Goal: Transaction & Acquisition: Purchase product/service

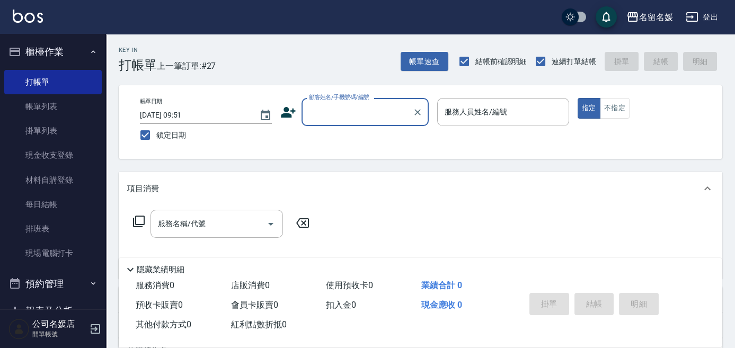
click at [347, 113] on input "顧客姓名/手機號碼/編號" at bounding box center [357, 112] width 102 height 19
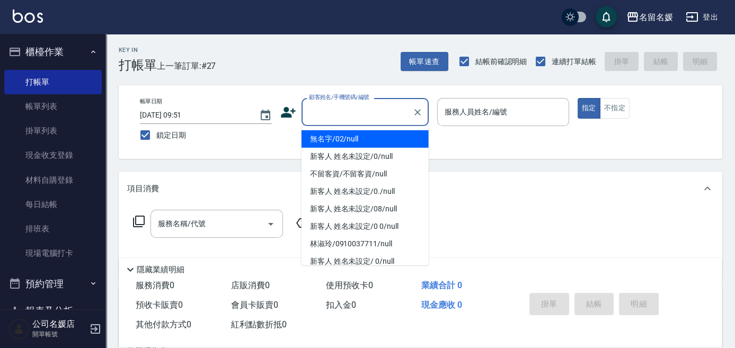
click at [404, 133] on li "無名字/02/null" at bounding box center [364, 138] width 127 height 17
type input "無名字/02/null"
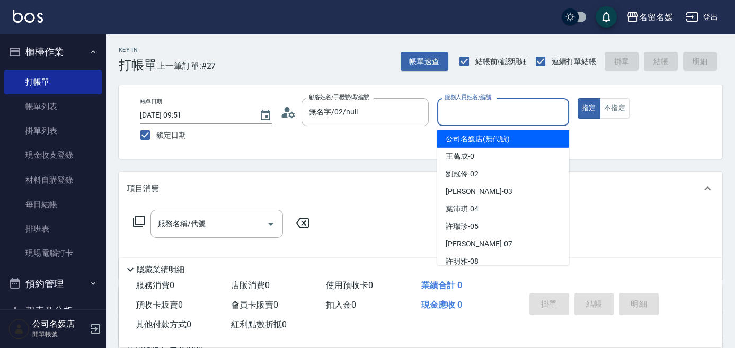
click at [469, 112] on input "服務人員姓名/編號" at bounding box center [503, 112] width 122 height 19
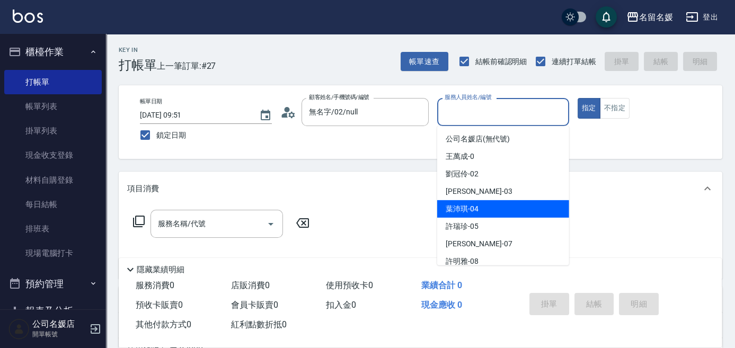
click at [471, 208] on span "[PERSON_NAME]-04" at bounding box center [461, 208] width 33 height 11
type input "[PERSON_NAME]-04"
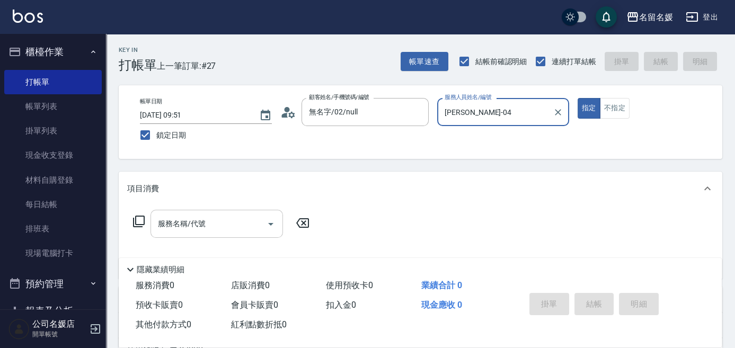
click at [194, 227] on div "服務名稱/代號 服務名稱/代號" at bounding box center [216, 224] width 132 height 28
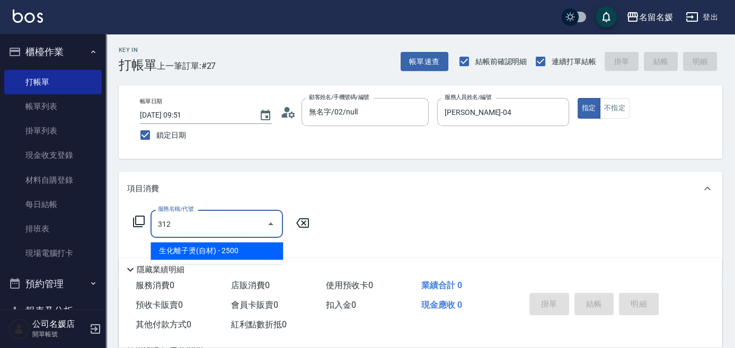
click at [213, 256] on span "生化離子燙(自材) - 2500" at bounding box center [216, 250] width 132 height 17
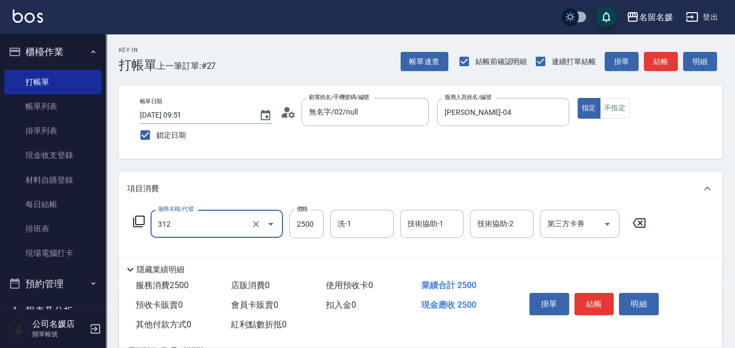
click at [217, 233] on input "312" at bounding box center [201, 224] width 93 height 19
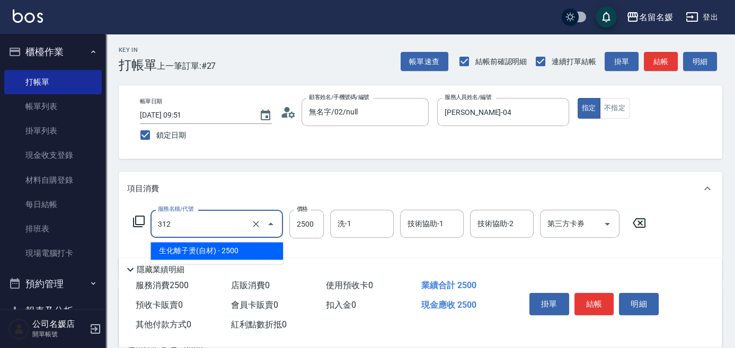
drag, startPoint x: 221, startPoint y: 246, endPoint x: 284, endPoint y: 229, distance: 65.4
click at [225, 246] on span "生化離子燙(自材) - 2500" at bounding box center [216, 250] width 132 height 17
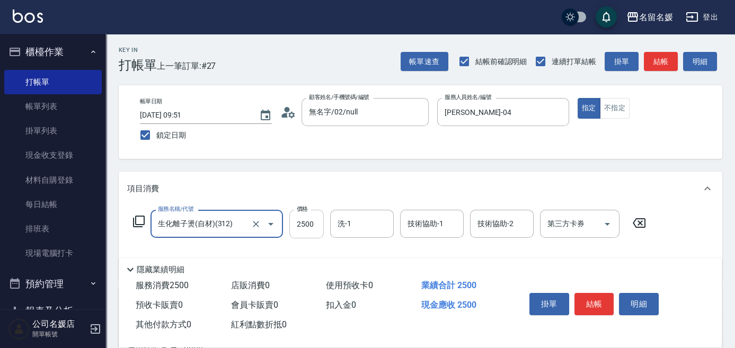
type input "生化離子燙(自材)(312)"
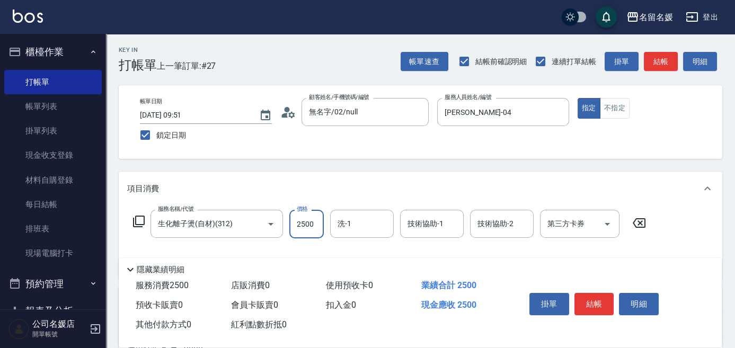
click at [297, 221] on input "2500" at bounding box center [306, 224] width 34 height 29
click at [350, 234] on div "洗-1" at bounding box center [362, 224] width 64 height 28
type input "2800"
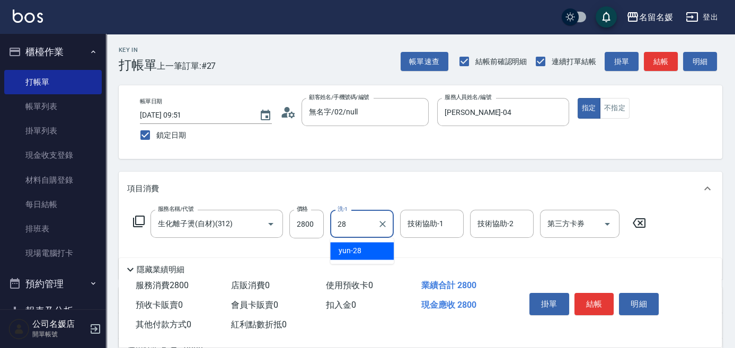
click at [370, 253] on div "yun -28" at bounding box center [362, 250] width 64 height 17
click at [423, 235] on div "技術協助-1" at bounding box center [432, 224] width 64 height 28
type input "yun-28"
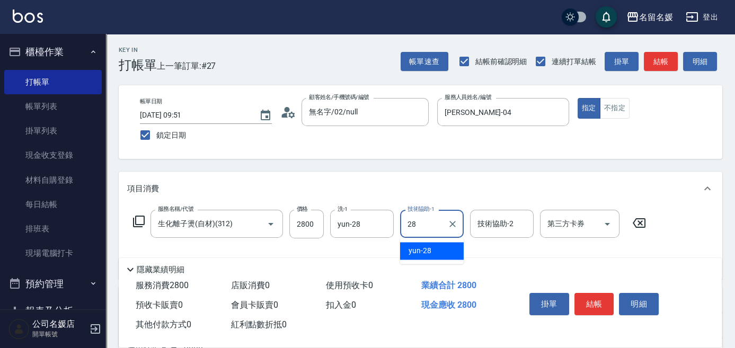
click at [415, 248] on span "yun -28" at bounding box center [419, 250] width 23 height 11
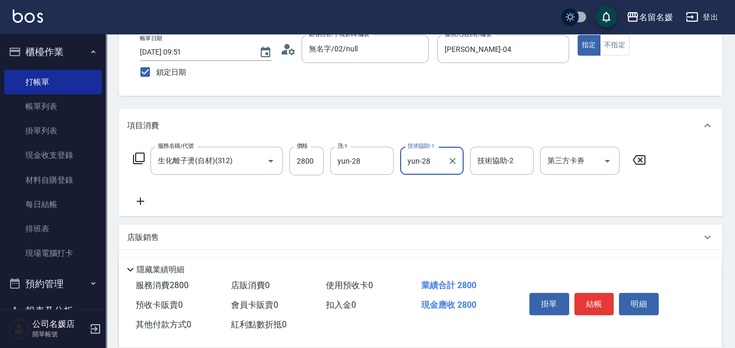
scroll to position [96, 0]
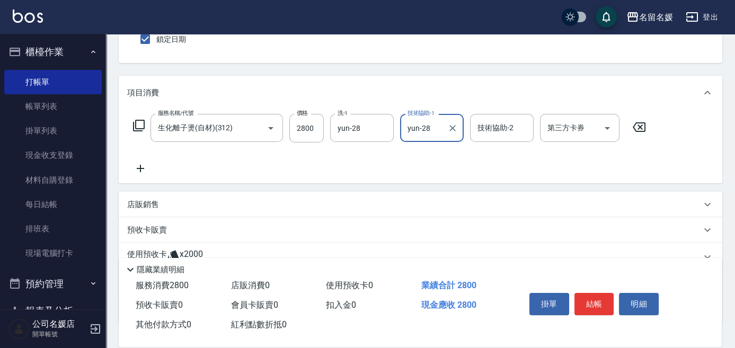
type input "yun-28"
click at [142, 168] on icon at bounding box center [140, 168] width 26 height 13
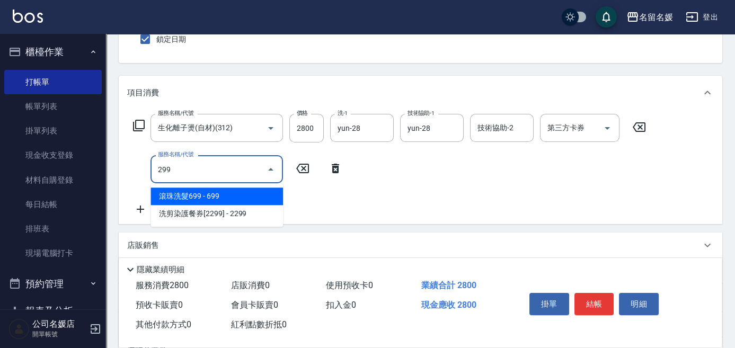
click at [226, 199] on span "滾珠洗髮699 - 699" at bounding box center [216, 196] width 132 height 17
drag, startPoint x: 233, startPoint y: 173, endPoint x: 245, endPoint y: 192, distance: 22.3
click at [234, 179] on div "299 服務名稱/代號" at bounding box center [216, 169] width 132 height 28
drag, startPoint x: 245, startPoint y: 195, endPoint x: 369, endPoint y: 172, distance: 126.5
click at [252, 192] on span "滾珠洗髮699 - 699" at bounding box center [216, 196] width 132 height 17
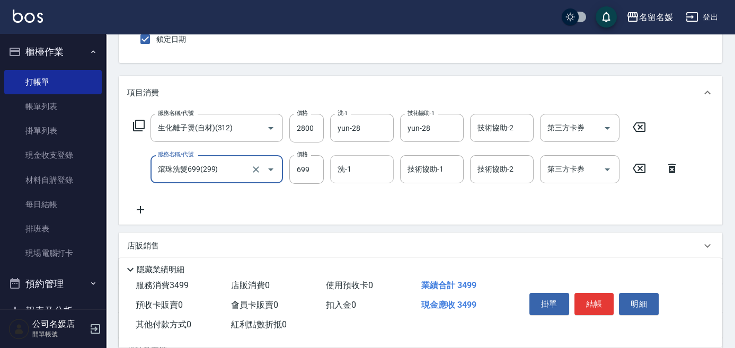
type input "滾珠洗髮699(299)"
click at [369, 172] on input "洗-1" at bounding box center [362, 169] width 54 height 19
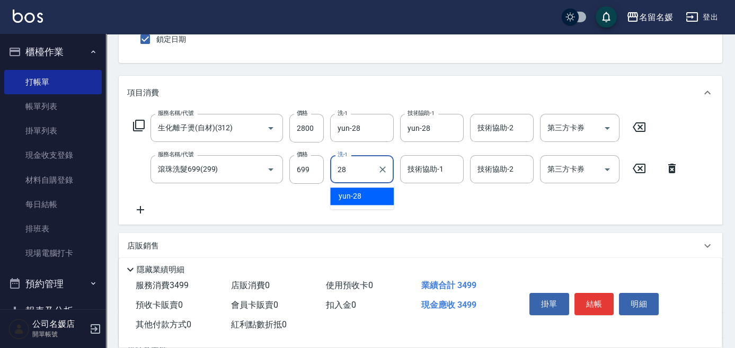
click at [342, 195] on span "yun -28" at bounding box center [349, 196] width 23 height 11
type input "yun-28"
click at [431, 176] on input "技術協助-1" at bounding box center [432, 169] width 54 height 19
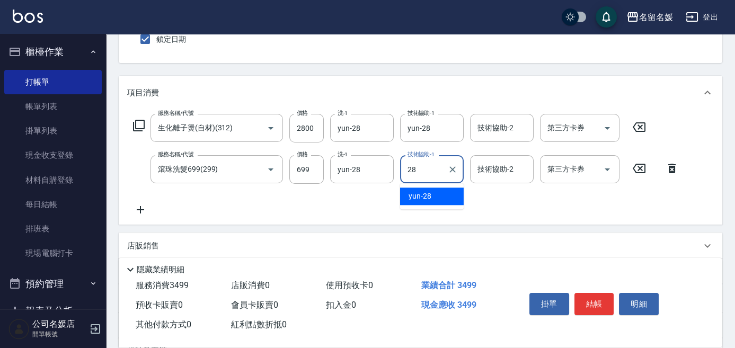
click at [428, 197] on span "yun -28" at bounding box center [419, 196] width 23 height 11
type input "yun-28"
click at [507, 178] on input "技術協助-2" at bounding box center [502, 169] width 54 height 19
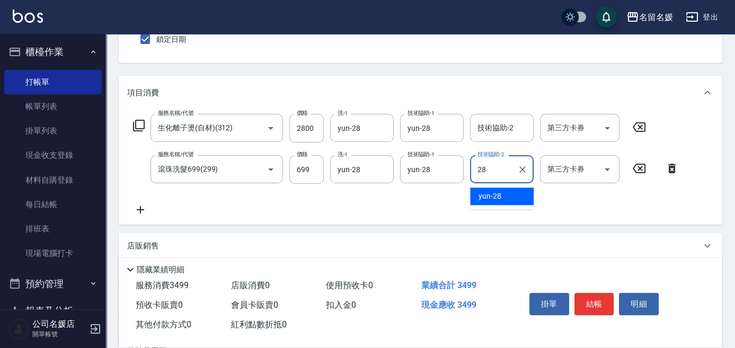
click at [496, 191] on span "yun -28" at bounding box center [489, 196] width 23 height 11
type input "yun-28"
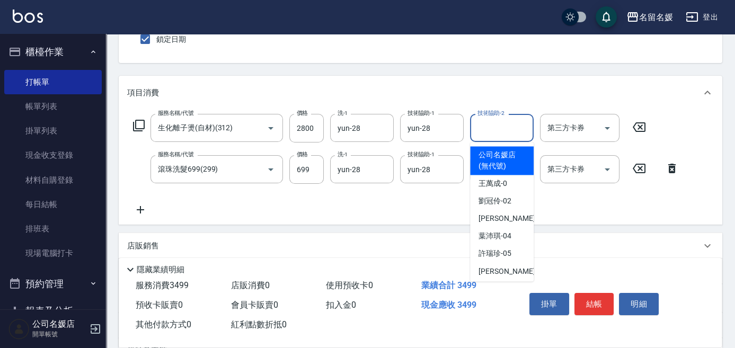
click at [497, 136] on input "技術協助-2" at bounding box center [502, 128] width 54 height 19
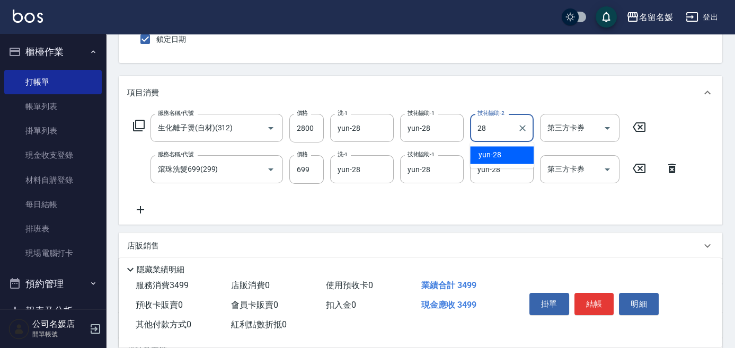
click at [511, 158] on div "yun -28" at bounding box center [502, 154] width 64 height 17
type input "yun-28"
click at [519, 126] on icon "Clear" at bounding box center [522, 128] width 11 height 11
click at [520, 165] on icon "Clear" at bounding box center [522, 169] width 11 height 11
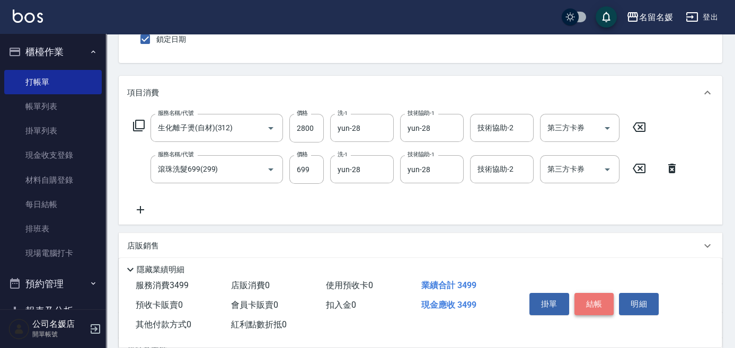
click at [594, 300] on button "結帳" at bounding box center [594, 304] width 40 height 22
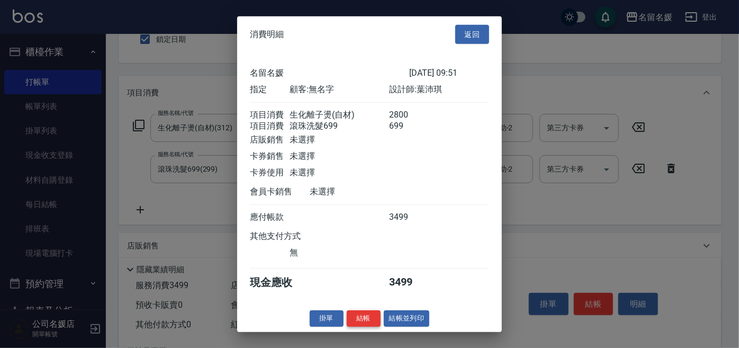
click at [363, 324] on button "結帳" at bounding box center [364, 318] width 34 height 16
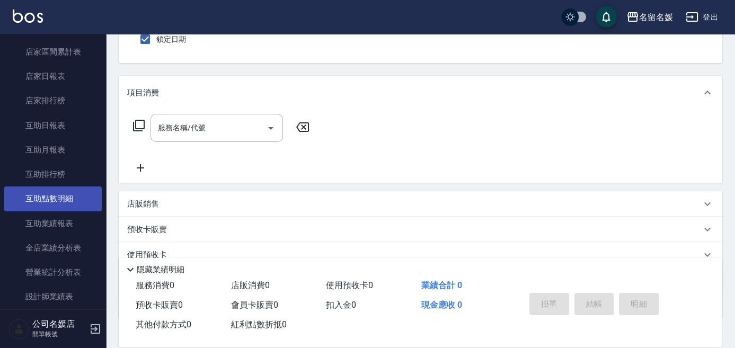
scroll to position [337, 0]
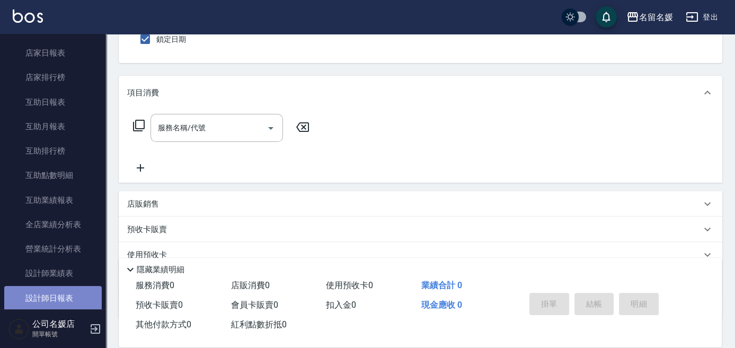
click at [63, 297] on link "設計師日報表" at bounding box center [52, 298] width 97 height 24
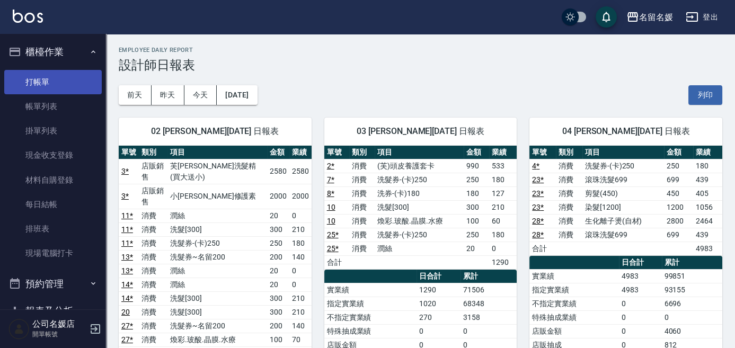
click at [77, 87] on link "打帳單" at bounding box center [52, 82] width 97 height 24
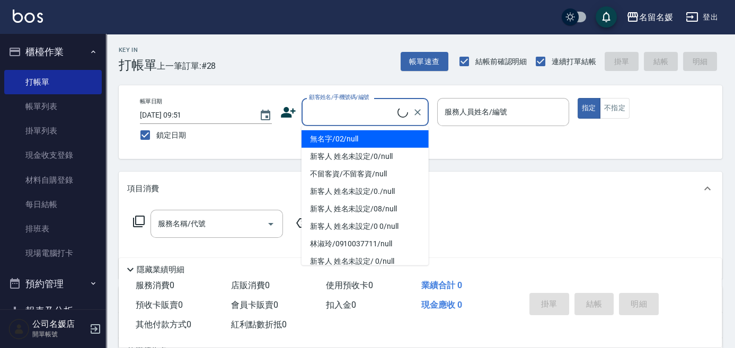
drag, startPoint x: 333, startPoint y: 110, endPoint x: 398, endPoint y: 142, distance: 72.7
click at [333, 111] on input "顧客姓名/手機號碼/編號" at bounding box center [351, 112] width 91 height 19
click at [395, 136] on li "無名字/02/null" at bounding box center [364, 138] width 127 height 17
type input "無名字/02/null"
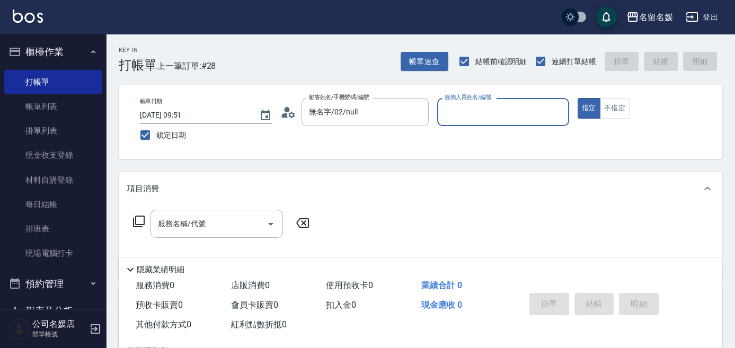
click at [474, 116] on input "服務人員姓名/編號" at bounding box center [503, 112] width 122 height 19
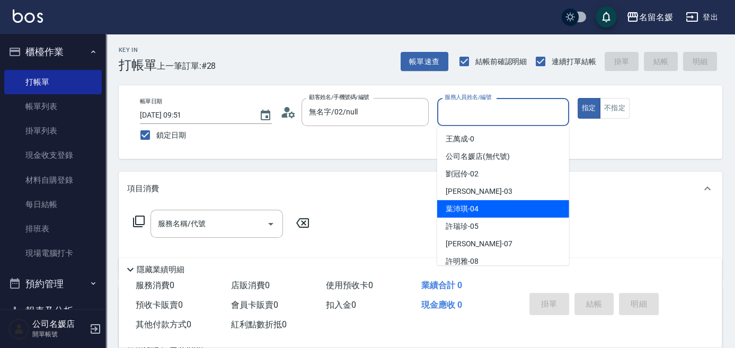
click at [484, 207] on div "[PERSON_NAME]-04" at bounding box center [503, 208] width 132 height 17
type input "[PERSON_NAME]-04"
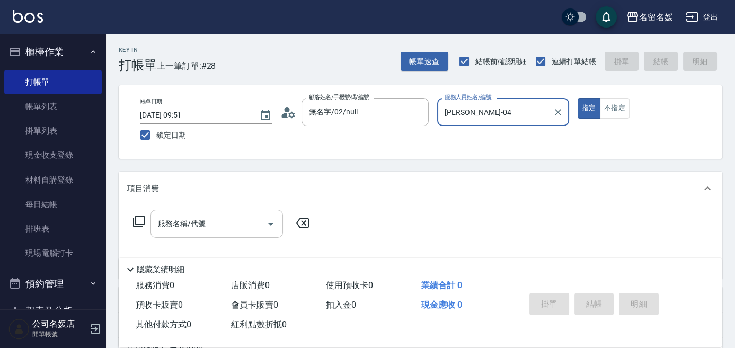
click at [191, 227] on div "服務名稱/代號 服務名稱/代號" at bounding box center [216, 224] width 132 height 28
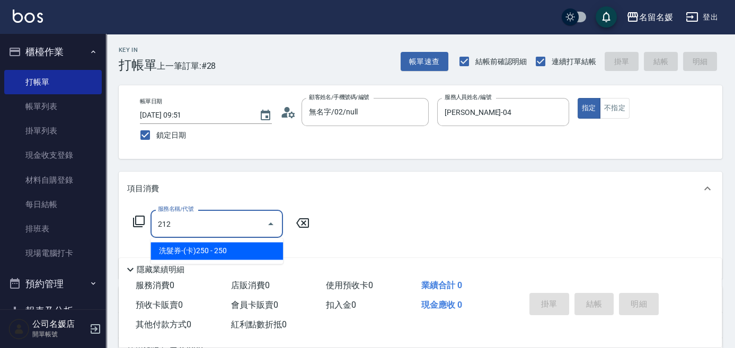
click at [216, 249] on span "洗髮券-(卡)250 - 250" at bounding box center [216, 250] width 132 height 17
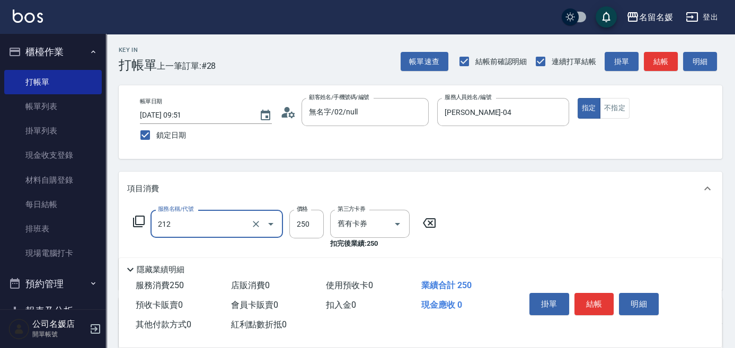
click at [222, 229] on input "212" at bounding box center [201, 224] width 93 height 19
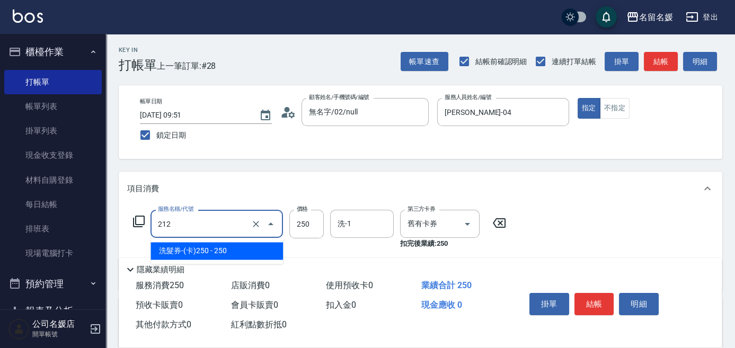
click at [230, 256] on span "洗髮券-(卡)250 - 250" at bounding box center [216, 250] width 132 height 17
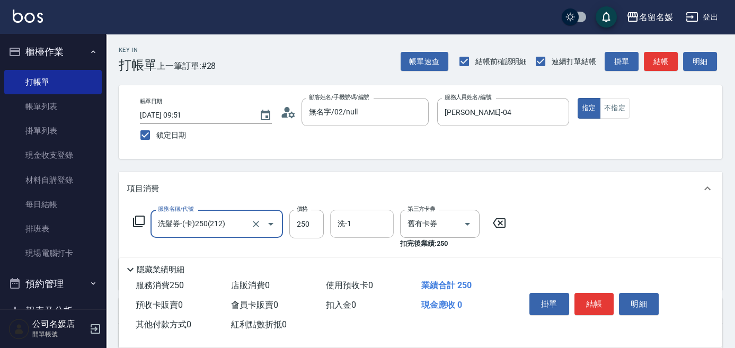
type input "洗髮券-(卡)250(212)"
click at [362, 228] on input "洗-1" at bounding box center [362, 224] width 54 height 19
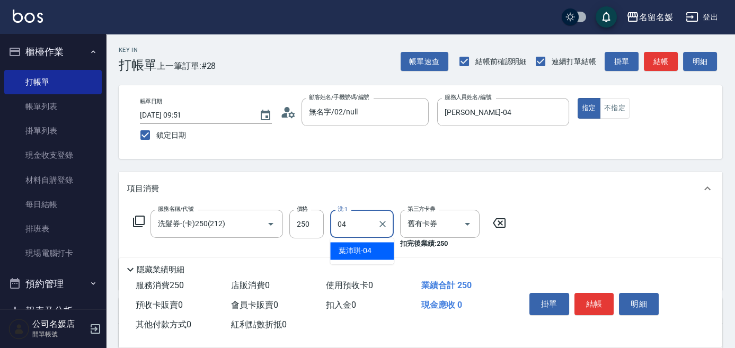
click at [365, 253] on span "[PERSON_NAME]-04" at bounding box center [354, 250] width 33 height 11
type input "[PERSON_NAME]-04"
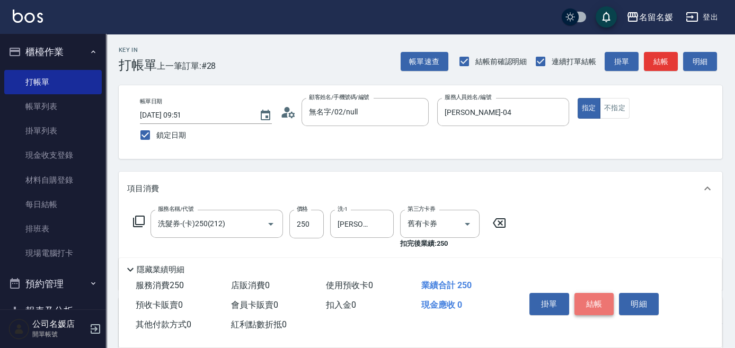
click at [575, 297] on button "結帳" at bounding box center [594, 304] width 40 height 22
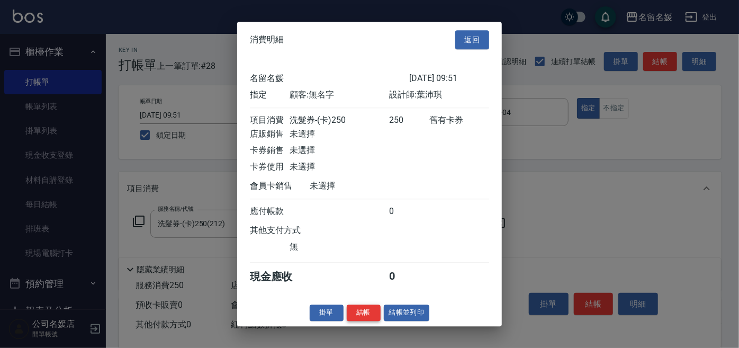
click at [368, 318] on button "結帳" at bounding box center [364, 313] width 34 height 16
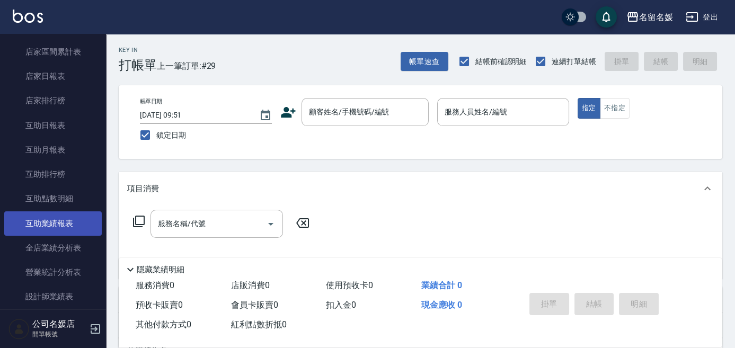
scroll to position [337, 0]
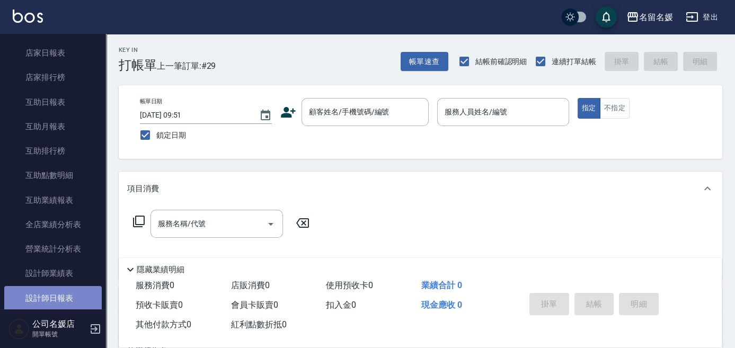
click at [53, 291] on link "設計師日報表" at bounding box center [52, 298] width 97 height 24
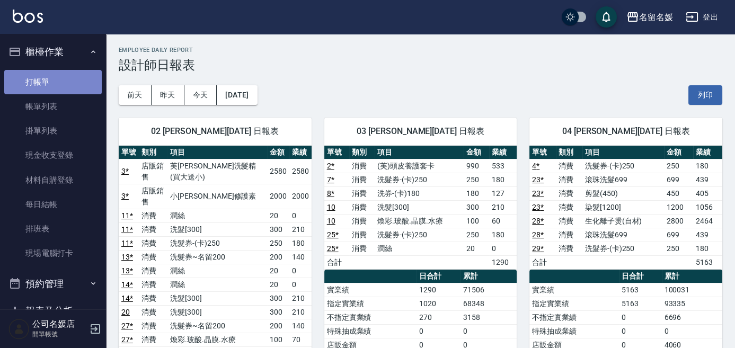
click at [72, 87] on link "打帳單" at bounding box center [52, 82] width 97 height 24
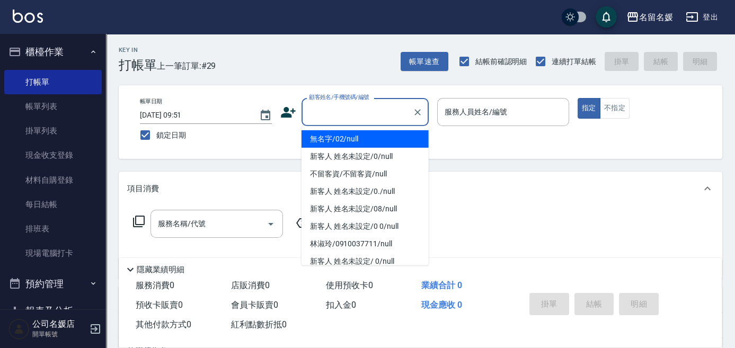
type input "無名字/02/null"
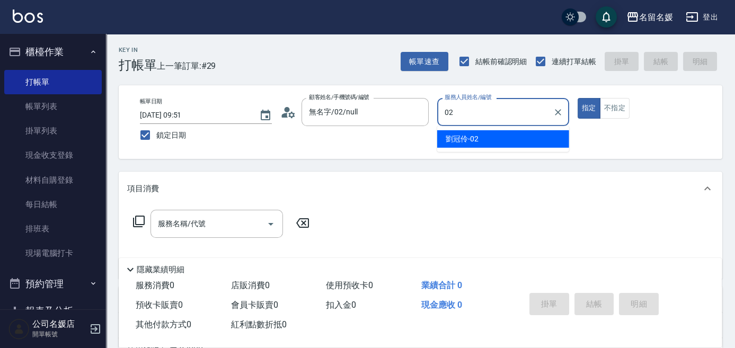
type input "[PERSON_NAME]-02"
type button "true"
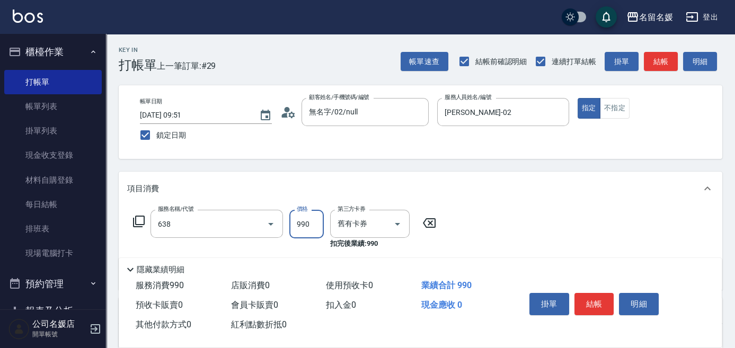
type input "(芙)頭皮養護套卡(638)"
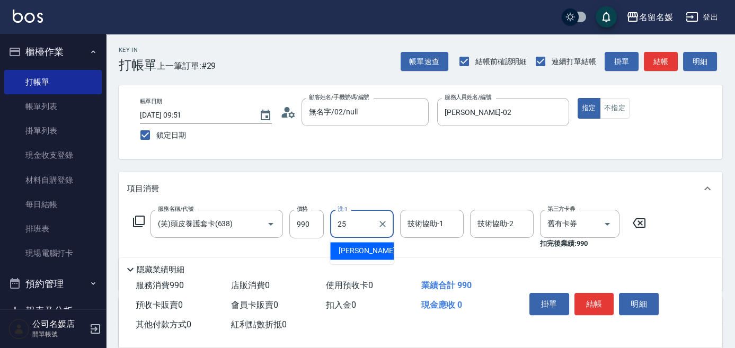
type input "[PERSON_NAME]-25"
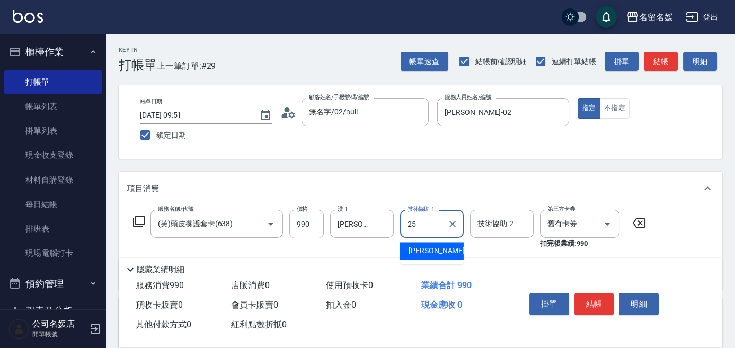
type input "[PERSON_NAME]-25"
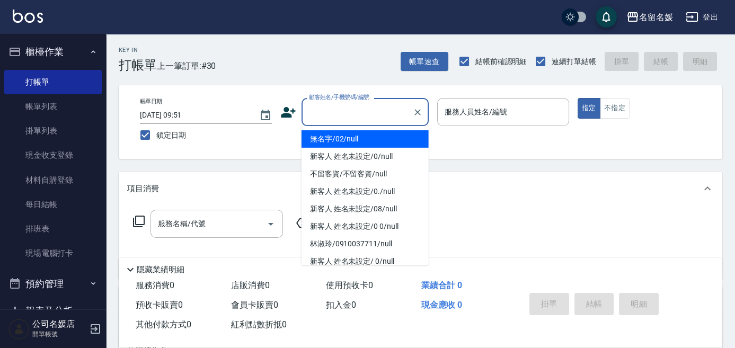
type input "無名字/02/null"
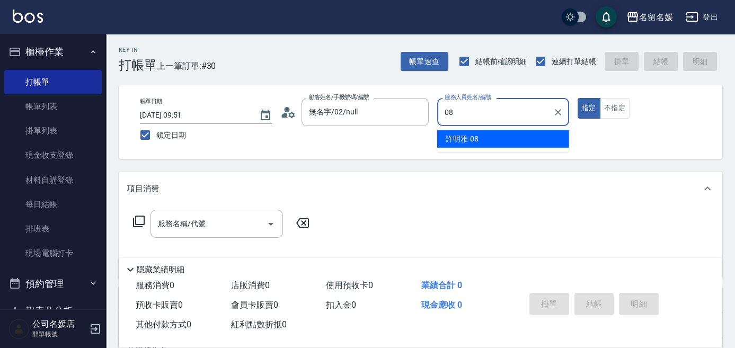
type input "許明雅-08"
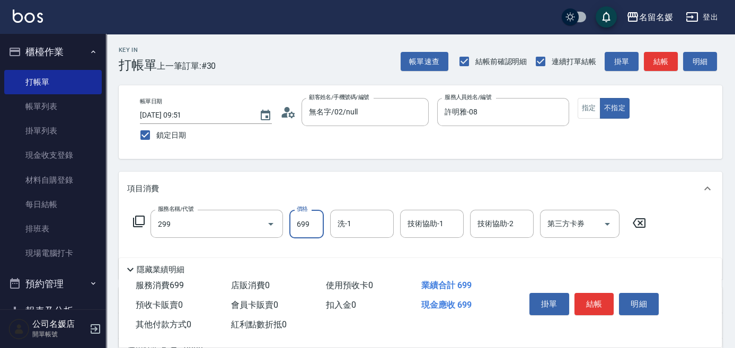
type input "滾珠洗髮699(299)"
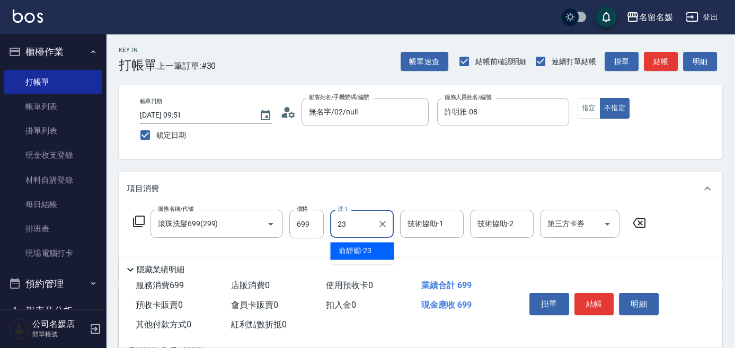
type input "俞靜嫺-23"
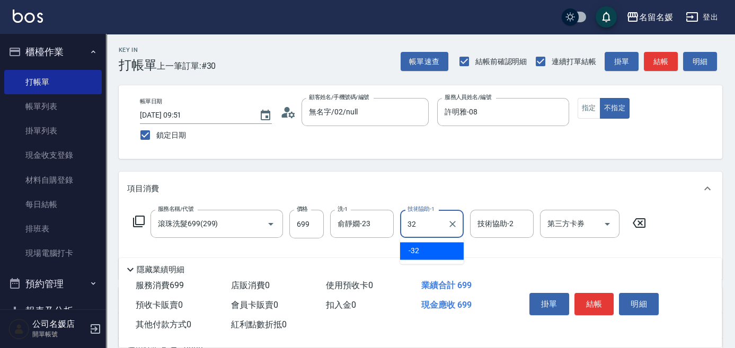
type input "-32"
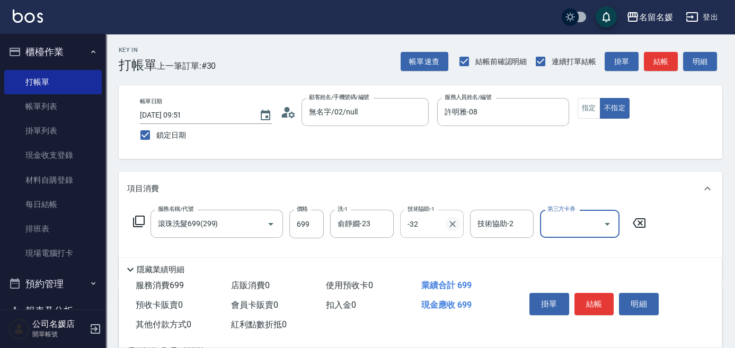
click at [447, 227] on icon "Clear" at bounding box center [452, 224] width 11 height 11
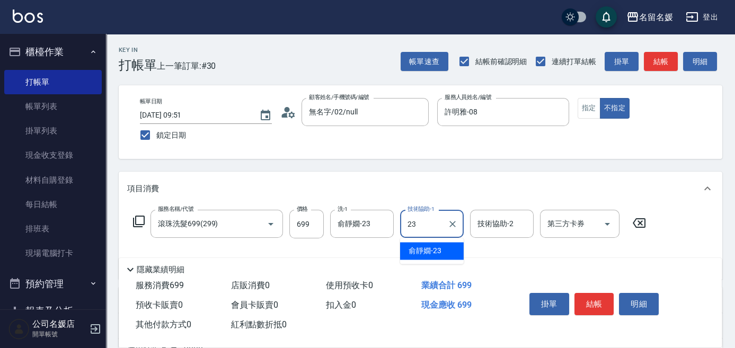
type input "俞靜嫺-23"
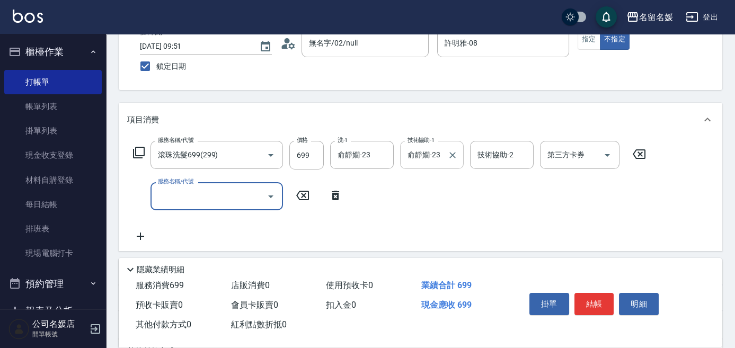
scroll to position [96, 0]
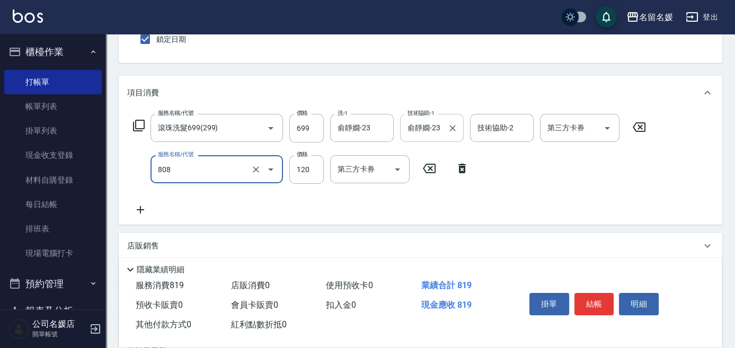
type input "單梳(808)"
type input "100"
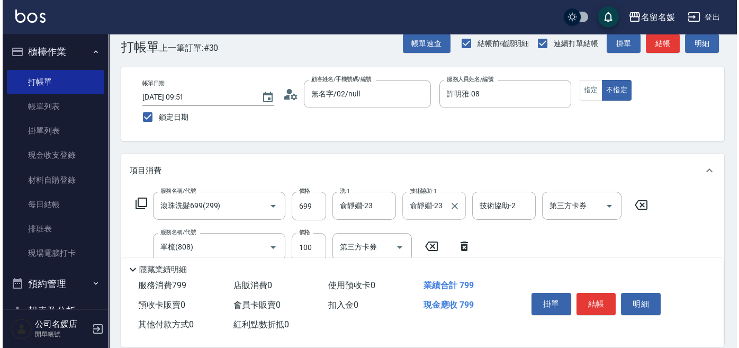
scroll to position [0, 0]
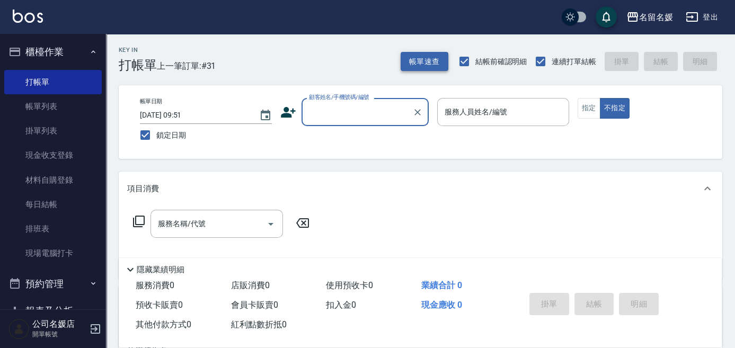
click at [432, 61] on button "帳單速查" at bounding box center [424, 62] width 48 height 20
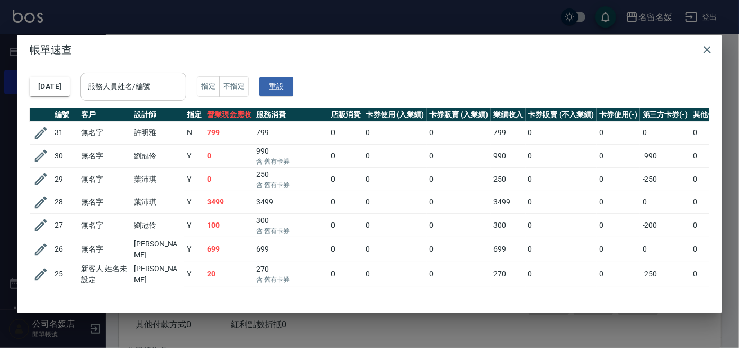
click at [165, 82] on input "服務人員姓名/編號" at bounding box center [133, 86] width 96 height 19
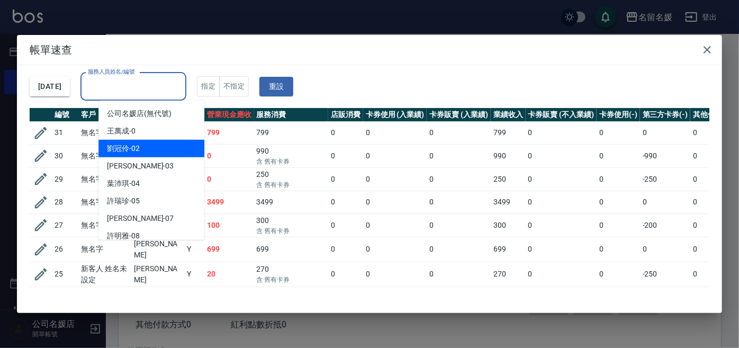
click at [171, 147] on div "[PERSON_NAME]-02" at bounding box center [152, 148] width 106 height 17
type input "[PERSON_NAME]-02"
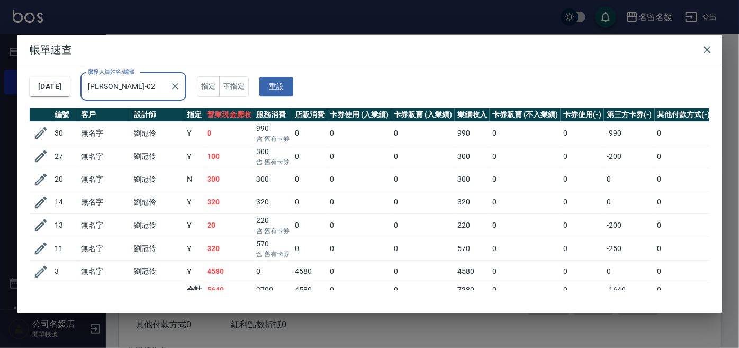
scroll to position [13, 0]
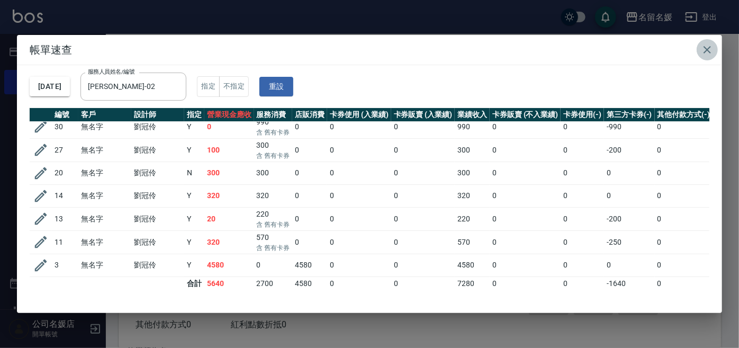
click at [711, 47] on icon "button" at bounding box center [707, 49] width 7 height 7
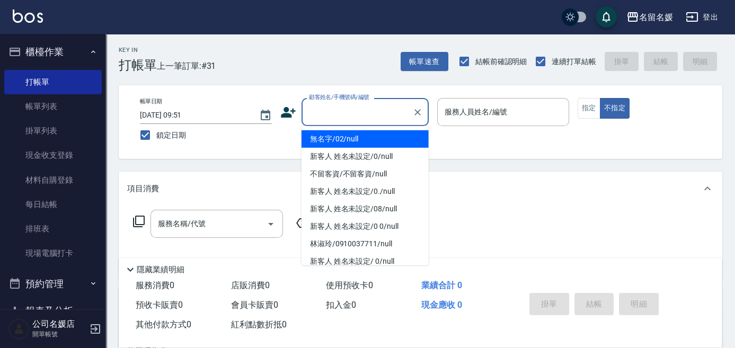
click at [377, 111] on input "顧客姓名/手機號碼/編號" at bounding box center [357, 112] width 102 height 19
type input "0"
type input "02"
type button "false"
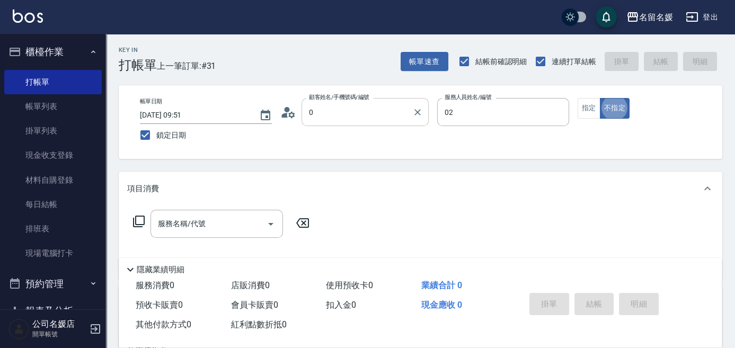
type input "無名字/02/null"
type input "[PERSON_NAME]-02"
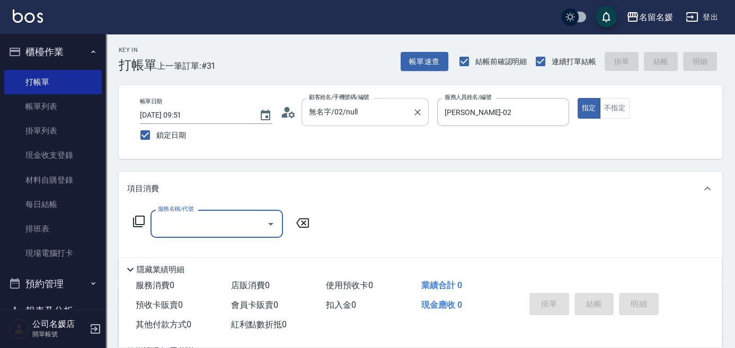
type input "新客人 姓名未設定/0/null"
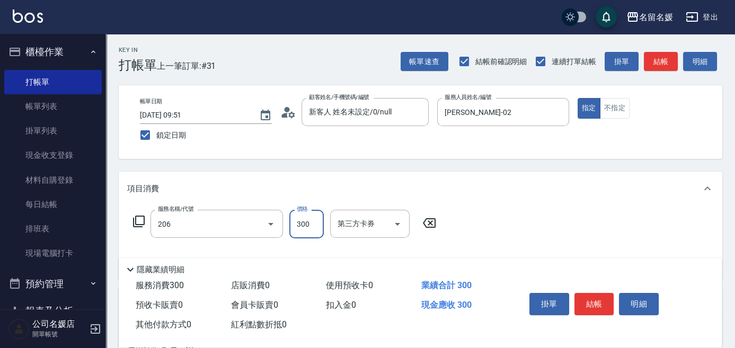
type input "洗髮[300](206)"
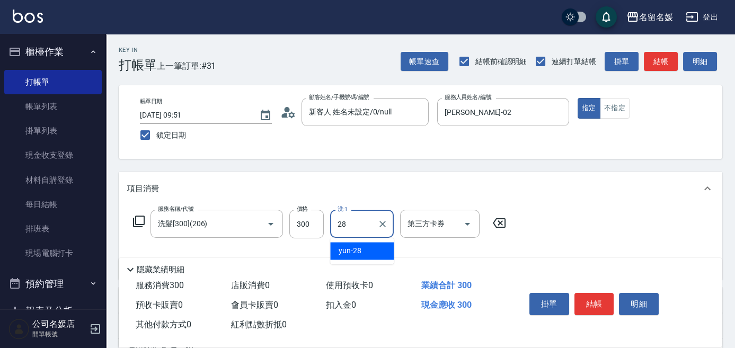
type input "yun-28"
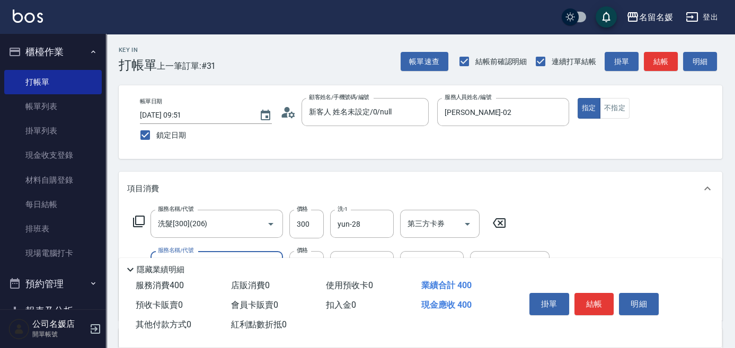
type input "煥彩.玻酸.晶膜.水療(635)"
type input "yun-28"
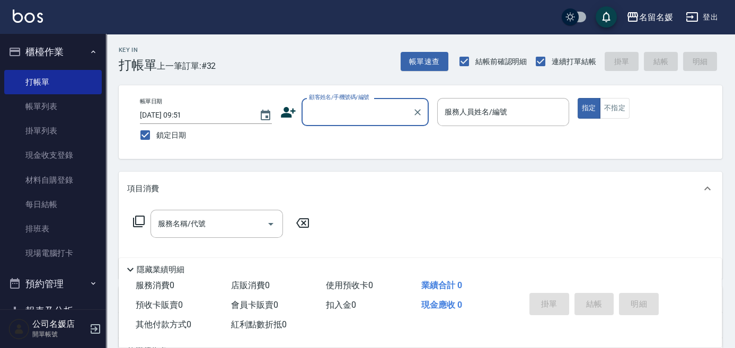
click at [329, 106] on input "顧客姓名/手機號碼/編號" at bounding box center [357, 112] width 102 height 19
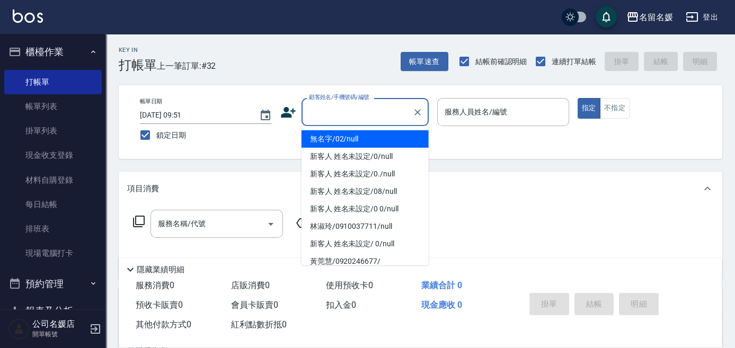
click at [327, 133] on li "無名字/02/null" at bounding box center [364, 138] width 127 height 17
type input "無名字/02/null"
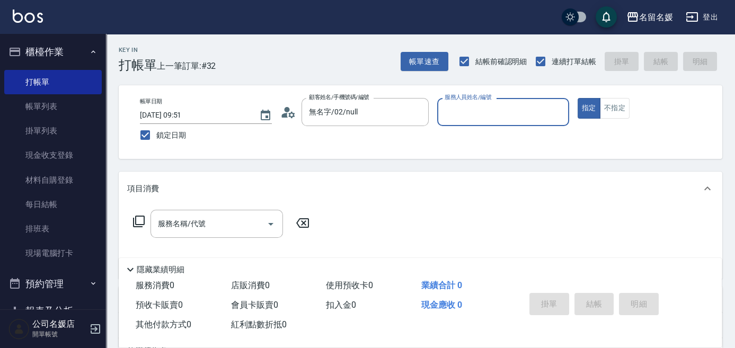
click at [467, 118] on input "服務人員姓名/編號" at bounding box center [503, 112] width 122 height 19
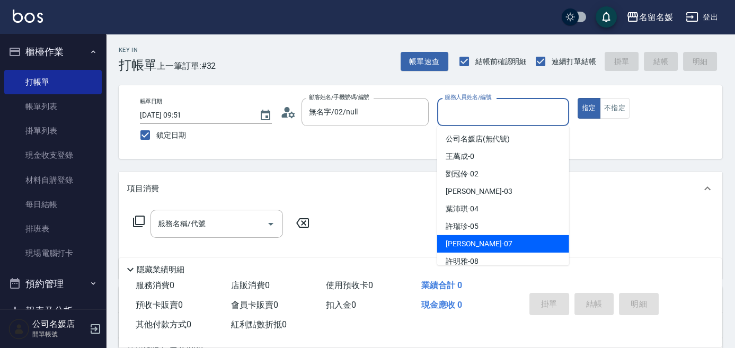
click at [469, 238] on span "[PERSON_NAME] -07" at bounding box center [478, 243] width 67 height 11
type input "[PERSON_NAME]-07"
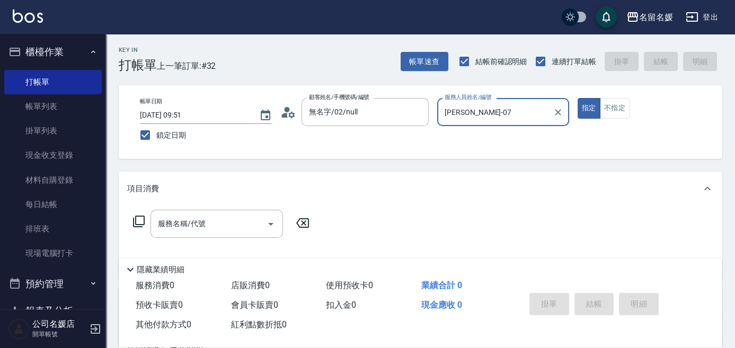
click at [136, 215] on icon at bounding box center [138, 221] width 13 height 13
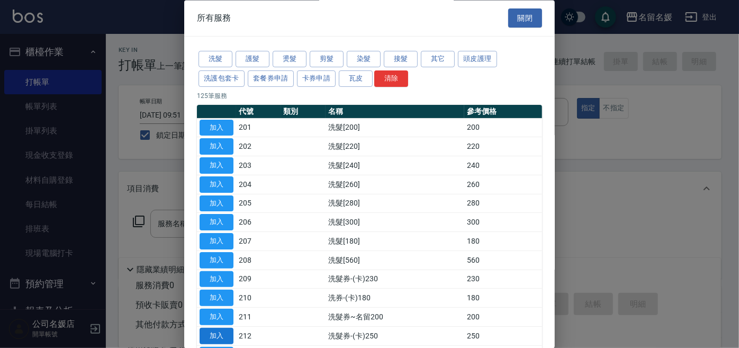
drag, startPoint x: 213, startPoint y: 60, endPoint x: 230, endPoint y: 341, distance: 281.2
click at [214, 60] on button "洗髮" at bounding box center [216, 59] width 34 height 16
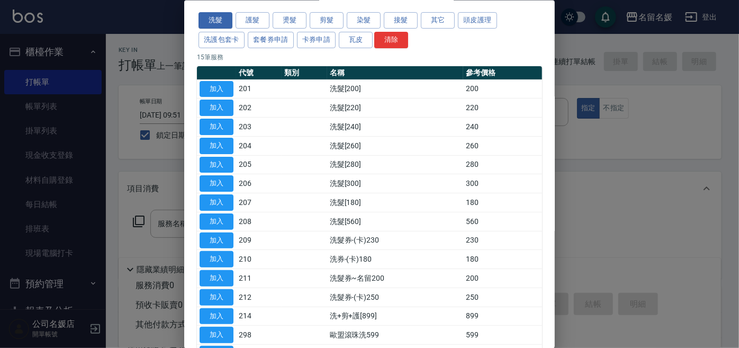
scroll to position [110, 0]
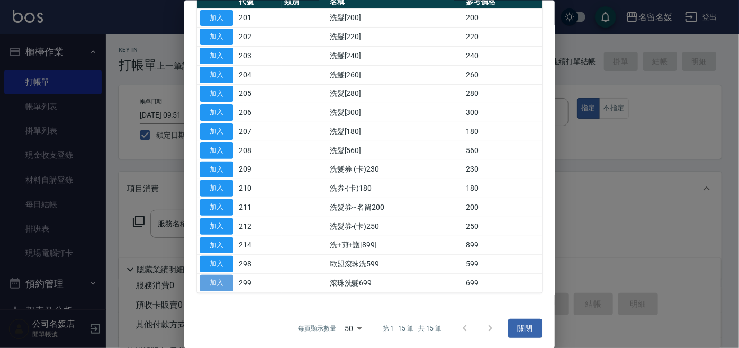
click at [212, 280] on button "加入" at bounding box center [217, 283] width 34 height 16
type input "滾珠洗髮699(299)"
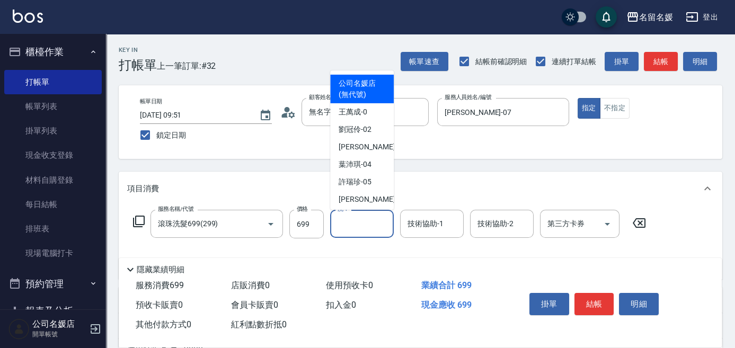
click at [347, 217] on div "洗-1 洗-1" at bounding box center [362, 224] width 64 height 28
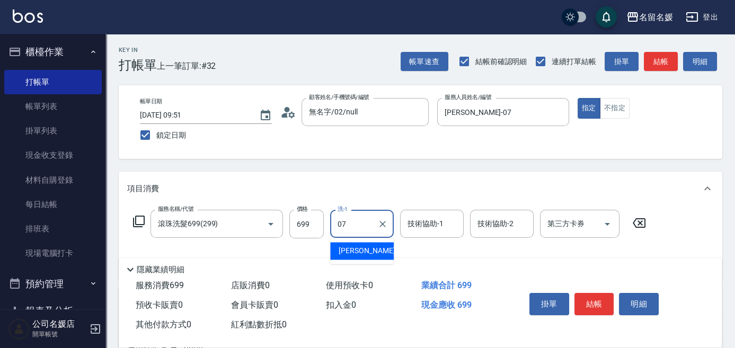
click at [370, 255] on span "[PERSON_NAME] -07" at bounding box center [371, 250] width 67 height 11
type input "[PERSON_NAME]-07"
click at [421, 222] on div "技術協助-1 技術協助-1" at bounding box center [432, 224] width 64 height 28
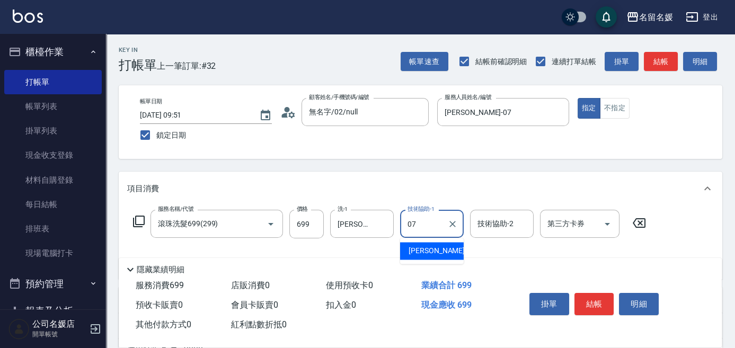
click at [452, 256] on div "[PERSON_NAME] -07" at bounding box center [432, 250] width 64 height 17
type input "[PERSON_NAME]-07"
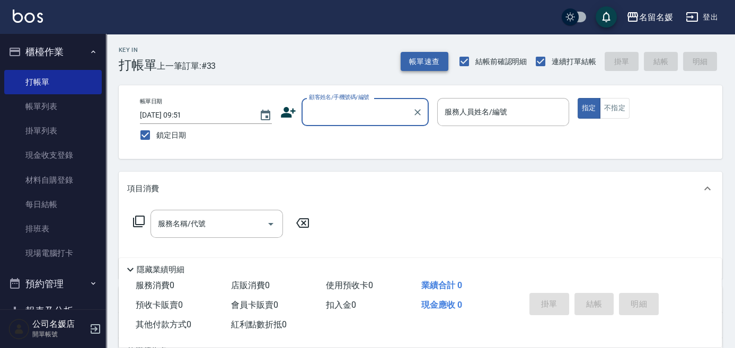
click at [432, 59] on button "帳單速查" at bounding box center [424, 62] width 48 height 20
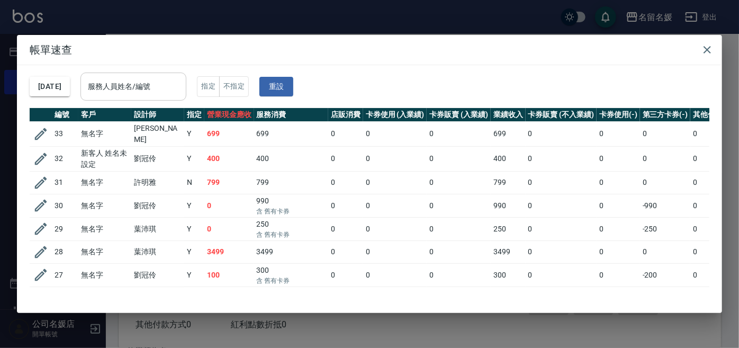
click at [165, 94] on input "服務人員姓名/編號" at bounding box center [133, 86] width 96 height 19
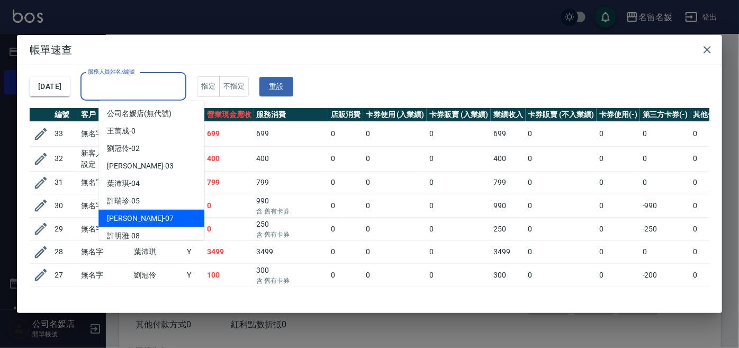
click at [181, 212] on div "[PERSON_NAME] -07" at bounding box center [152, 218] width 106 height 17
type input "[PERSON_NAME]-07"
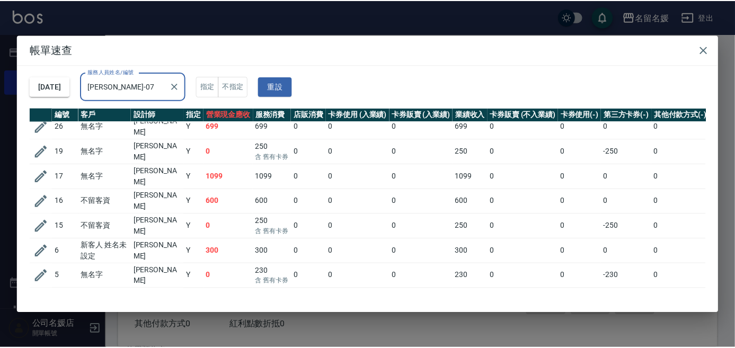
scroll to position [37, 0]
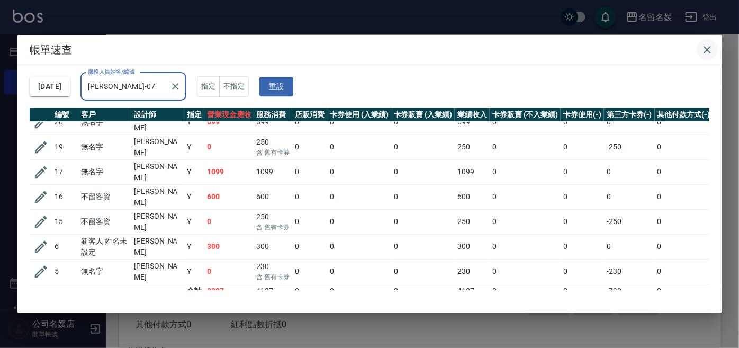
click at [711, 51] on icon "button" at bounding box center [707, 49] width 13 height 13
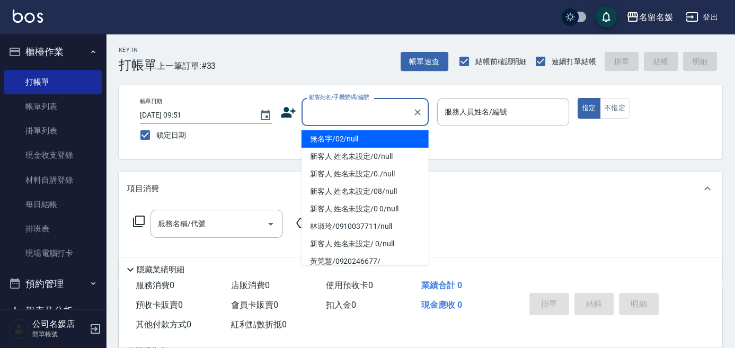
click at [349, 116] on input "顧客姓名/手機號碼/編號" at bounding box center [357, 112] width 102 height 19
click at [350, 143] on li "無名字/02/null" at bounding box center [364, 138] width 127 height 17
type input "無名字/02/null"
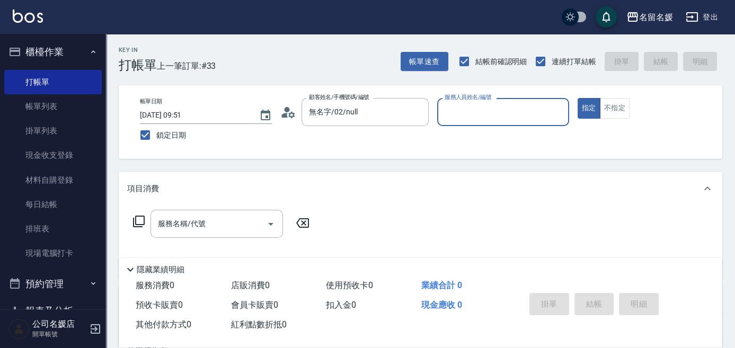
click at [481, 118] on input "服務人員姓名/編號" at bounding box center [503, 112] width 122 height 19
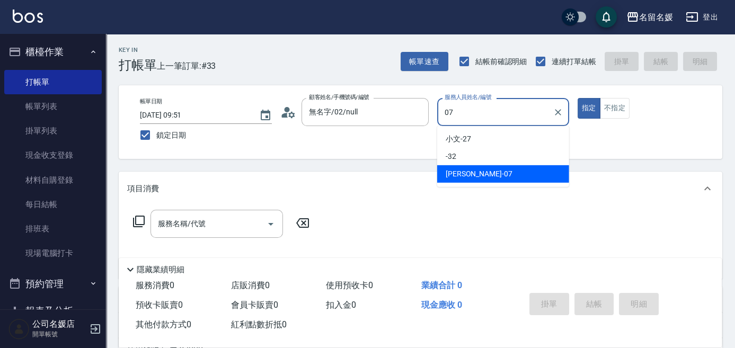
type input "[PERSON_NAME]-07"
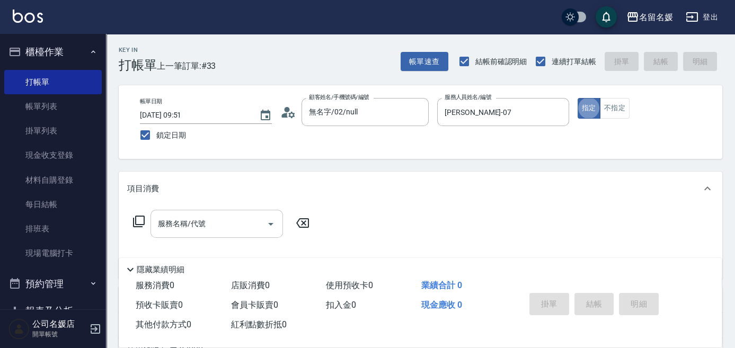
click at [234, 226] on input "服務名稱/代號" at bounding box center [208, 224] width 107 height 19
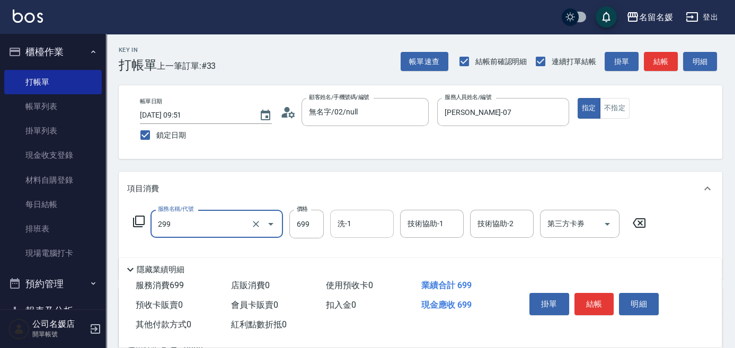
click at [376, 228] on input "洗-1" at bounding box center [362, 224] width 54 height 19
type input "滾珠洗髮699(299)"
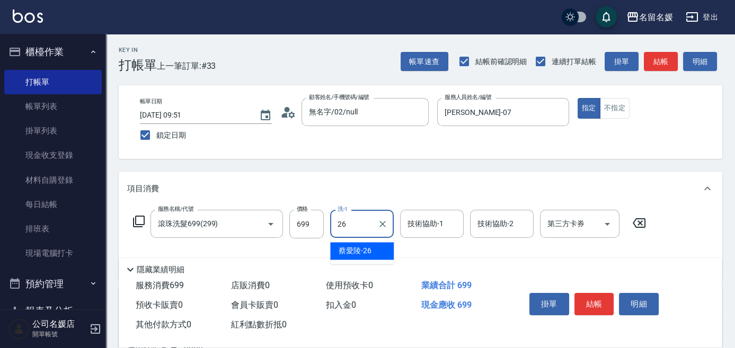
type input "蔡愛陵-26"
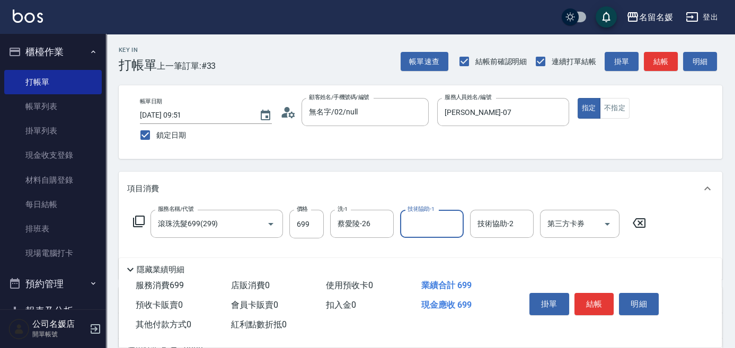
click at [431, 233] on div "技術協助-1" at bounding box center [432, 224] width 64 height 28
type input "蔡愛陵-26"
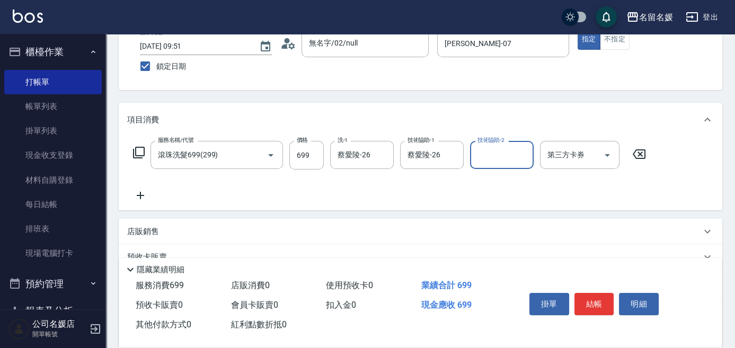
scroll to position [96, 0]
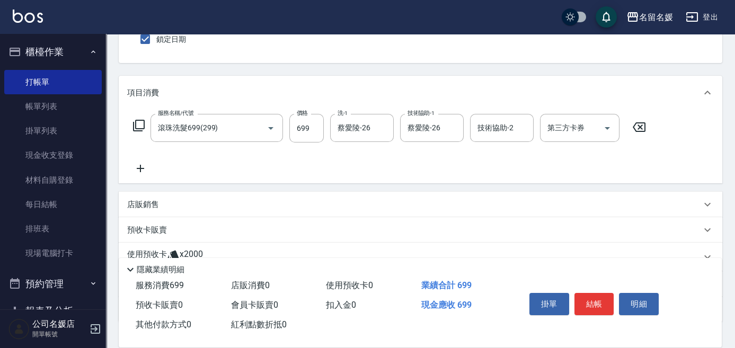
click at [139, 166] on icon at bounding box center [140, 168] width 26 height 13
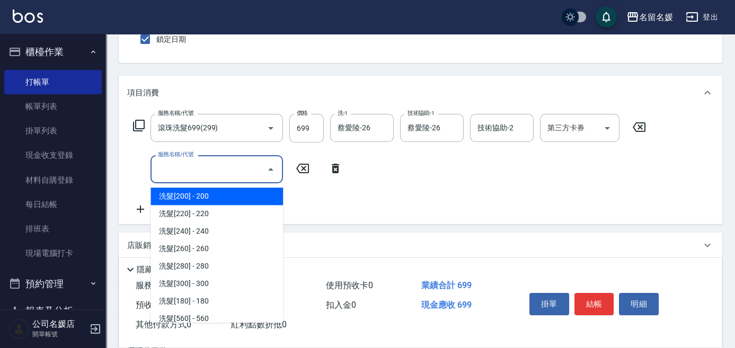
click at [197, 169] on input "服務名稱/代號" at bounding box center [208, 169] width 107 height 19
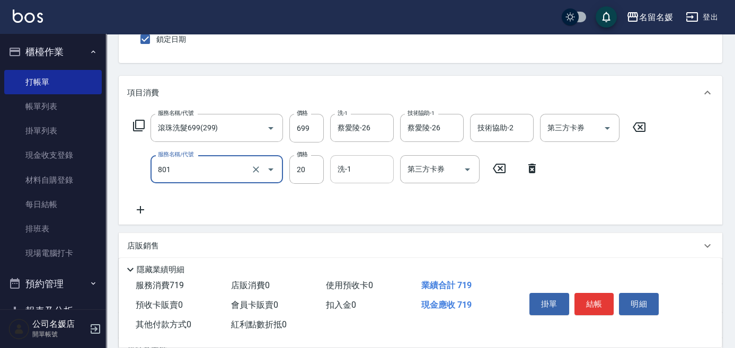
click at [370, 176] on input "洗-1" at bounding box center [362, 169] width 54 height 19
type input "潤絲(801)"
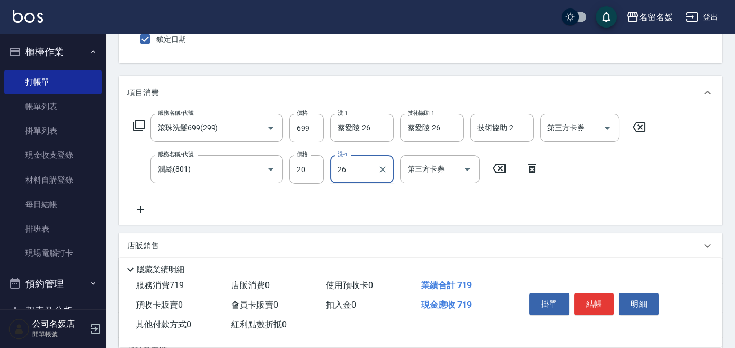
type input "蔡愛陵-26"
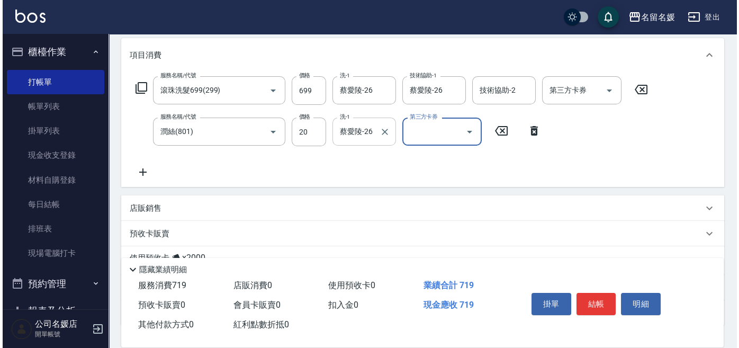
scroll to position [144, 0]
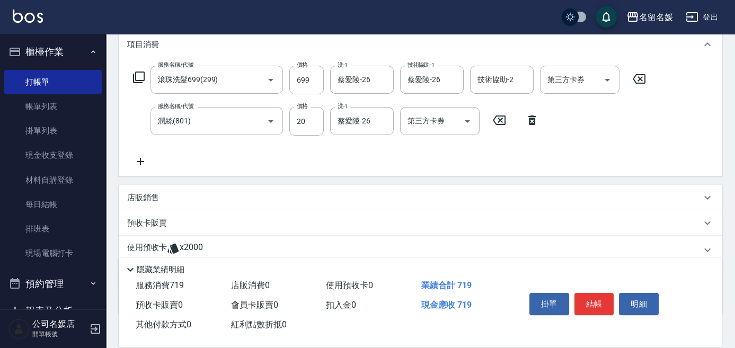
click at [141, 75] on icon at bounding box center [138, 77] width 13 height 13
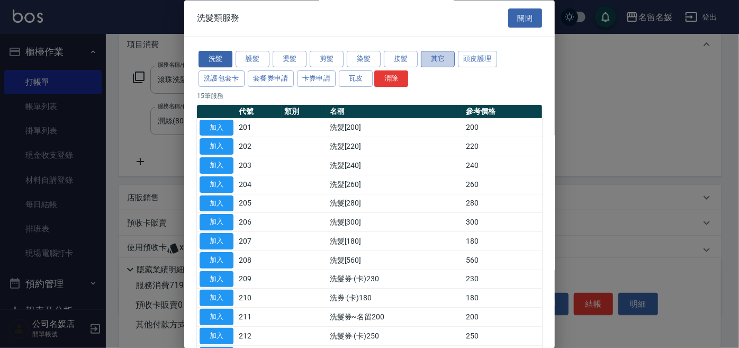
click at [431, 58] on button "其它" at bounding box center [438, 59] width 34 height 16
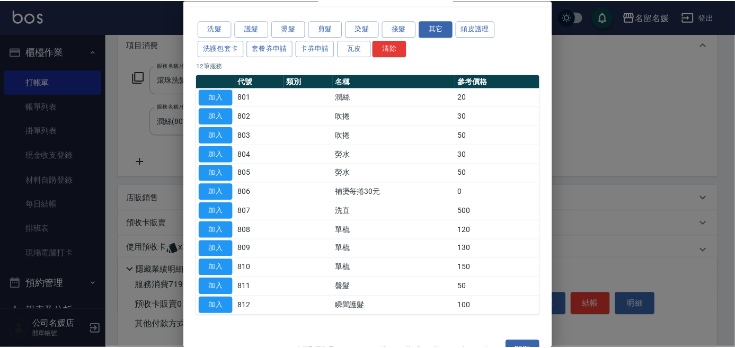
scroll to position [48, 0]
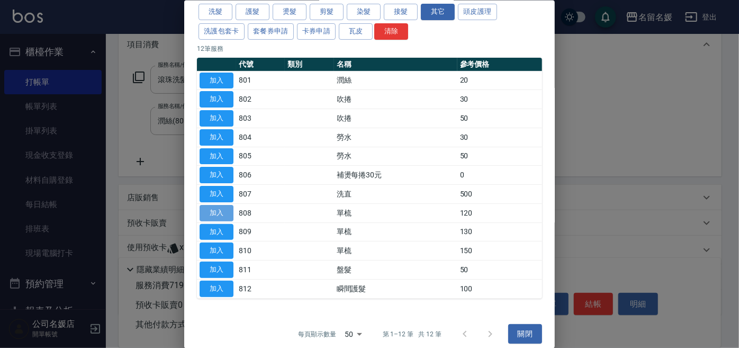
click at [215, 209] on button "加入" at bounding box center [217, 212] width 34 height 16
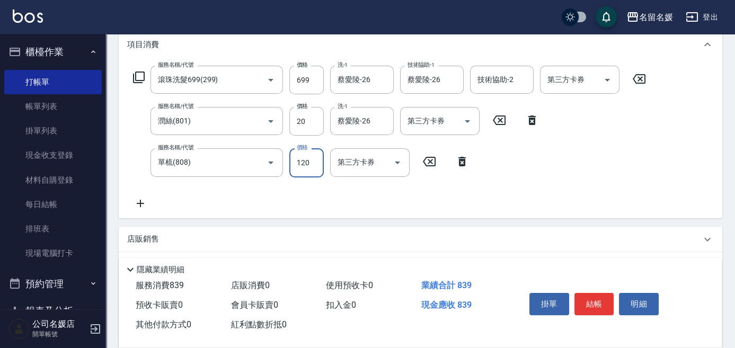
click at [310, 160] on input "120" at bounding box center [306, 162] width 34 height 29
type input "100"
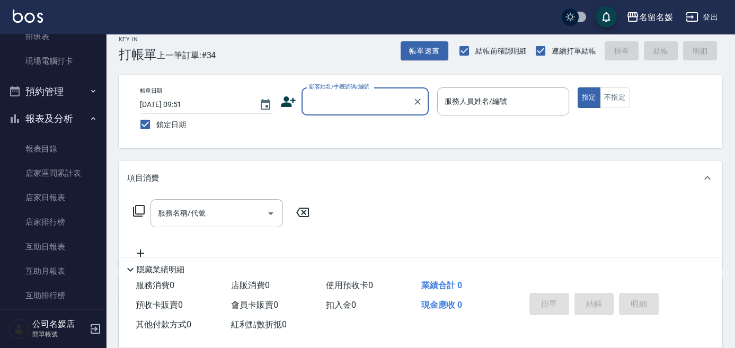
scroll to position [0, 0]
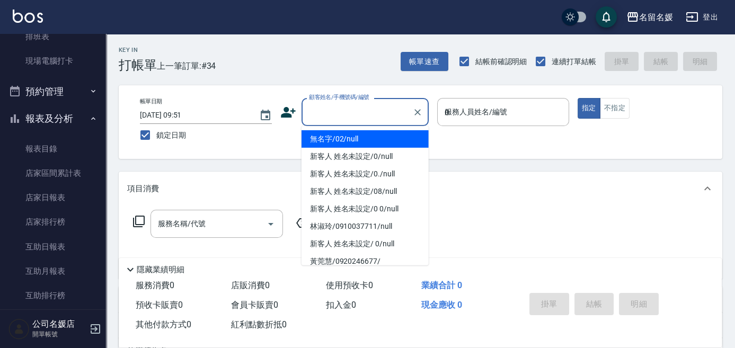
type input "03"
type input "無名字/02/null"
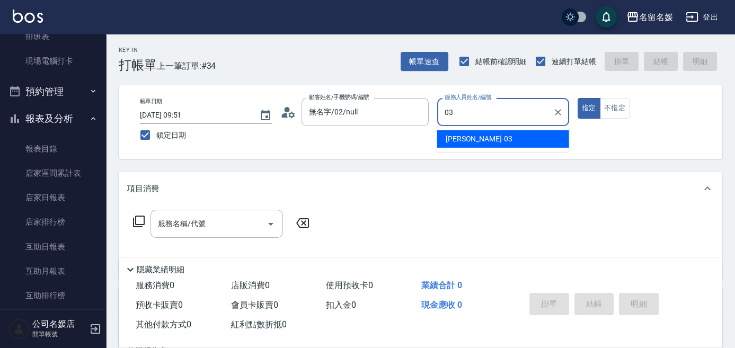
type input "[PERSON_NAME]-03"
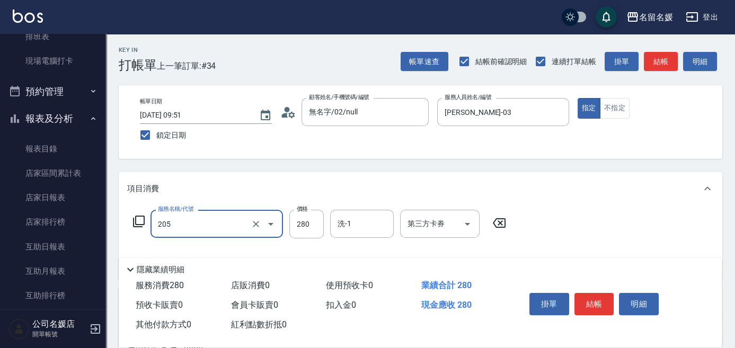
type input "洗髮[280](205)"
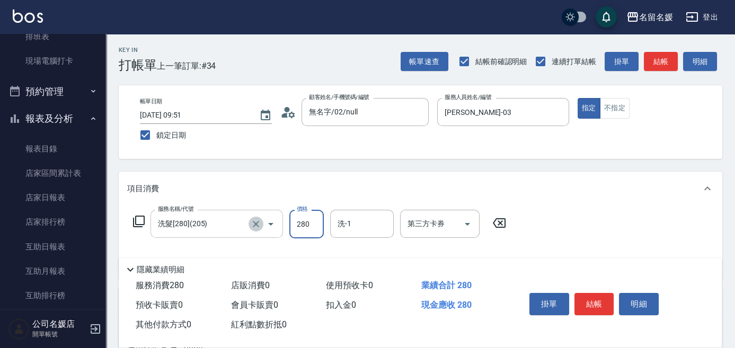
click at [253, 226] on icon "Clear" at bounding box center [256, 224] width 6 height 6
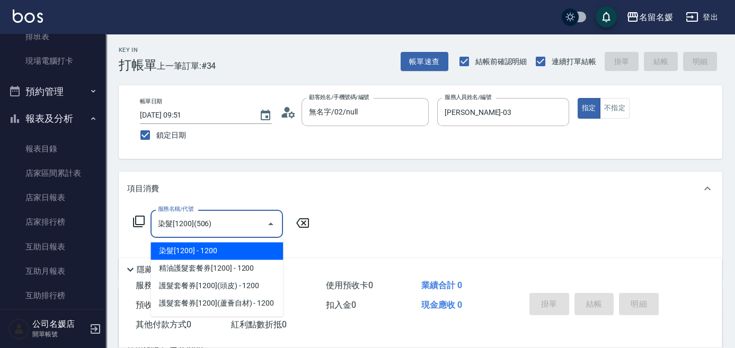
type input "染髮[1200](506)"
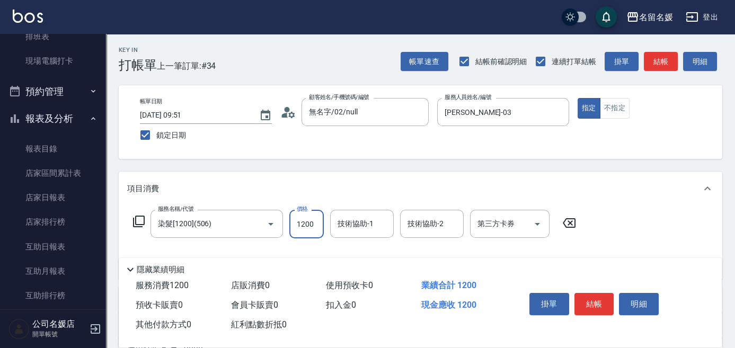
click at [253, 223] on icon "Clear" at bounding box center [256, 224] width 11 height 11
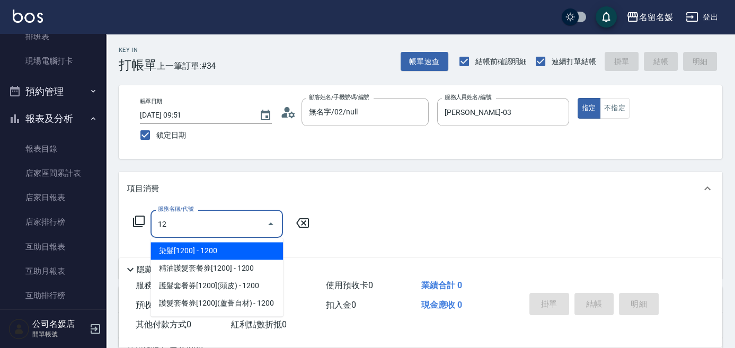
type input "1"
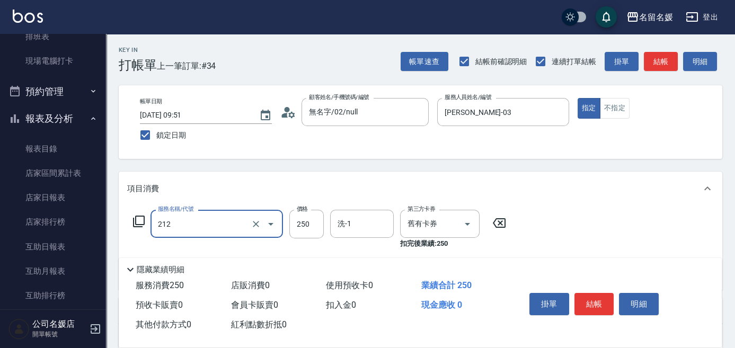
type input "洗髮券-(卡)250(212)"
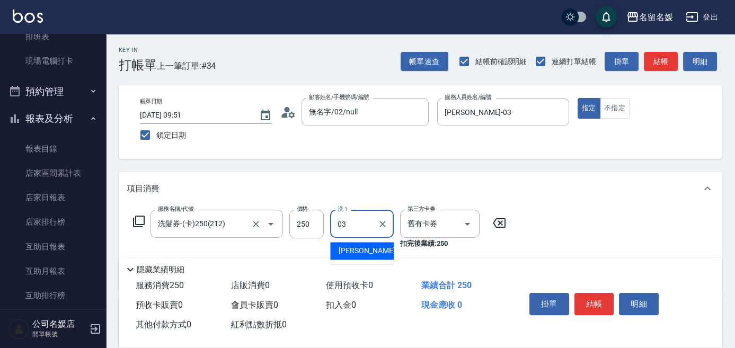
type input "[PERSON_NAME]-03"
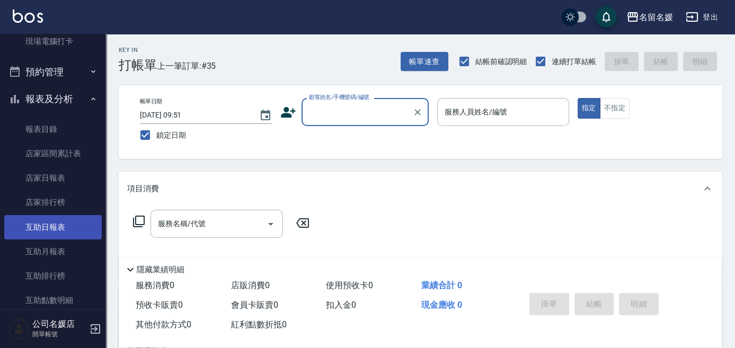
scroll to position [192, 0]
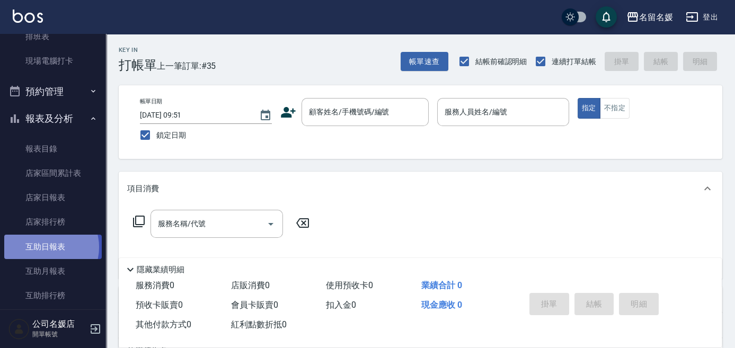
click at [47, 247] on link "互助日報表" at bounding box center [52, 247] width 97 height 24
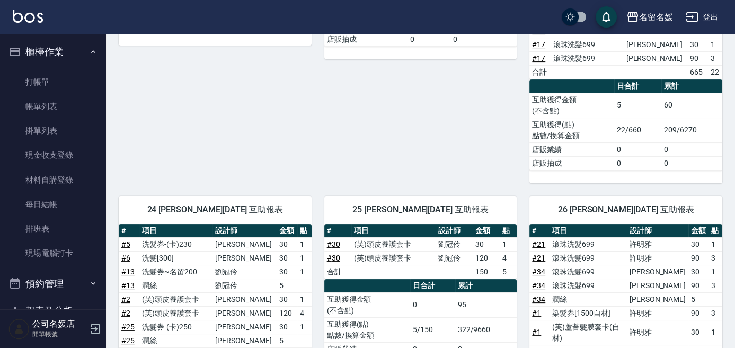
scroll to position [577, 0]
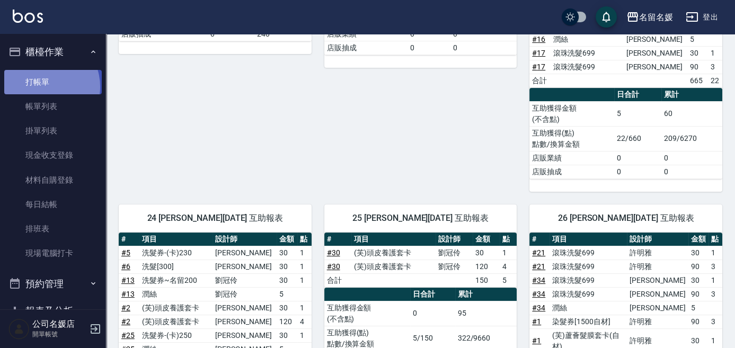
click at [43, 86] on link "打帳單" at bounding box center [52, 82] width 97 height 24
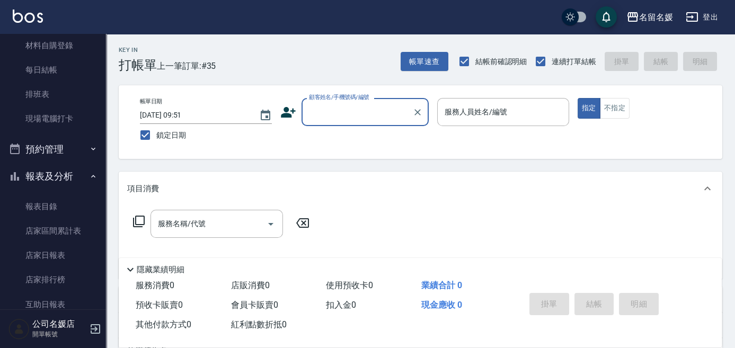
scroll to position [289, 0]
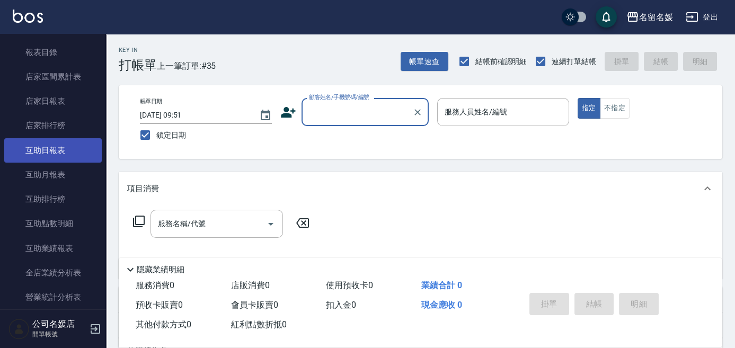
click at [76, 153] on link "互助日報表" at bounding box center [52, 150] width 97 height 24
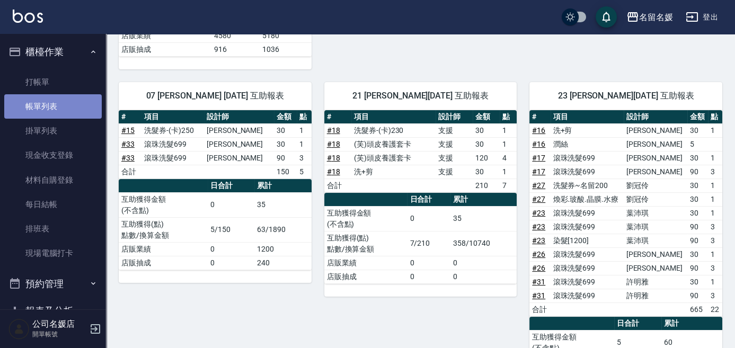
click at [68, 94] on link "帳單列表" at bounding box center [52, 106] width 97 height 24
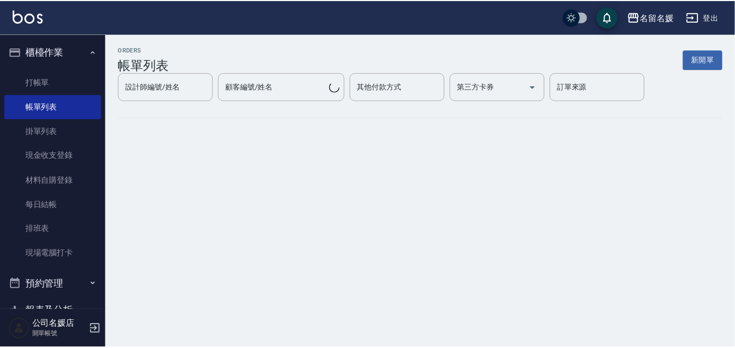
scroll to position [481, 0]
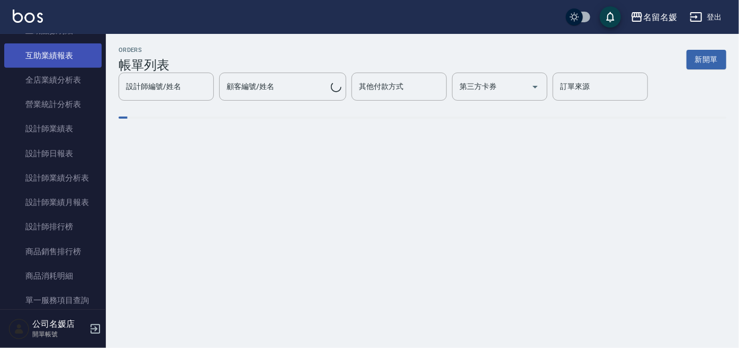
drag, startPoint x: 735, startPoint y: 136, endPoint x: 58, endPoint y: 61, distance: 681.0
click at [730, 147] on div "ORDERS 帳單列表 新開單 設計師編號/姓名 設計師編號/姓名 顧客編號/姓名 顧客編號/姓名 其他付款方式 其他付款方式 第三方卡券 第三方卡券 訂單來…" at bounding box center [422, 90] width 633 height 113
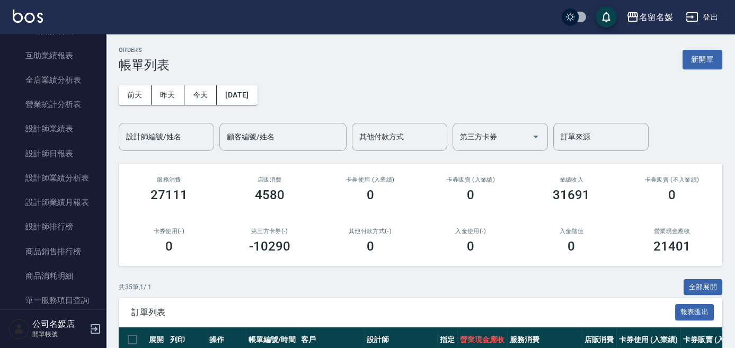
scroll to position [0, 0]
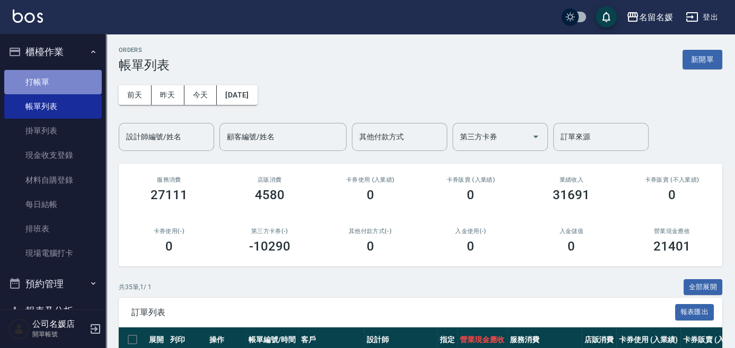
click at [75, 89] on link "打帳單" at bounding box center [52, 82] width 97 height 24
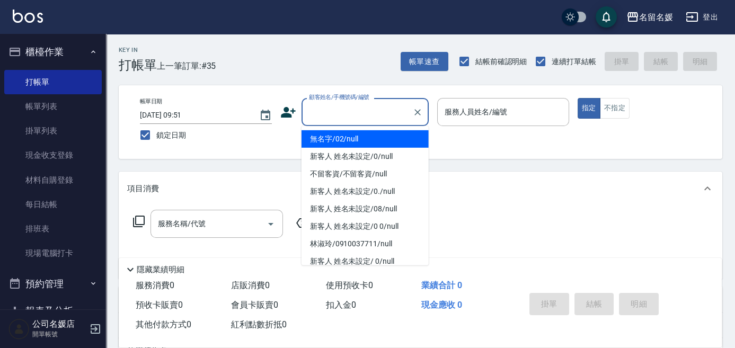
type input "0"
type input "無名字/02/null"
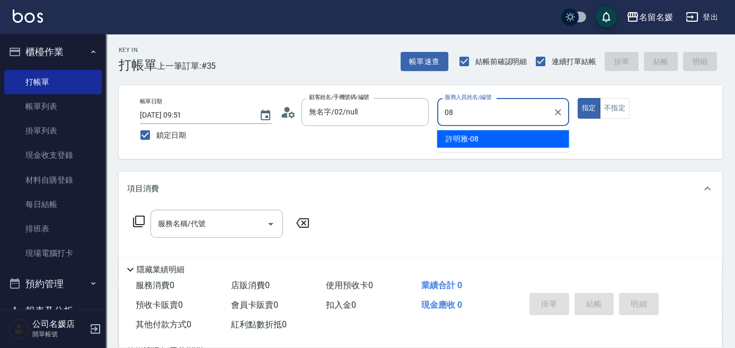
type input "08"
type button "true"
type input "許明雅-08"
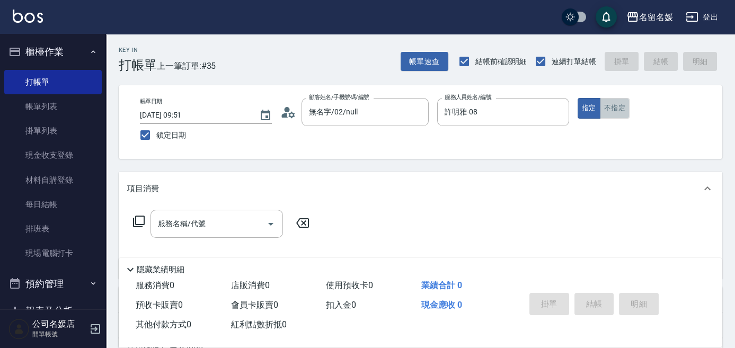
click at [624, 109] on button "不指定" at bounding box center [615, 108] width 30 height 21
type button "false"
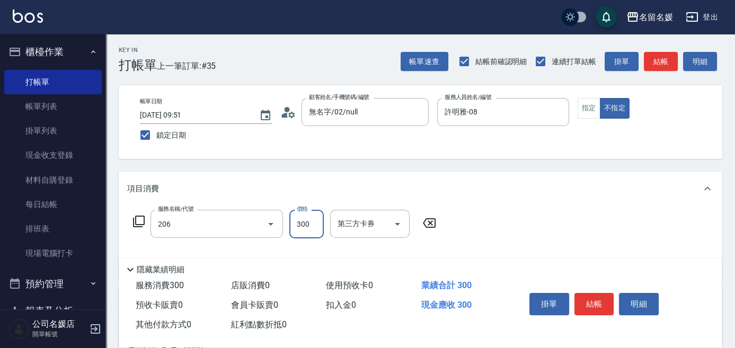
type input "洗髮[300](206)"
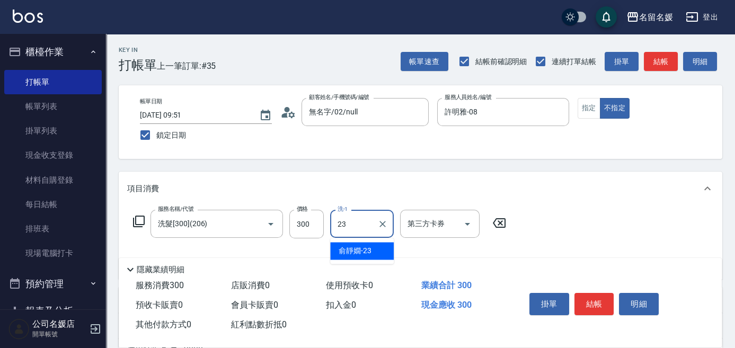
type input "俞靜嫺-23"
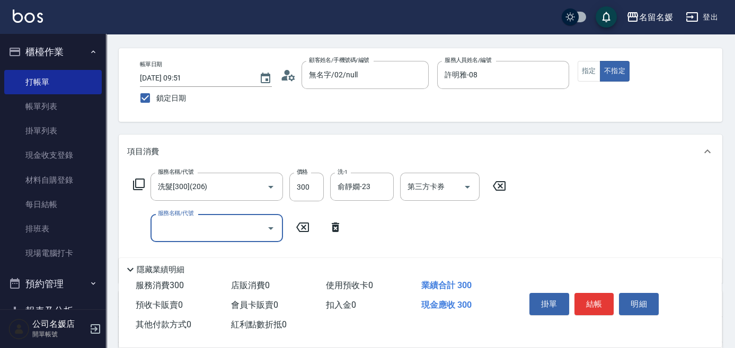
scroll to position [48, 0]
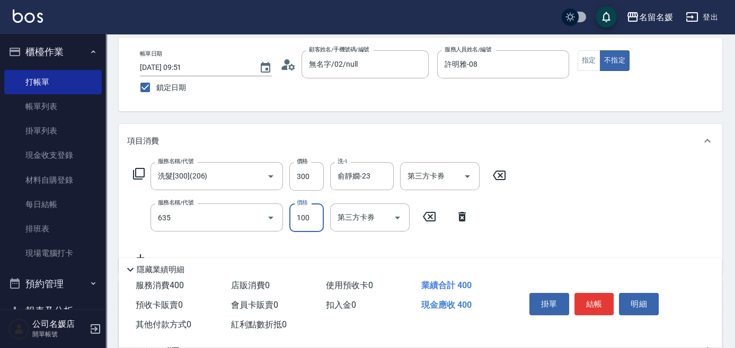
type input "煥彩.玻酸.晶膜.水療(635)"
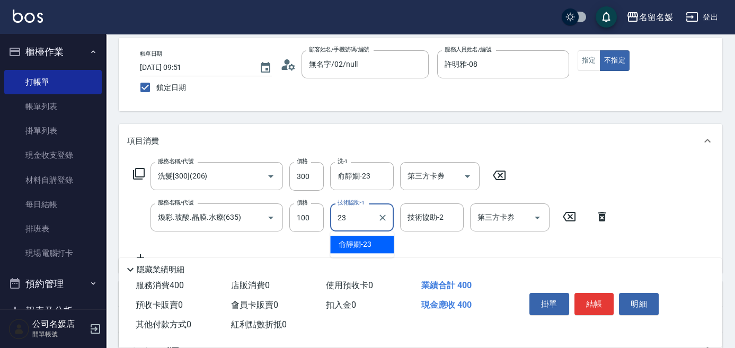
type input "俞靜嫺-23"
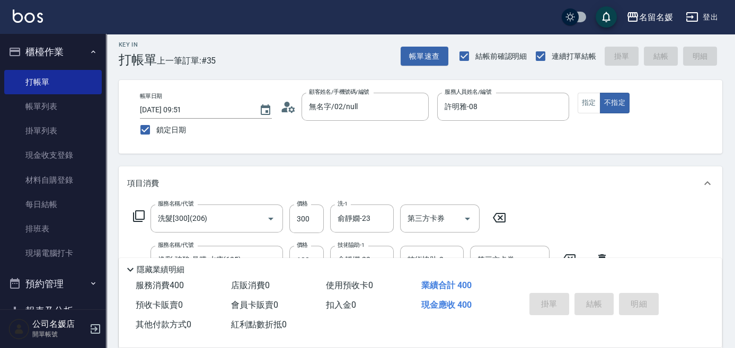
scroll to position [0, 0]
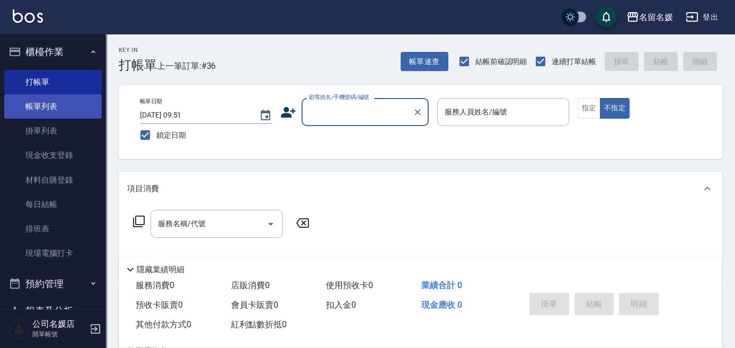
click at [43, 106] on link "帳單列表" at bounding box center [52, 106] width 97 height 24
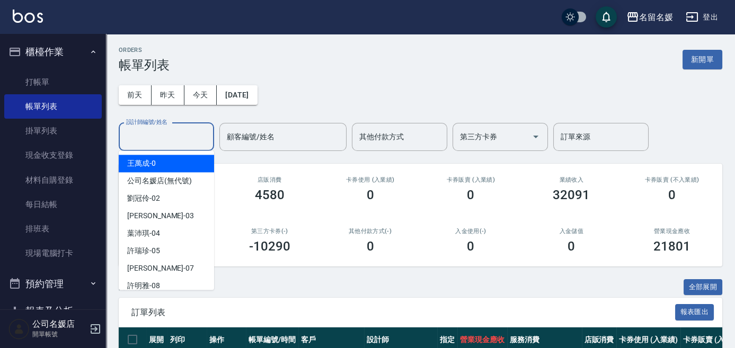
click at [144, 137] on input "設計師編號/姓名" at bounding box center [166, 137] width 86 height 19
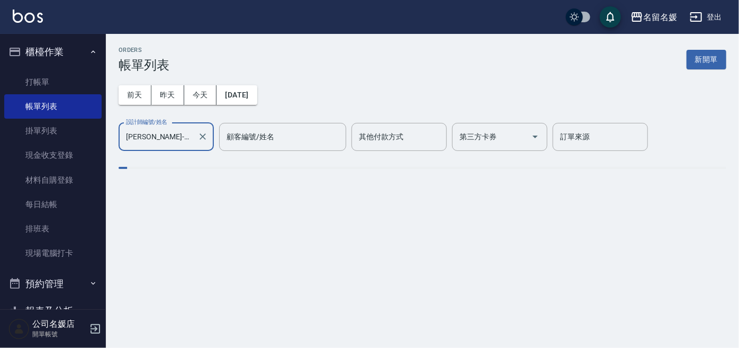
type input "[PERSON_NAME]-02"
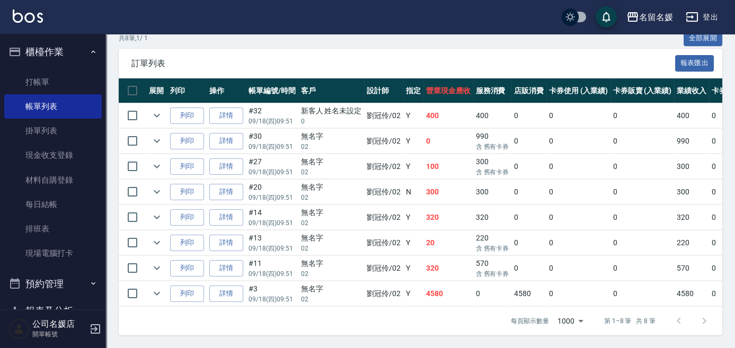
scroll to position [254, 0]
click at [154, 211] on icon "expand row" at bounding box center [156, 217] width 13 height 13
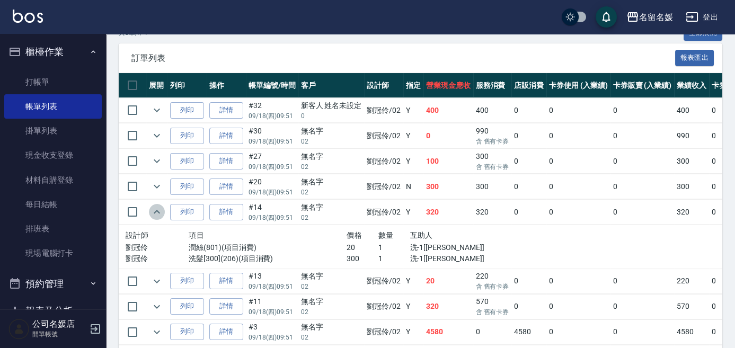
click at [154, 208] on icon "expand row" at bounding box center [156, 212] width 13 height 13
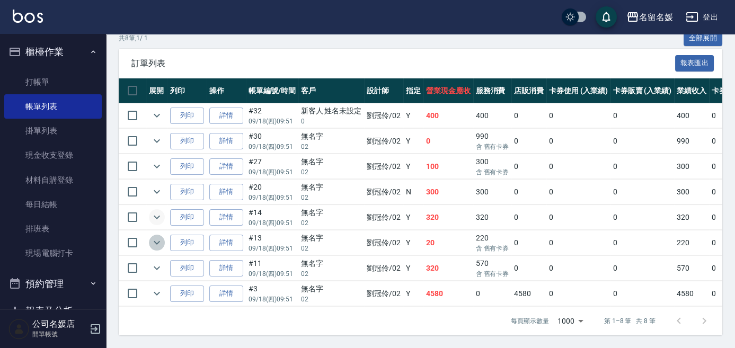
click at [154, 236] on icon "expand row" at bounding box center [156, 242] width 13 height 13
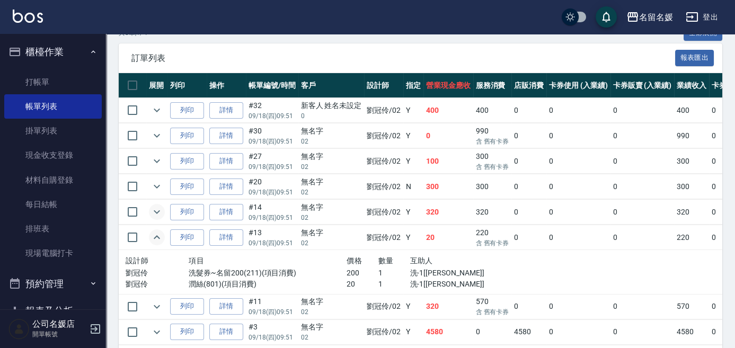
click at [154, 232] on icon "expand row" at bounding box center [156, 237] width 13 height 13
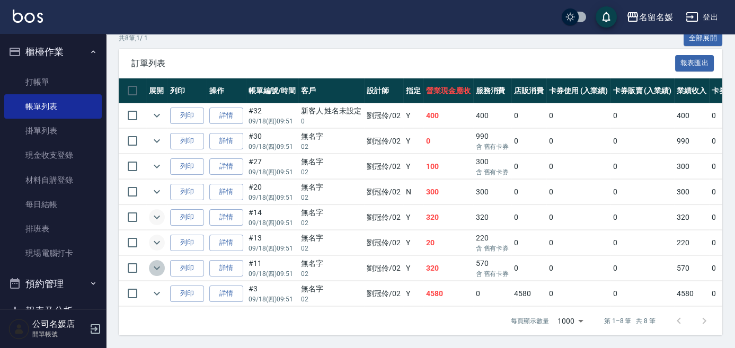
click at [154, 262] on icon "expand row" at bounding box center [156, 268] width 13 height 13
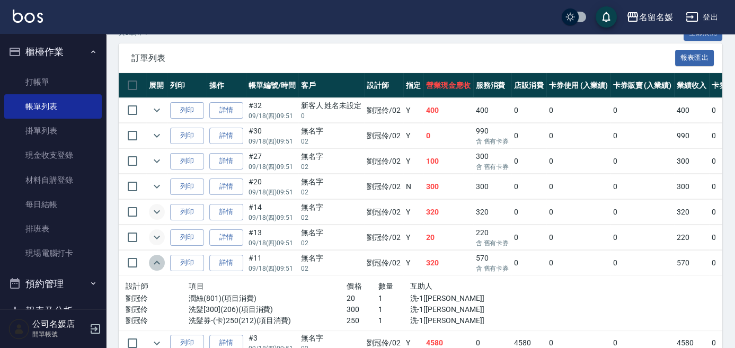
click at [154, 261] on icon "expand row" at bounding box center [157, 263] width 6 height 4
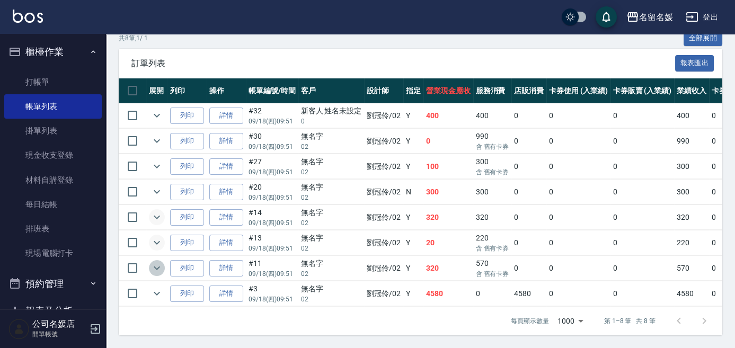
click at [155, 262] on icon "expand row" at bounding box center [156, 268] width 13 height 13
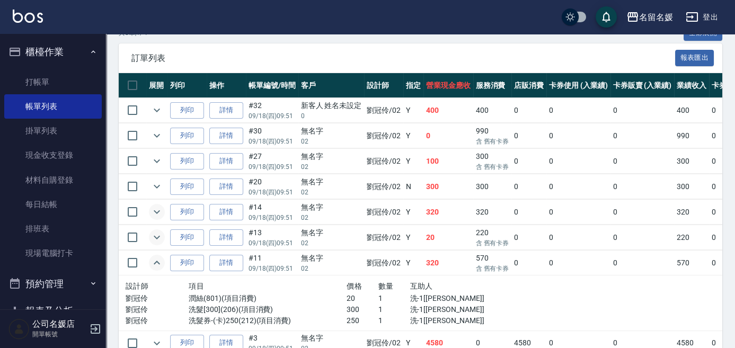
click at [155, 259] on icon "expand row" at bounding box center [156, 262] width 13 height 13
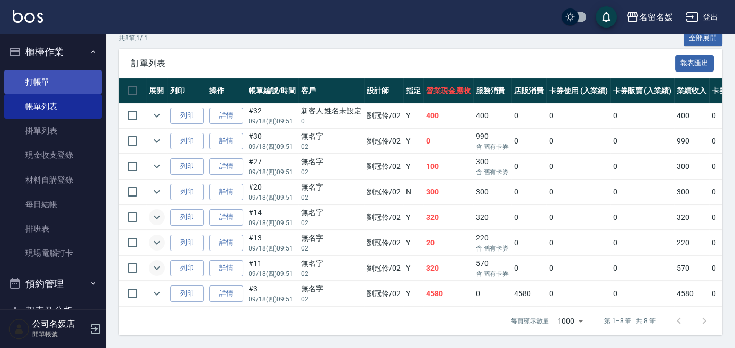
click at [69, 73] on link "打帳單" at bounding box center [52, 82] width 97 height 24
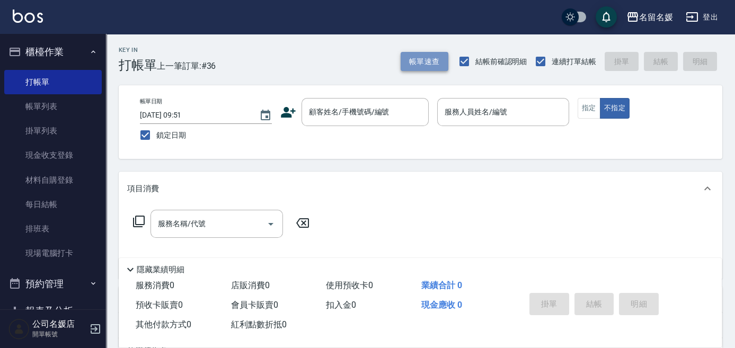
click at [431, 56] on button "帳單速查" at bounding box center [424, 62] width 48 height 20
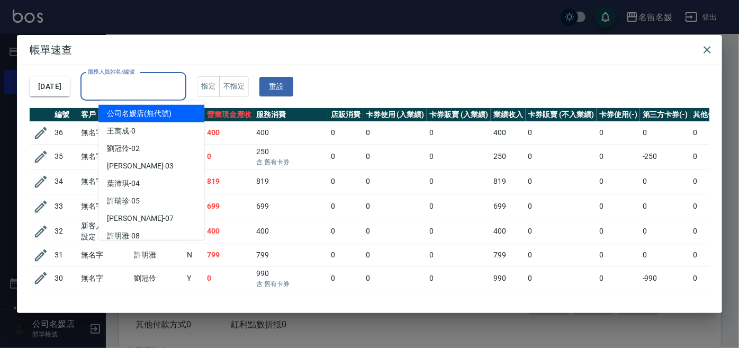
click at [157, 83] on div "服務人員姓名/編號 服務人員姓名/編號" at bounding box center [134, 87] width 106 height 28
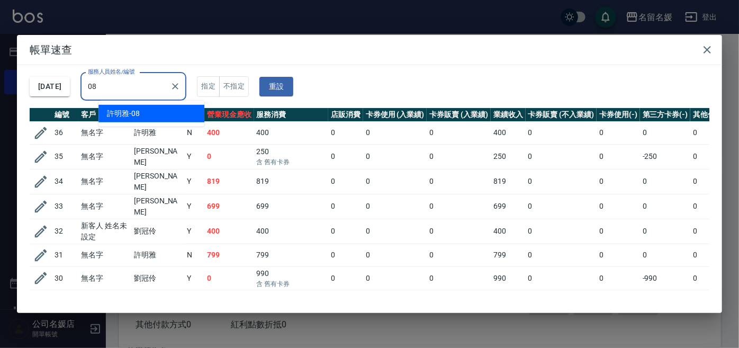
click at [158, 109] on div "[PERSON_NAME]-08" at bounding box center [152, 113] width 106 height 17
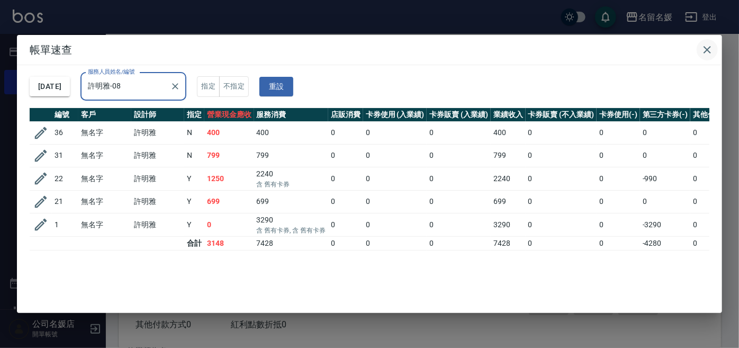
type input "許明雅-08"
click at [704, 50] on icon "button" at bounding box center [707, 49] width 13 height 13
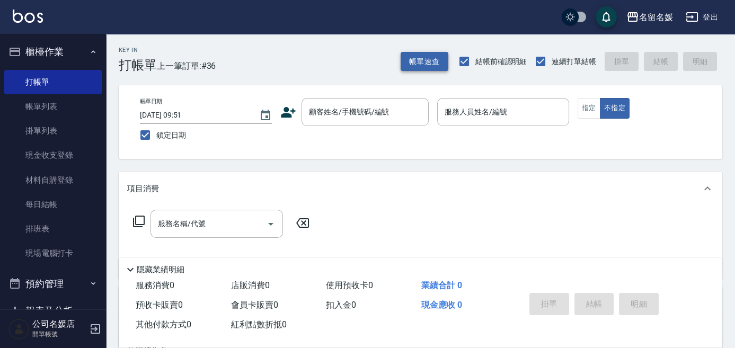
click at [431, 62] on button "帳單速查" at bounding box center [424, 62] width 48 height 20
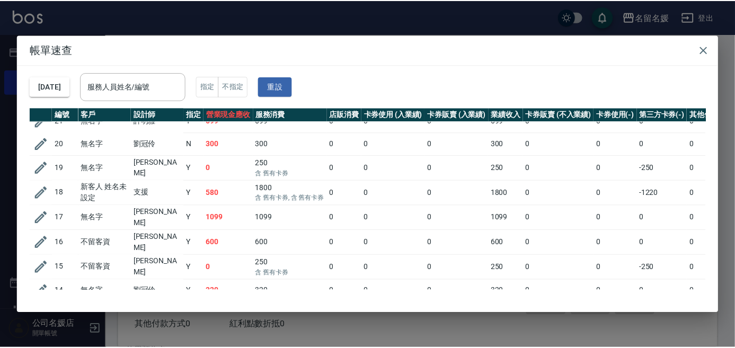
scroll to position [385, 0]
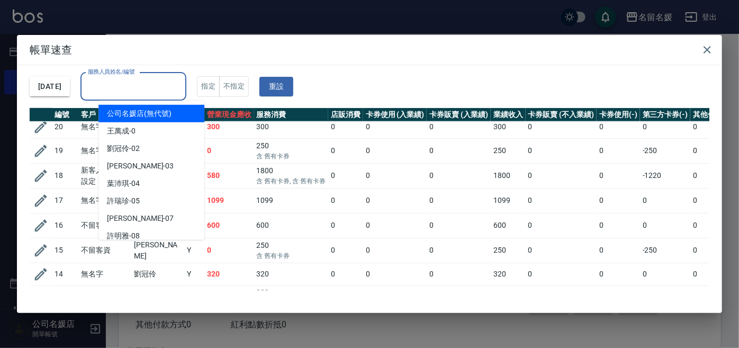
click at [168, 88] on input "服務人員姓名/編號" at bounding box center [133, 86] width 96 height 19
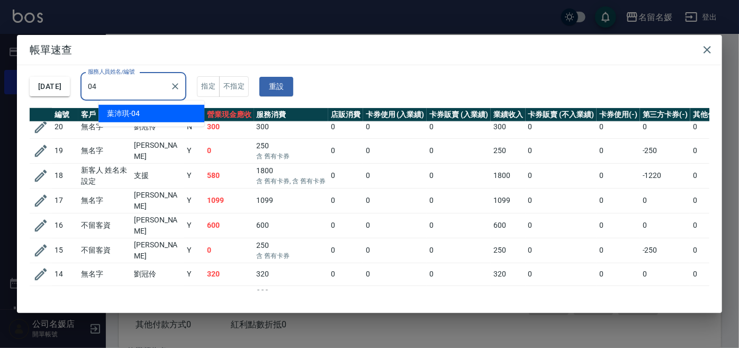
click at [177, 113] on div "[PERSON_NAME]-04" at bounding box center [152, 113] width 106 height 17
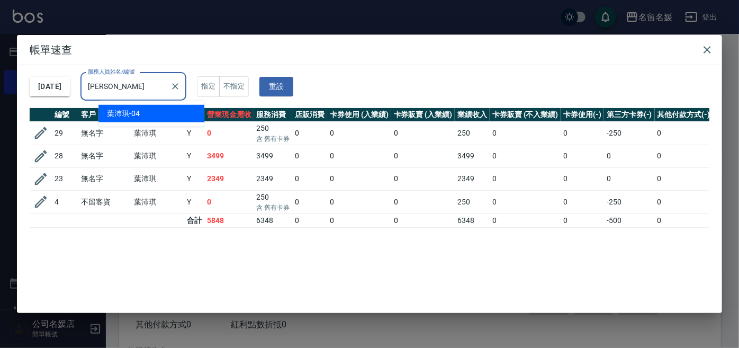
type input "葉"
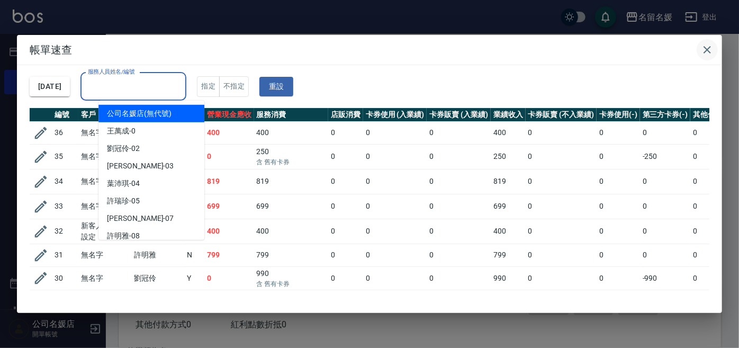
click at [711, 49] on icon "button" at bounding box center [707, 49] width 13 height 13
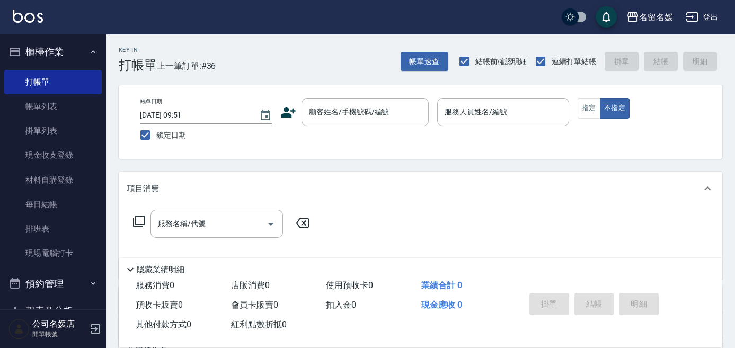
click at [577, 303] on div "掛單 結帳 明細" at bounding box center [594, 305] width 138 height 33
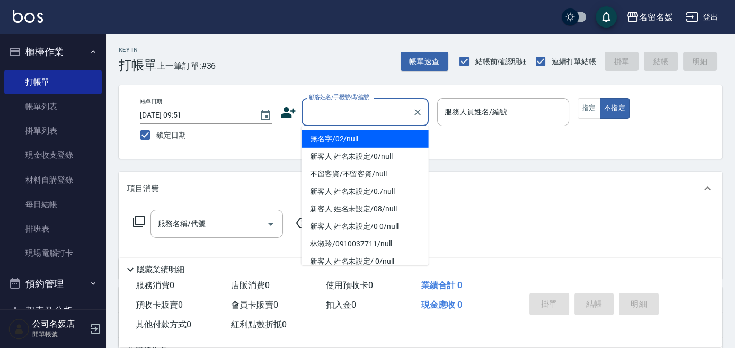
click at [362, 113] on input "顧客姓名/手機號碼/編號" at bounding box center [357, 112] width 102 height 19
click at [380, 139] on li "無名字/02/null" at bounding box center [364, 138] width 127 height 17
type input "無名字/02/null"
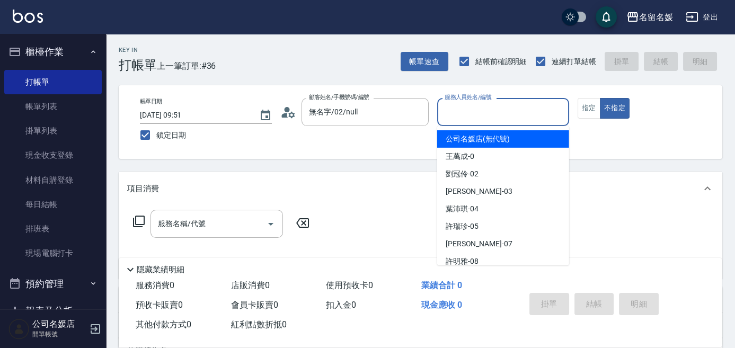
click at [486, 110] on input "服務人員姓名/編號" at bounding box center [503, 112] width 122 height 19
click at [479, 112] on input "服務人員姓名/編號" at bounding box center [503, 112] width 122 height 19
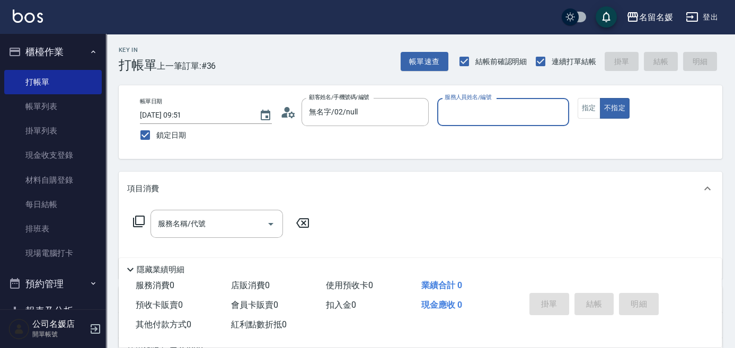
click at [479, 112] on input "服務人員姓名/編號" at bounding box center [503, 112] width 122 height 19
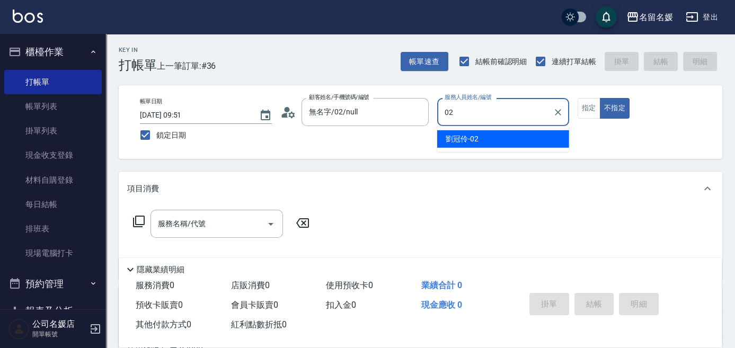
type input "02"
type button "false"
type input "[PERSON_NAME]-02"
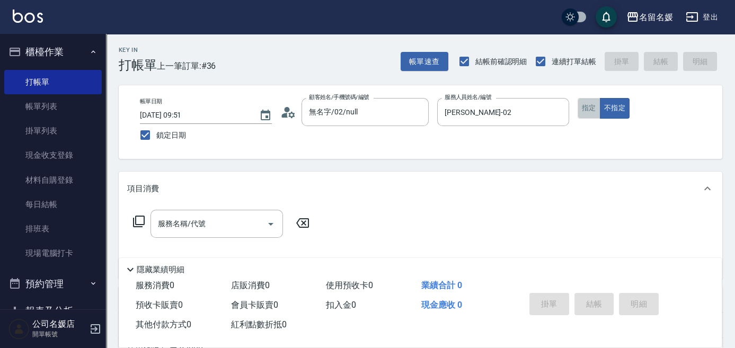
click at [585, 112] on button "指定" at bounding box center [588, 108] width 23 height 21
click at [201, 221] on div "服務名稱/代號 服務名稱/代號" at bounding box center [216, 224] width 132 height 28
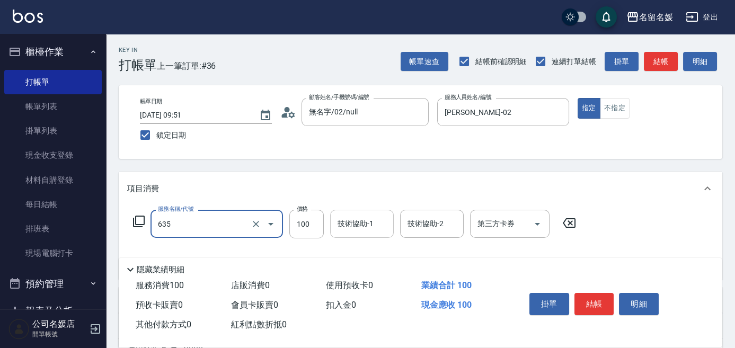
type input "煥彩.玻酸.晶膜.水療(635)"
click at [357, 229] on div "技術協助-1 技術協助-1" at bounding box center [362, 224] width 64 height 28
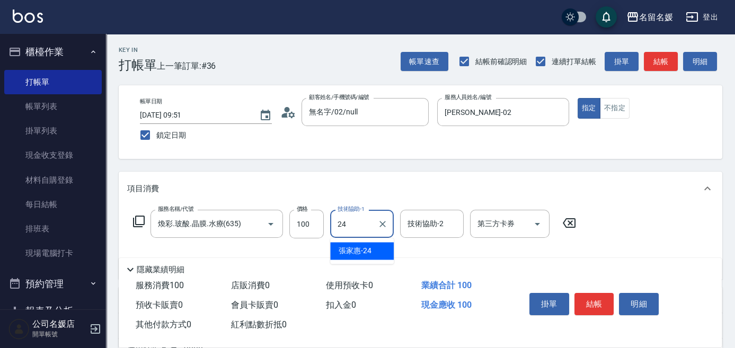
type input "[PERSON_NAME]-24"
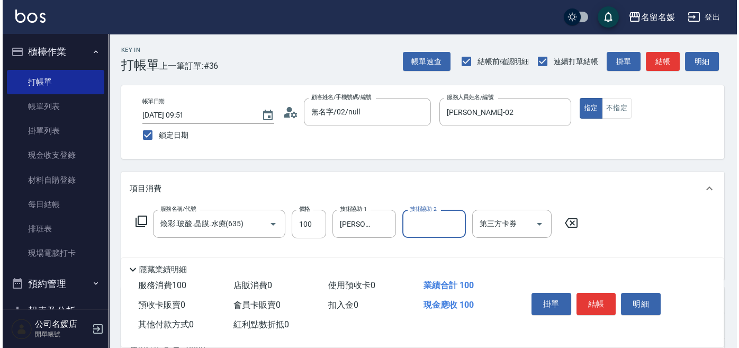
scroll to position [48, 0]
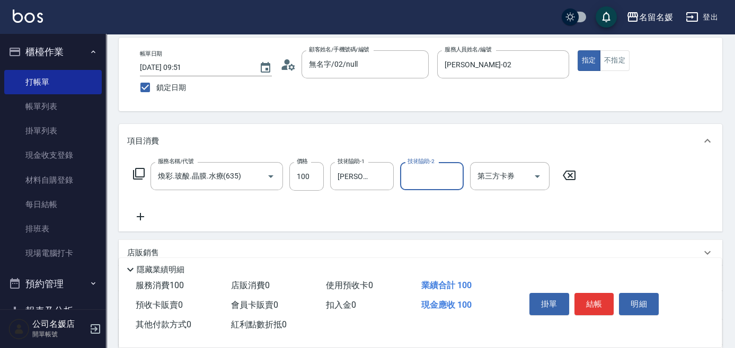
click at [138, 173] on icon at bounding box center [138, 173] width 13 height 13
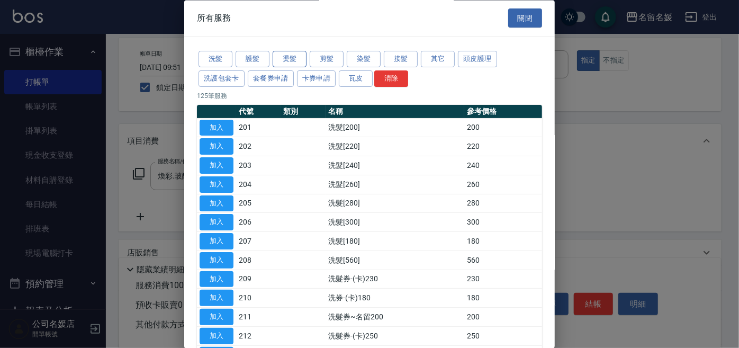
drag, startPoint x: 286, startPoint y: 69, endPoint x: 292, endPoint y: 66, distance: 7.4
click at [288, 68] on div "洗髮 護髮 燙髮 剪髮 染髮 接髮 其它 頭皮護理 洗護包套卡 套餐券申請 卡券申請 瓦皮 清除" at bounding box center [369, 69] width 345 height 39
click at [292, 66] on button "燙髮" at bounding box center [290, 59] width 34 height 16
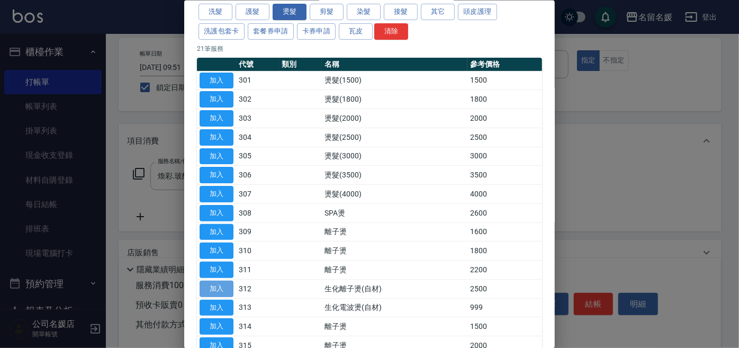
click at [232, 287] on button "加入" at bounding box center [217, 288] width 34 height 16
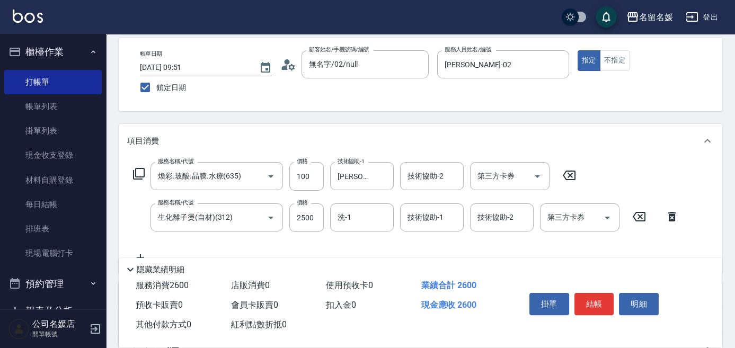
click at [320, 202] on div "服務名稱/代號 [PERSON_NAME].玻酸.晶膜.水療(635) 服務名稱/代號 價格 100 價格 技術協助-1 [PERSON_NAME]-24 技…" at bounding box center [406, 213] width 558 height 102
click at [313, 211] on input "2500" at bounding box center [306, 217] width 34 height 29
type input "2000"
click at [359, 209] on input "洗-1" at bounding box center [362, 217] width 54 height 19
type input "[PERSON_NAME]-24"
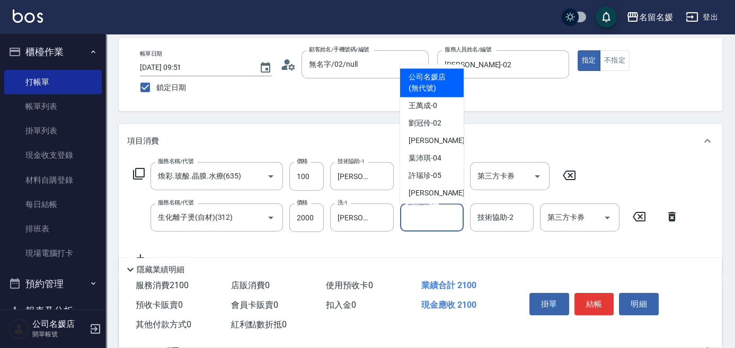
click at [444, 214] on input "技術協助-1" at bounding box center [432, 217] width 54 height 19
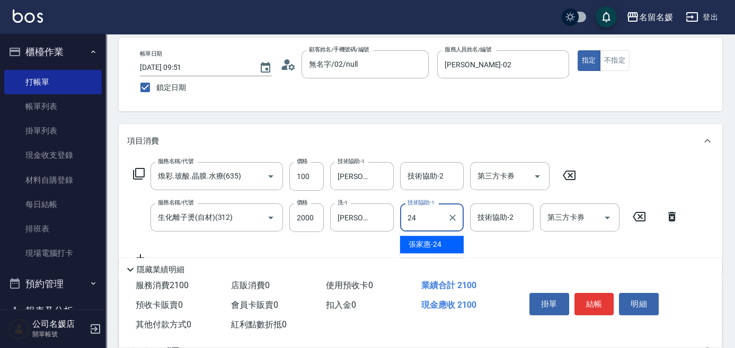
type input "[PERSON_NAME]-24"
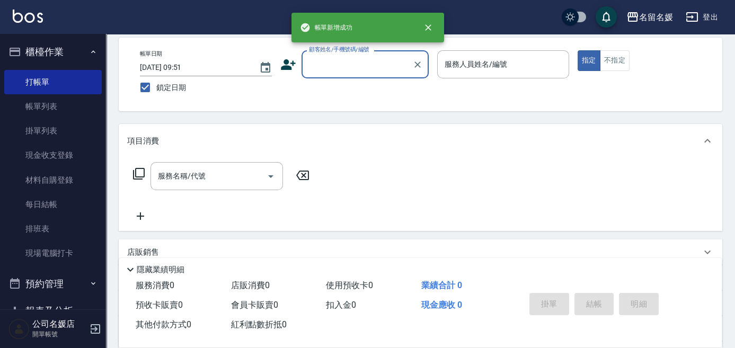
scroll to position [0, 0]
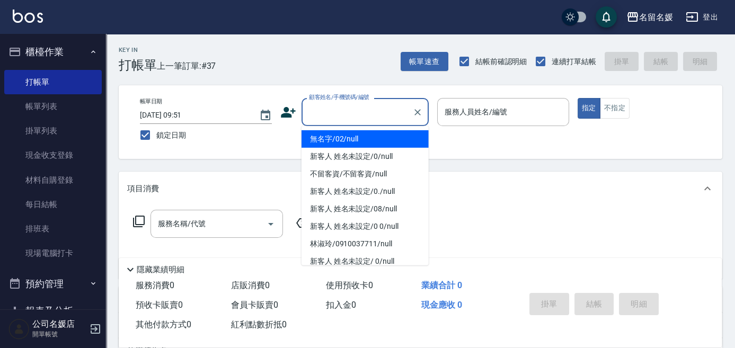
click at [373, 113] on input "顧客姓名/手機號碼/編號" at bounding box center [357, 112] width 102 height 19
click at [366, 140] on li "無名字/02/null" at bounding box center [364, 138] width 127 height 17
type input "無名字/02/null"
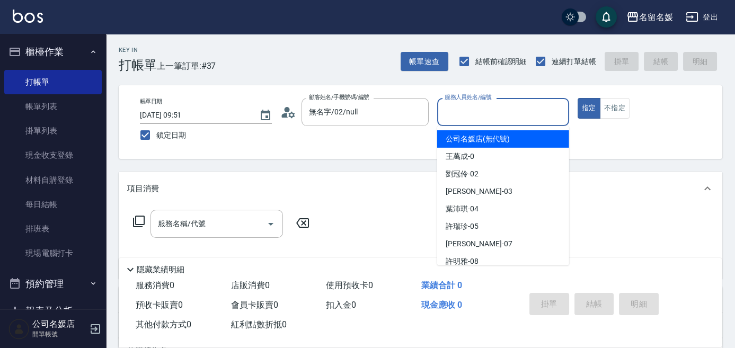
drag, startPoint x: 496, startPoint y: 112, endPoint x: 495, endPoint y: 104, distance: 7.4
click at [496, 111] on input "服務人員姓名/編號" at bounding box center [503, 112] width 122 height 19
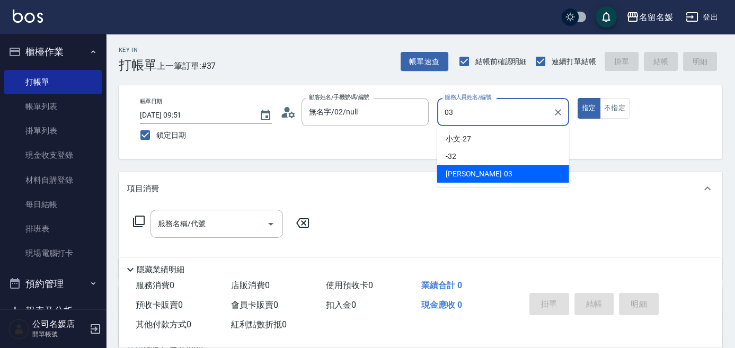
type input "03"
type button "true"
type input "[PERSON_NAME]-03"
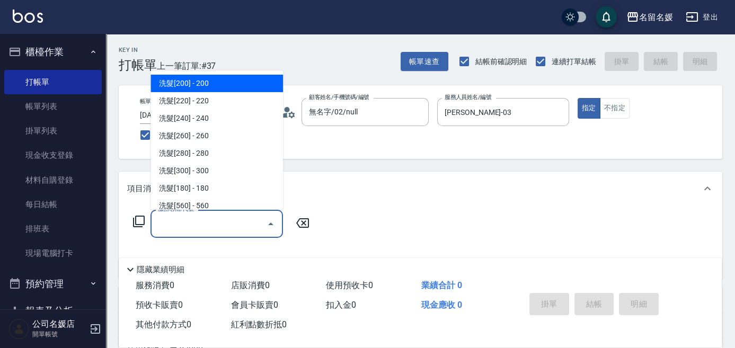
click at [225, 228] on input "服務名稱/代號" at bounding box center [208, 224] width 107 height 19
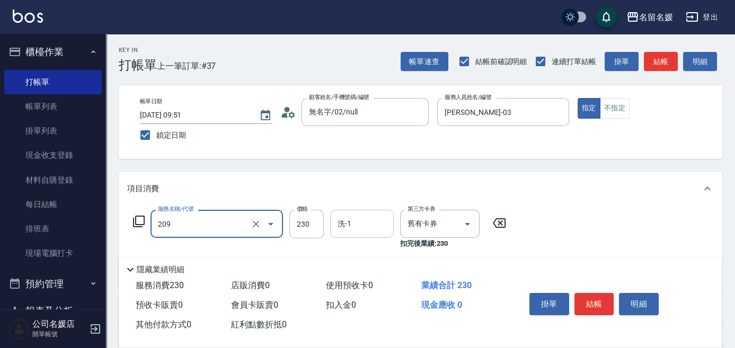
click at [367, 226] on input "洗-1" at bounding box center [362, 224] width 54 height 19
type input "洗髮券-(卡)230(209)"
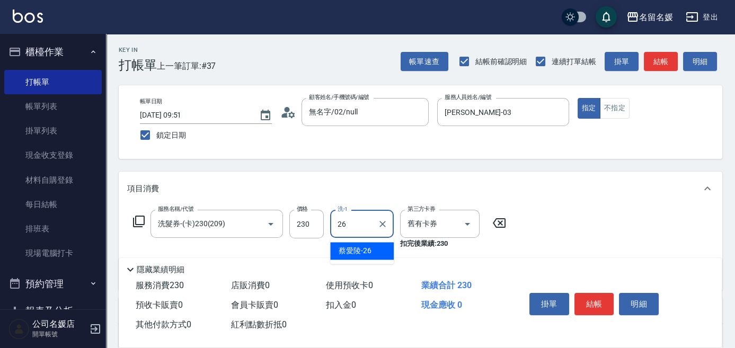
type input "蔡愛陵-26"
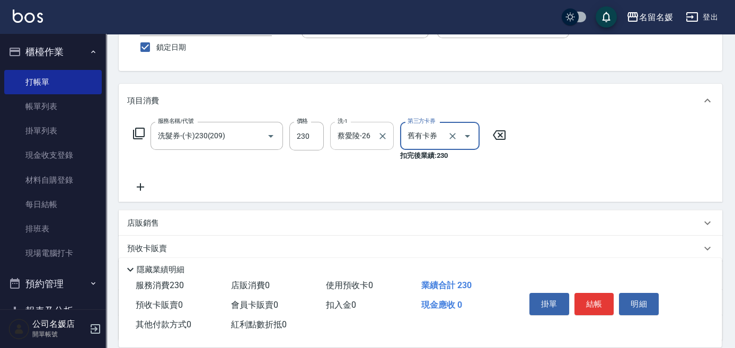
scroll to position [96, 0]
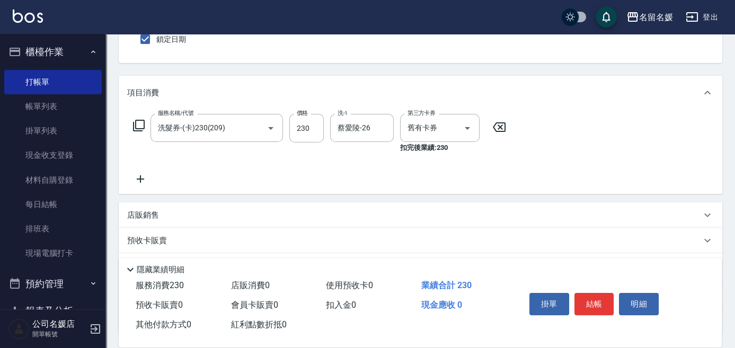
click at [138, 178] on icon at bounding box center [140, 179] width 26 height 13
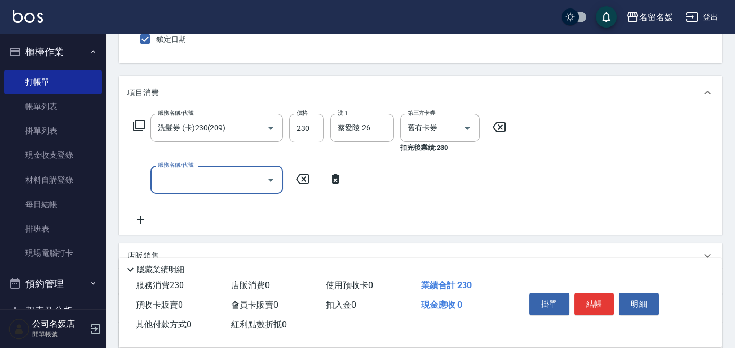
click at [181, 177] on input "服務名稱/代號" at bounding box center [208, 180] width 107 height 19
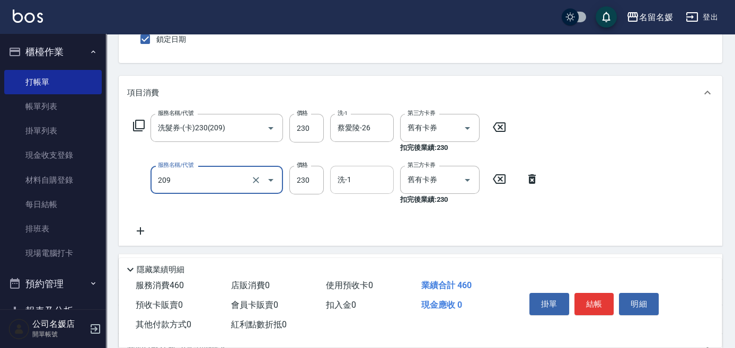
click at [372, 179] on input "洗-1" at bounding box center [362, 180] width 54 height 19
type input "洗髮券-(卡)230(209)"
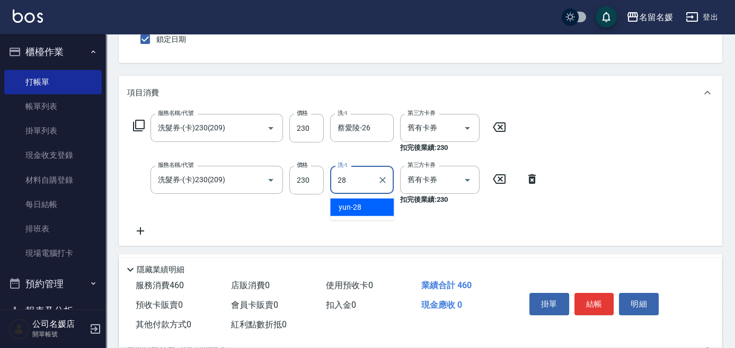
type input "yun-28"
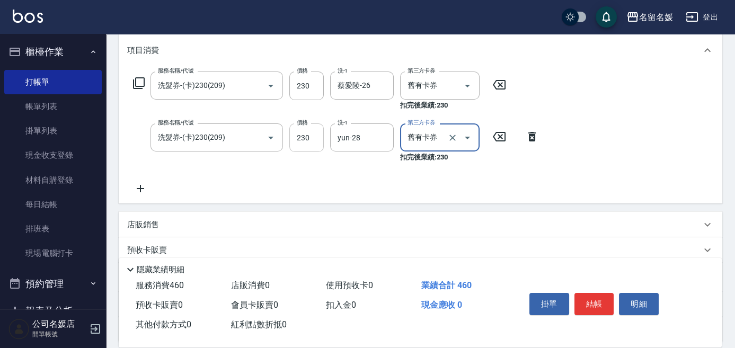
scroll to position [144, 0]
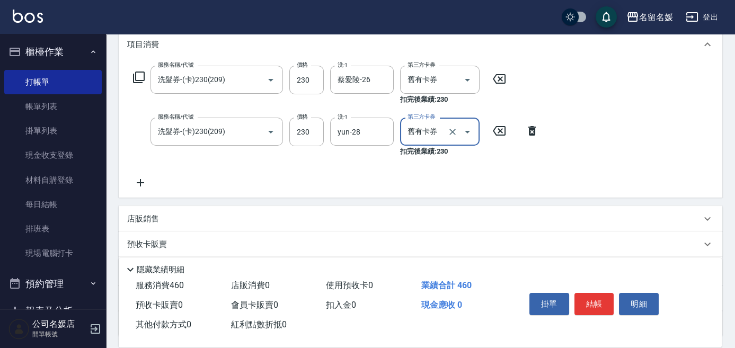
click at [137, 183] on icon at bounding box center [140, 182] width 26 height 13
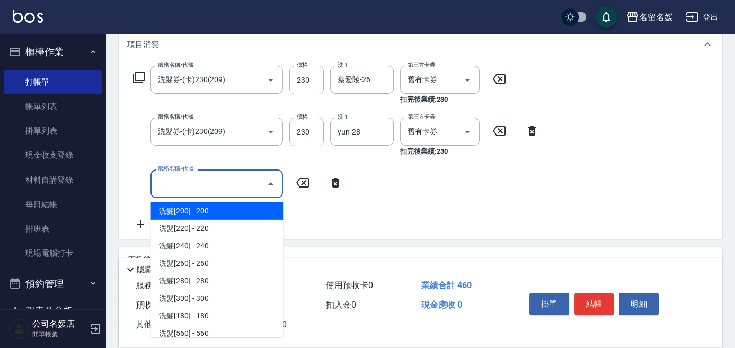
click at [201, 180] on input "服務名稱/代號" at bounding box center [208, 183] width 107 height 19
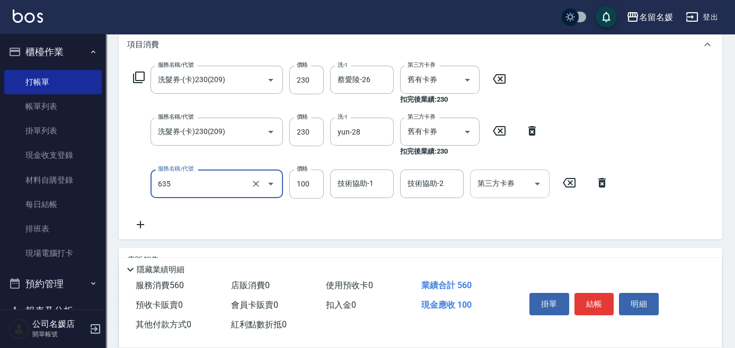
click at [359, 184] on div "技術協助-1 技術協助-1" at bounding box center [362, 183] width 64 height 28
type input "煥彩.玻酸.晶膜.水療(635)"
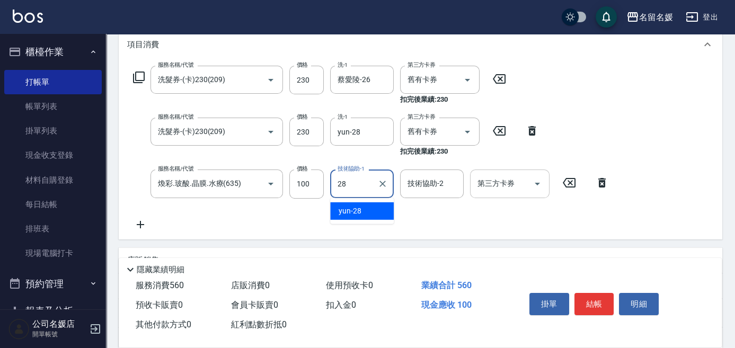
type input "yun-28"
click at [136, 224] on icon at bounding box center [140, 224] width 26 height 13
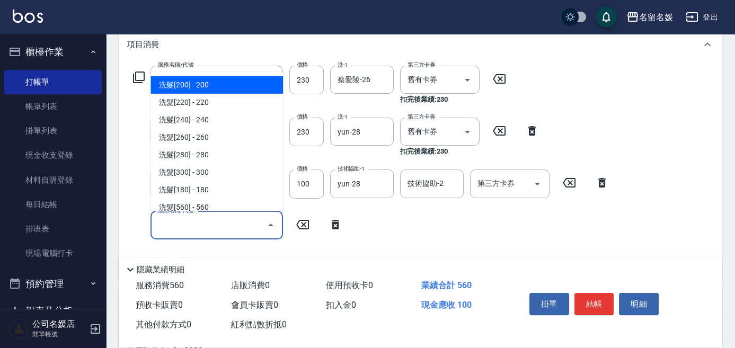
click at [210, 225] on input "服務名稱/代號" at bounding box center [208, 225] width 107 height 19
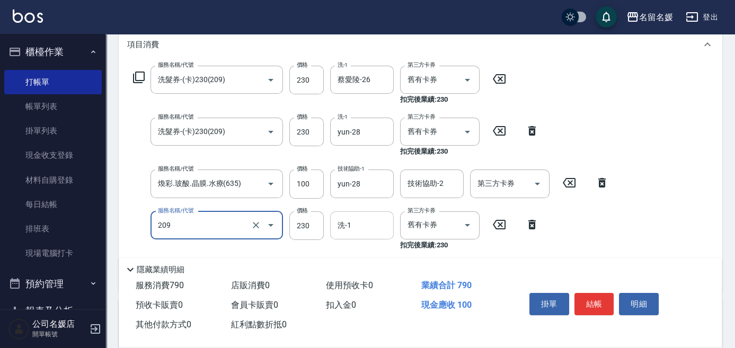
click at [343, 225] on div "洗-1 洗-1" at bounding box center [362, 225] width 64 height 28
type input "洗髮券-(卡)230(209)"
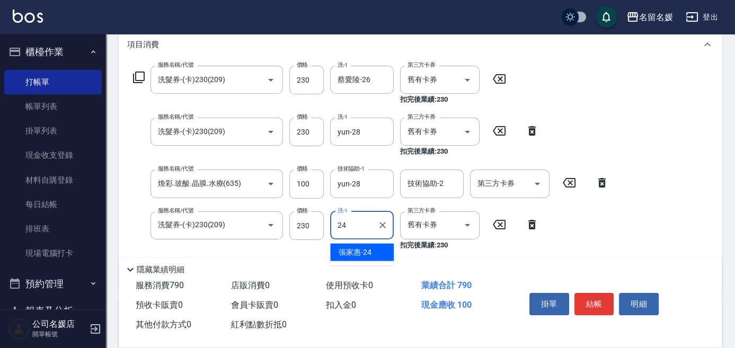
type input "[PERSON_NAME]-24"
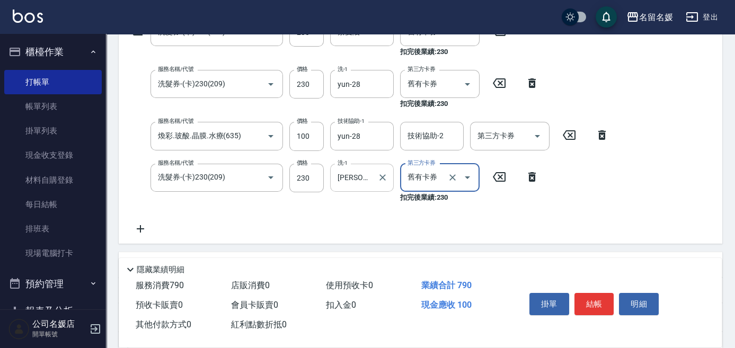
scroll to position [240, 0]
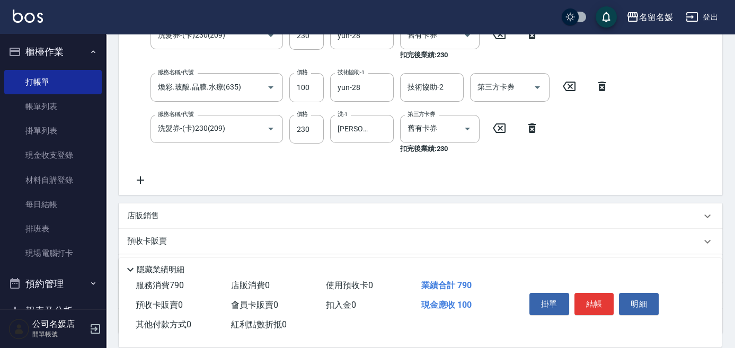
click at [145, 177] on icon at bounding box center [140, 180] width 26 height 13
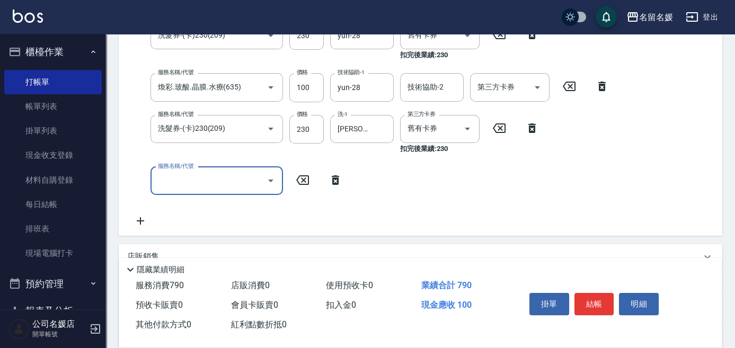
scroll to position [247, 0]
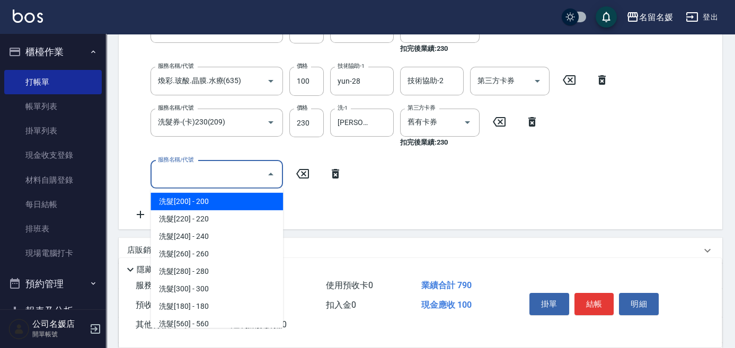
click at [237, 181] on input "服務名稱/代號" at bounding box center [208, 174] width 107 height 19
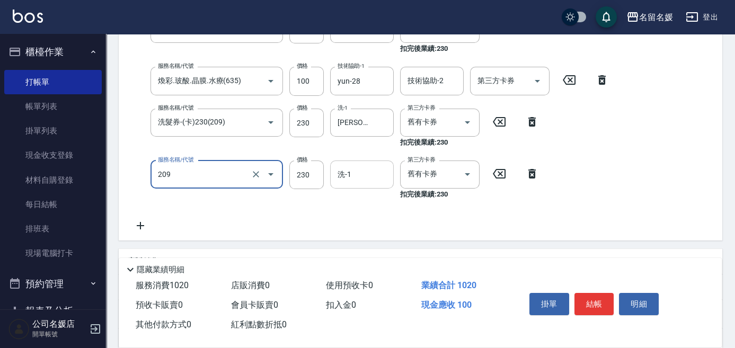
click at [371, 173] on input "洗-1" at bounding box center [362, 174] width 54 height 19
type input "洗髮券-(卡)230(209)"
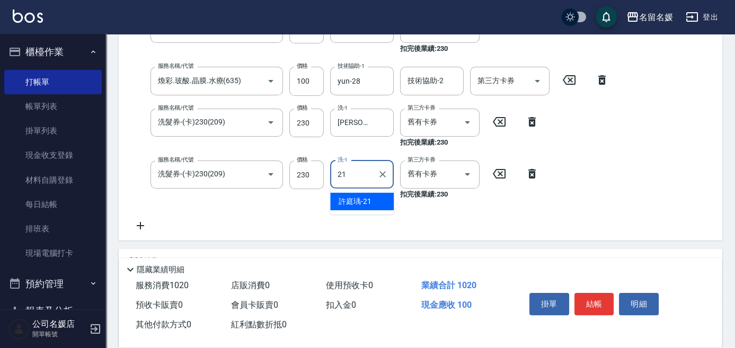
type input "許庭瑀-21"
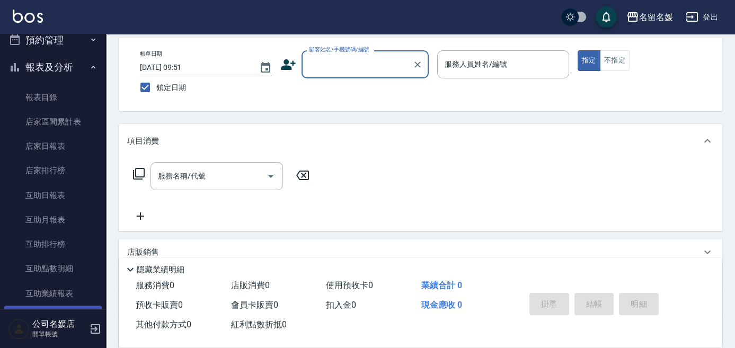
scroll to position [240, 0]
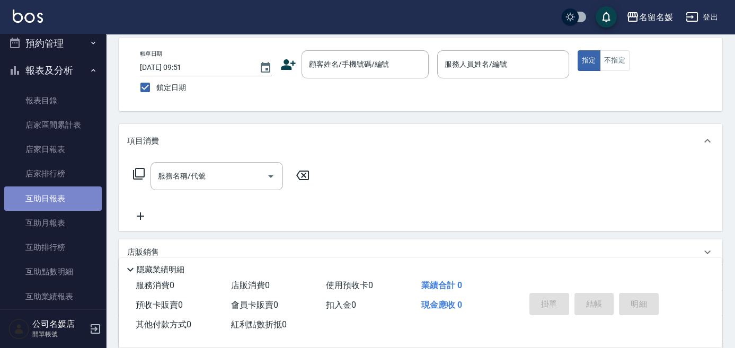
click at [66, 195] on link "互助日報表" at bounding box center [52, 198] width 97 height 24
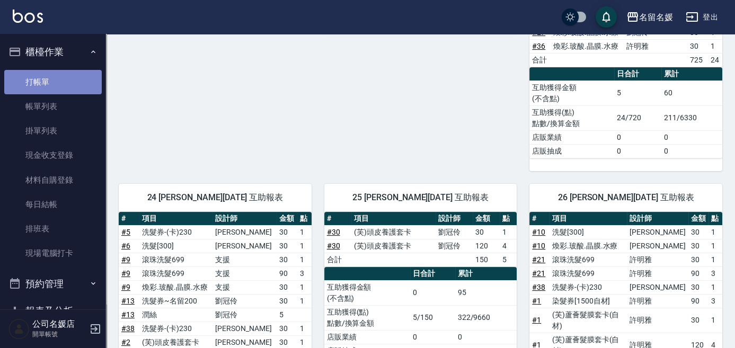
click at [69, 84] on link "打帳單" at bounding box center [52, 82] width 97 height 24
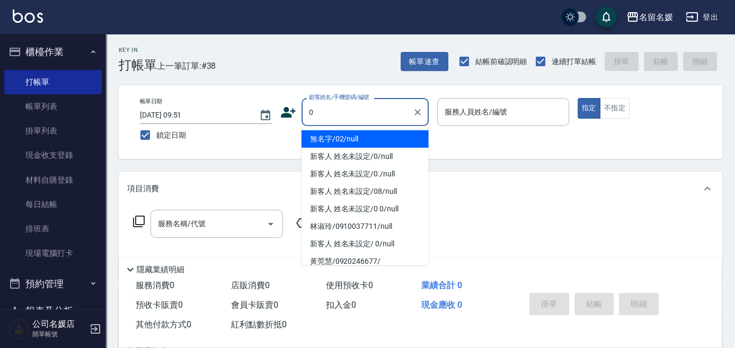
type input "無名字/02/null"
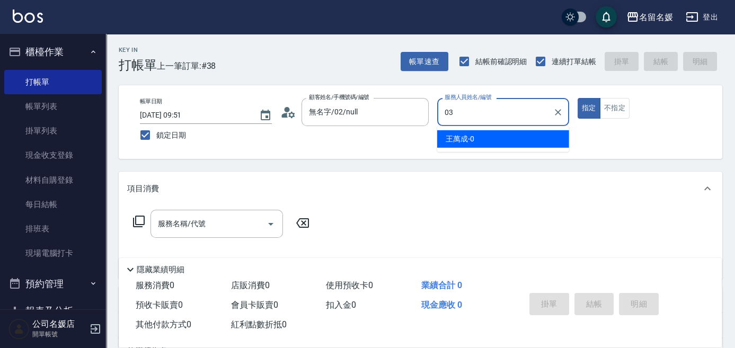
type input "03"
type button "true"
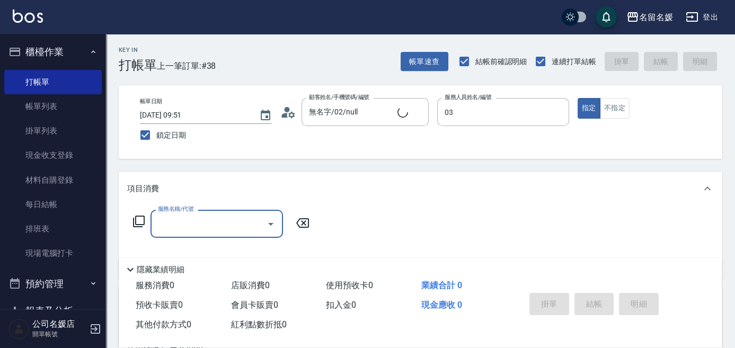
type input "[PERSON_NAME]-03"
type input "新客人 姓名未設定/0/null"
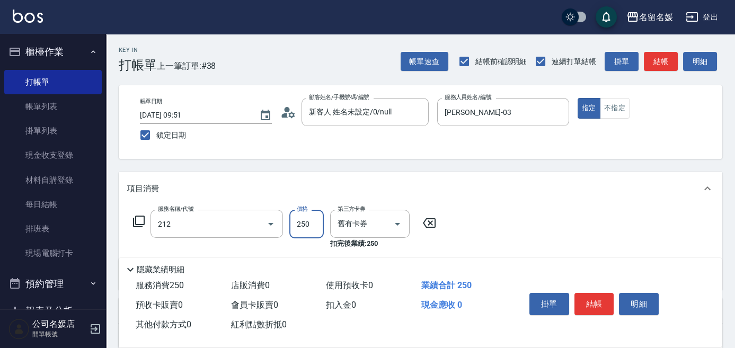
type input "洗髮券-(卡)250(212)"
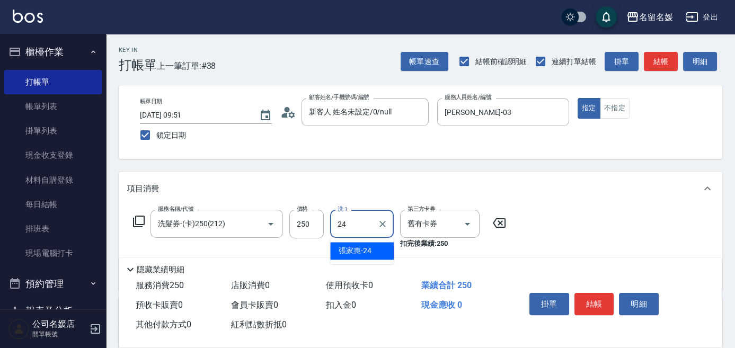
type input "[PERSON_NAME]-24"
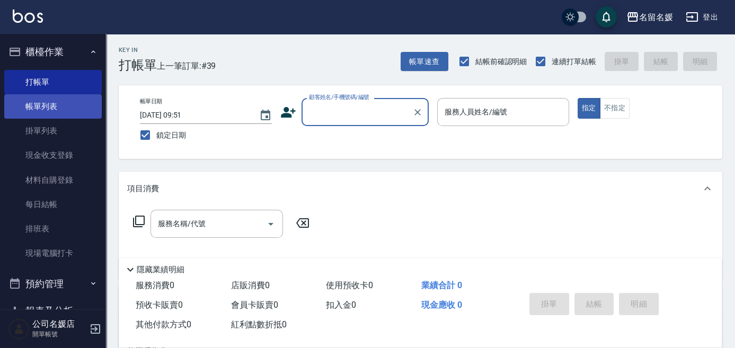
click at [52, 115] on link "帳單列表" at bounding box center [52, 106] width 97 height 24
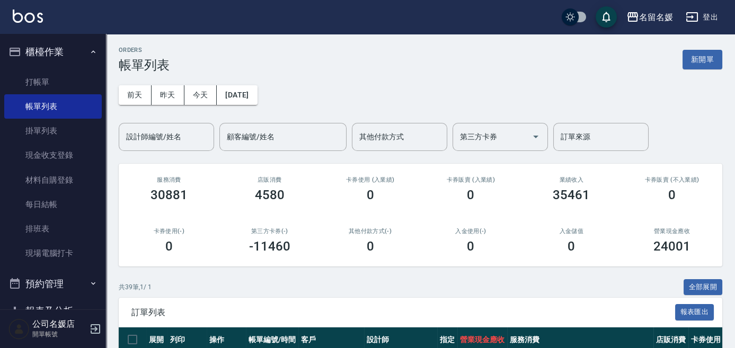
scroll to position [144, 0]
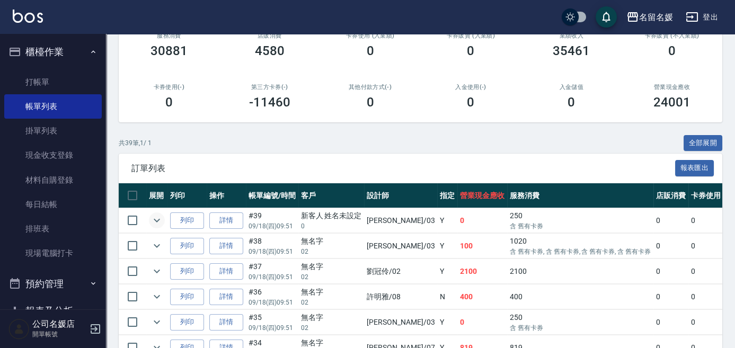
click at [158, 219] on icon "expand row" at bounding box center [157, 221] width 6 height 4
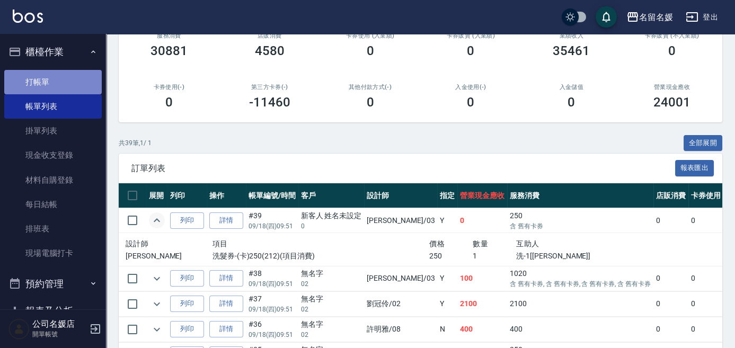
click at [57, 85] on link "打帳單" at bounding box center [52, 82] width 97 height 24
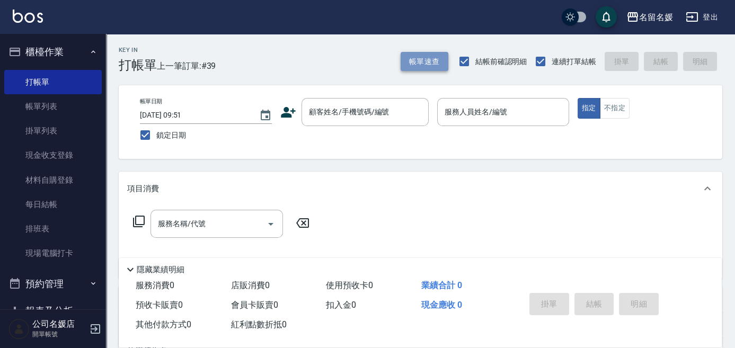
click at [425, 63] on button "帳單速查" at bounding box center [424, 62] width 48 height 20
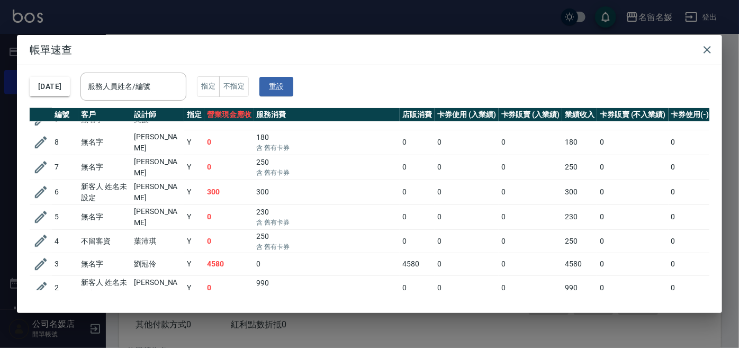
scroll to position [755, 0]
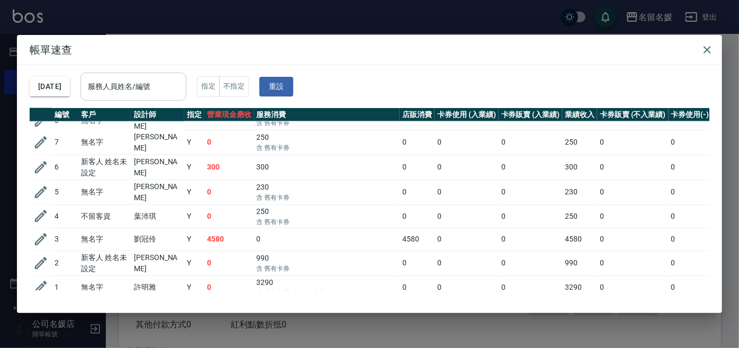
click at [151, 83] on div "服務人員姓名/編號 服務人員姓名/編號" at bounding box center [134, 87] width 106 height 28
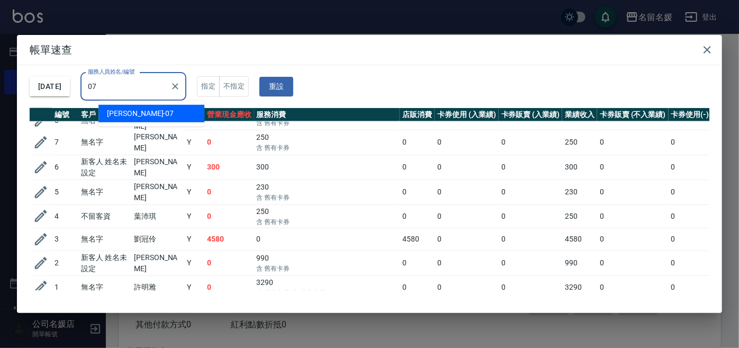
click at [153, 113] on div "[PERSON_NAME] -07" at bounding box center [152, 113] width 106 height 17
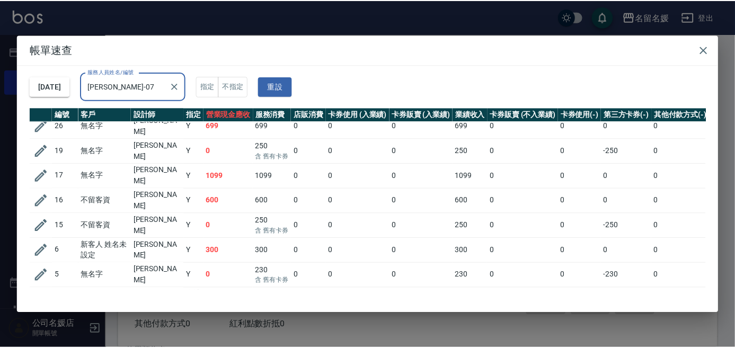
scroll to position [59, 0]
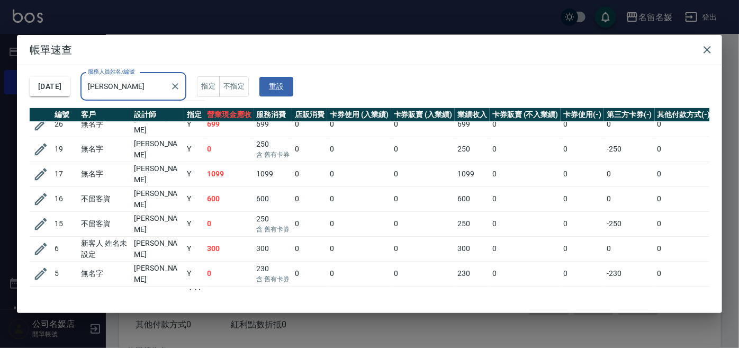
type input "廖"
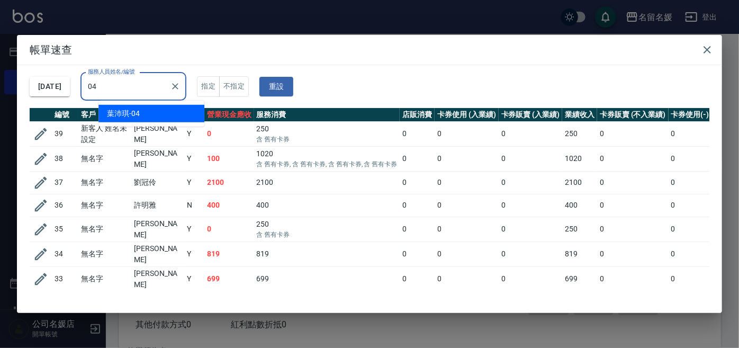
click at [149, 112] on div "[PERSON_NAME]-04" at bounding box center [152, 113] width 106 height 17
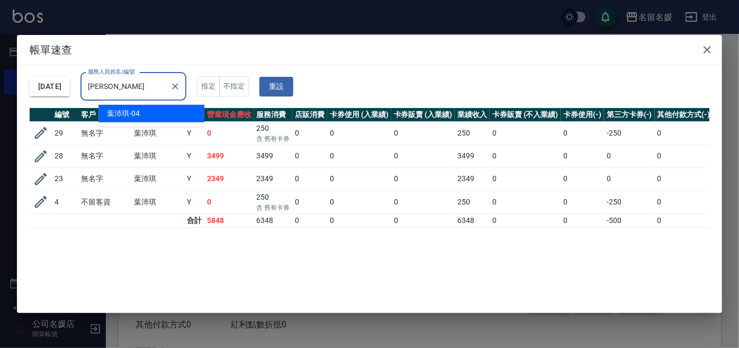
type input "葉"
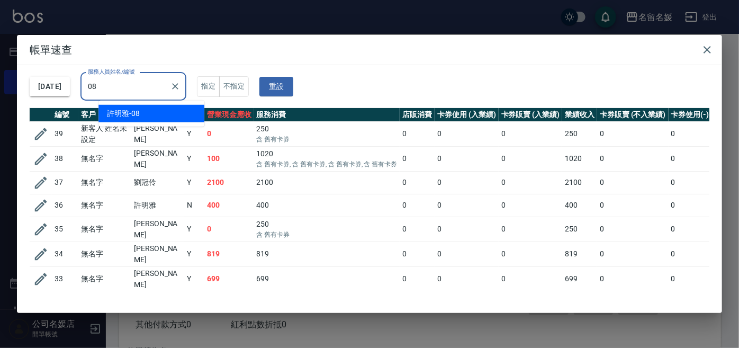
click at [175, 112] on div "[PERSON_NAME]-08" at bounding box center [152, 113] width 106 height 17
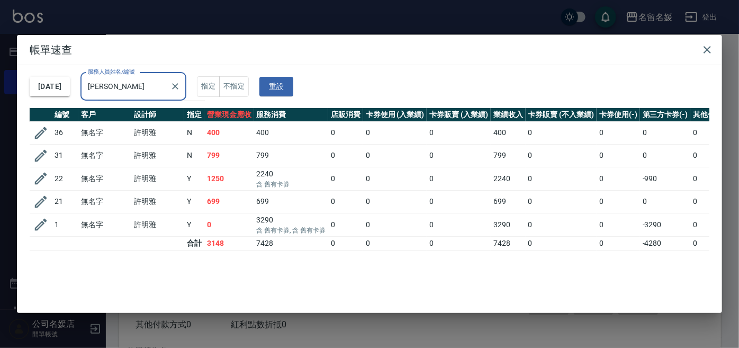
type input "許"
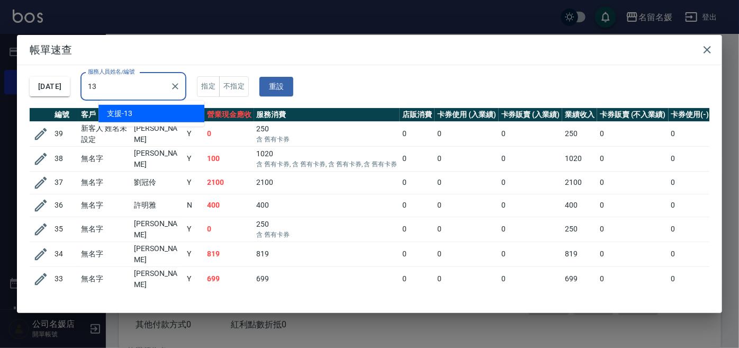
click at [176, 117] on div "支援 -13" at bounding box center [152, 113] width 106 height 17
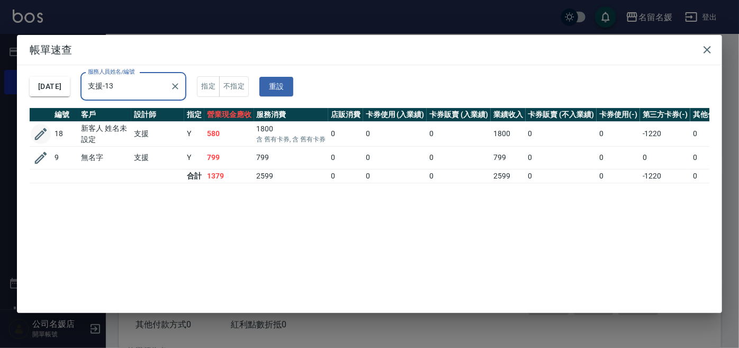
type input "支援-13"
click at [40, 133] on icon "button" at bounding box center [41, 134] width 12 height 12
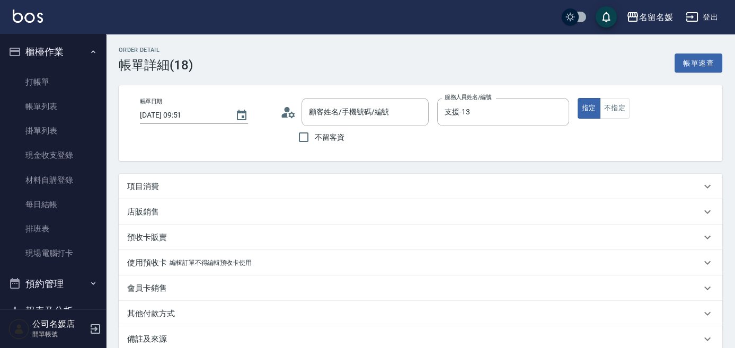
type input "[DATE] 09:51"
type input "支援-13"
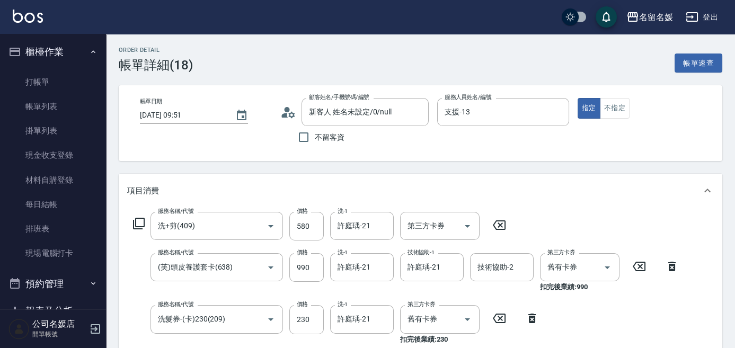
type input "新客人 姓名未設定/0/null"
type input "洗+剪(409)"
type input "(芙)頭皮養護套卡(638)"
type input "洗髮券-(卡)230(209)"
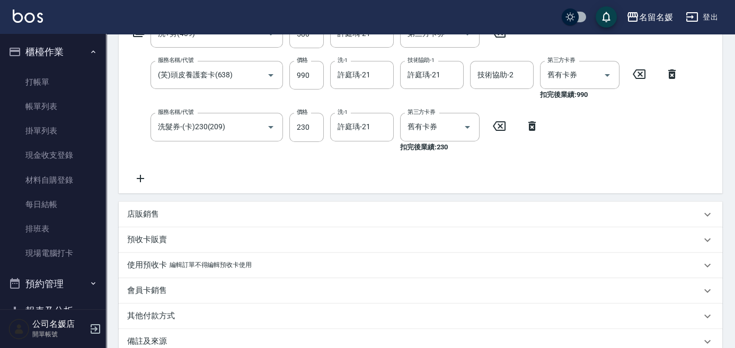
scroll to position [311, 0]
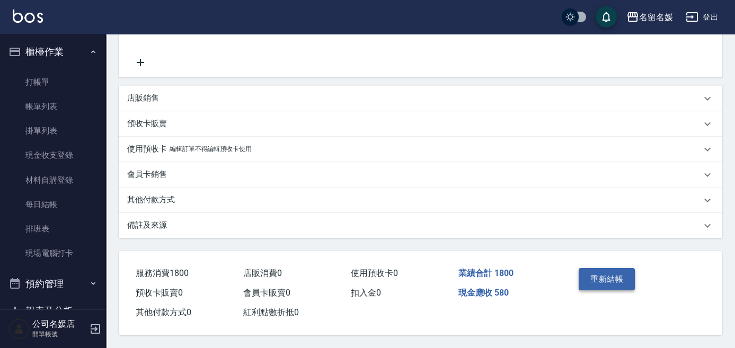
click at [621, 272] on button "重新結帳" at bounding box center [606, 279] width 56 height 22
click at [46, 85] on link "打帳單" at bounding box center [52, 82] width 97 height 24
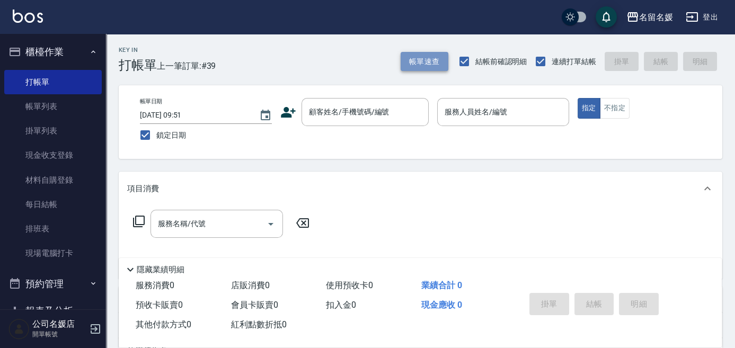
click at [424, 58] on button "帳單速查" at bounding box center [424, 62] width 48 height 20
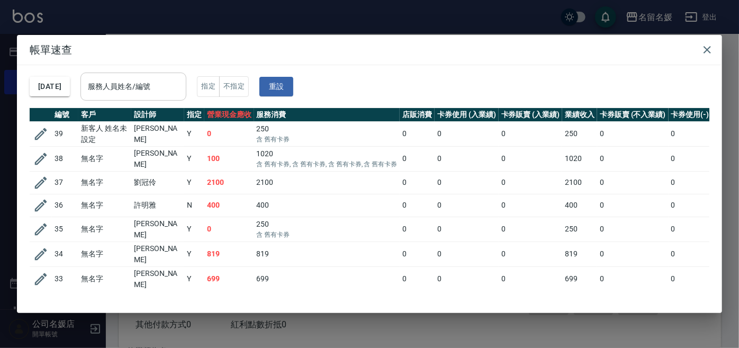
click at [166, 88] on input "服務人員姓名/編號" at bounding box center [133, 86] width 96 height 19
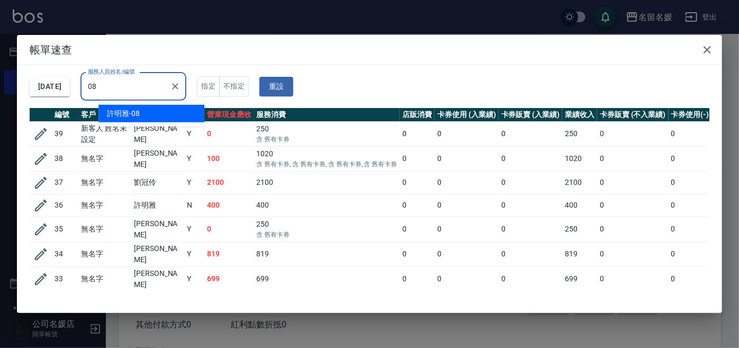
click at [163, 111] on div "[PERSON_NAME]-08" at bounding box center [152, 113] width 106 height 17
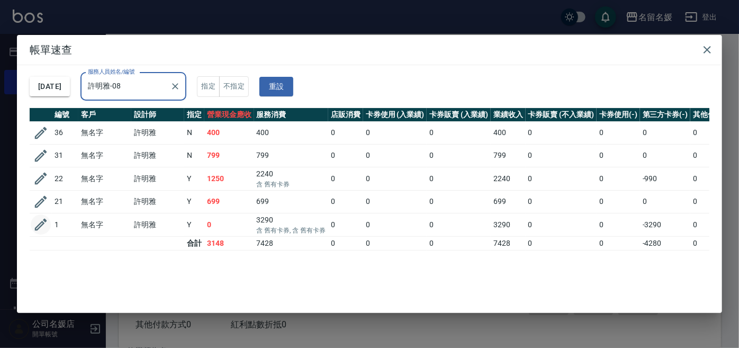
type input "許明雅-08"
click at [42, 222] on icon "button" at bounding box center [41, 225] width 16 height 16
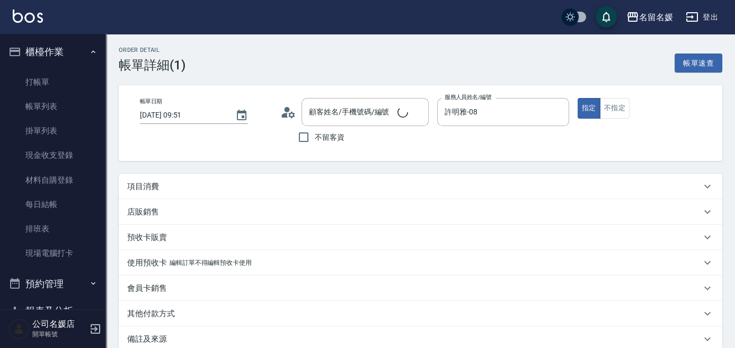
type input "[DATE] 09:51"
type input "許明雅-08"
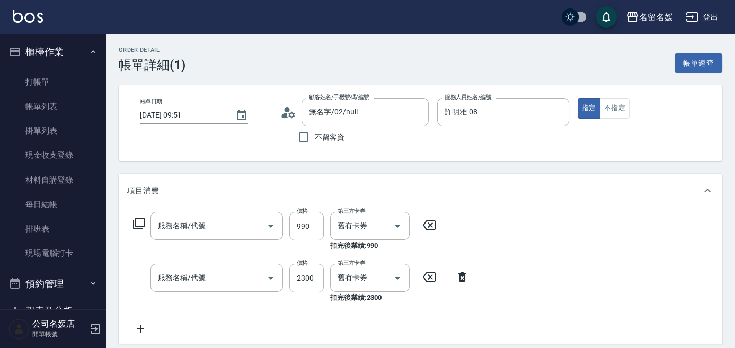
type input "無名字/02/null"
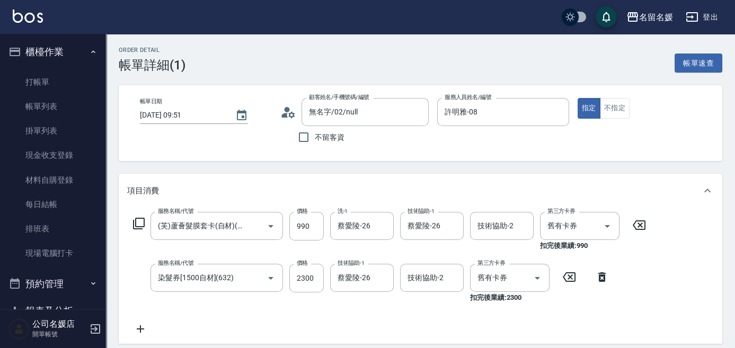
type input "(芙)蘆薈髮膜套卡(自材)(639)"
type input "染髮券[1500自材](632)"
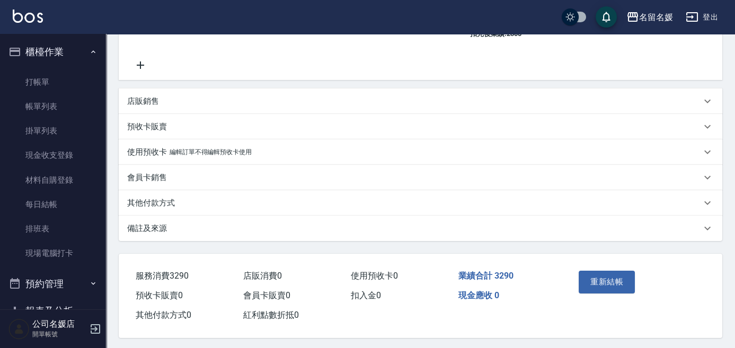
scroll to position [270, 0]
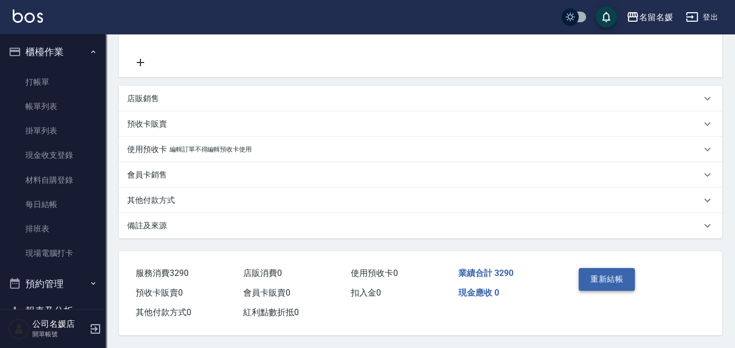
click at [607, 279] on button "重新結帳" at bounding box center [606, 279] width 56 height 22
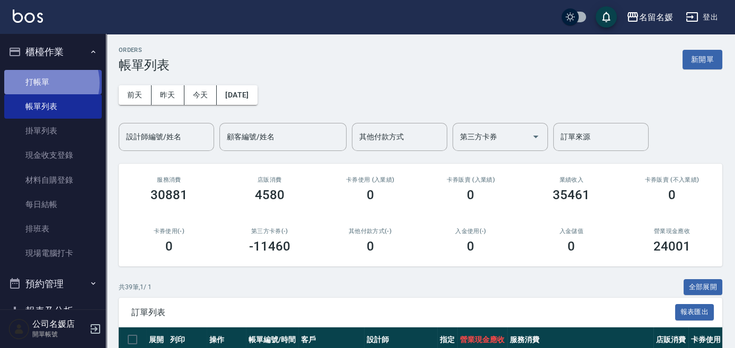
click at [48, 83] on link "打帳單" at bounding box center [52, 82] width 97 height 24
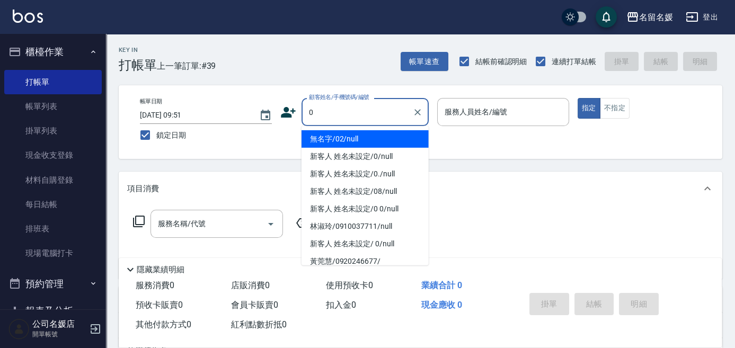
type input "0"
type input "20"
type input "無名字/02/null"
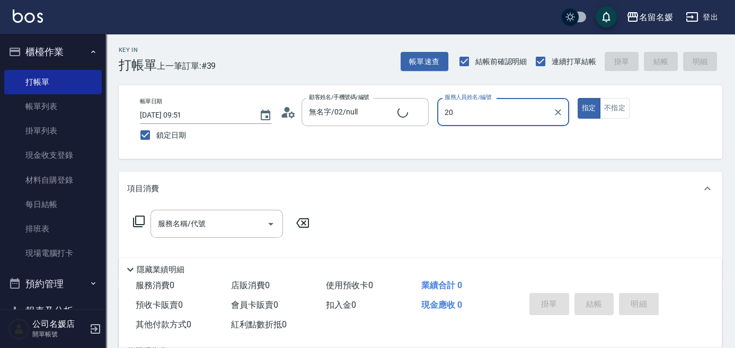
type input "2"
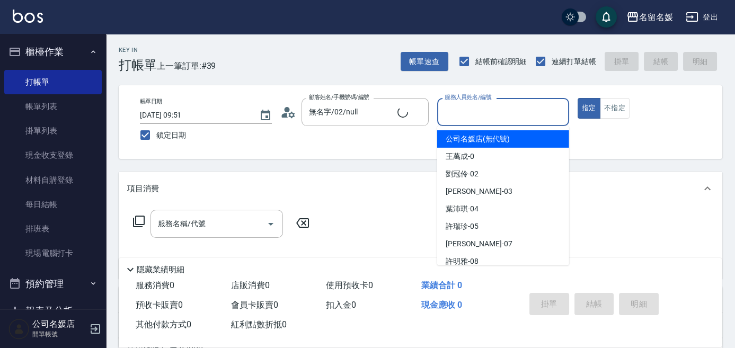
type input "0"
type input "新客人 姓名未設定/0/null"
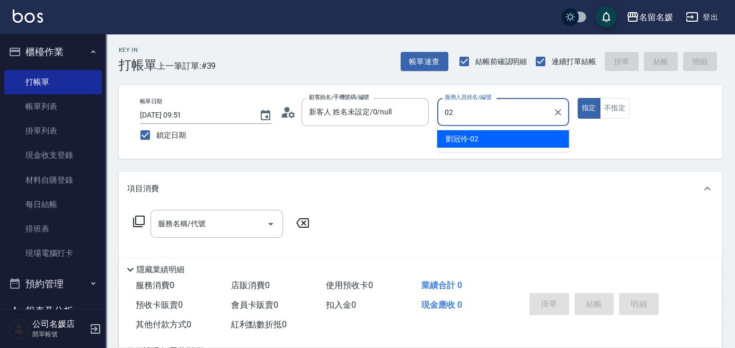
type input "02"
type button "true"
type input "[PERSON_NAME]-02"
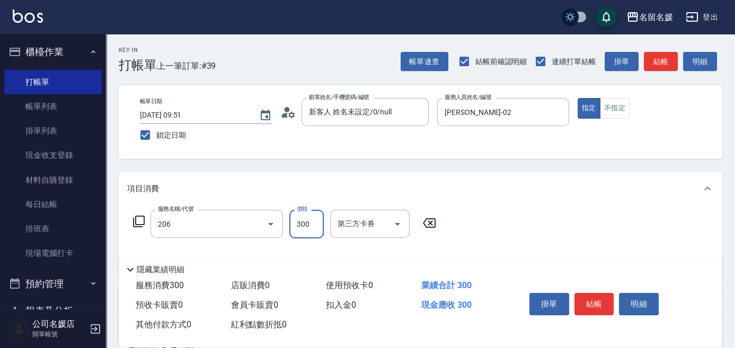
type input "洗髮[300](206)"
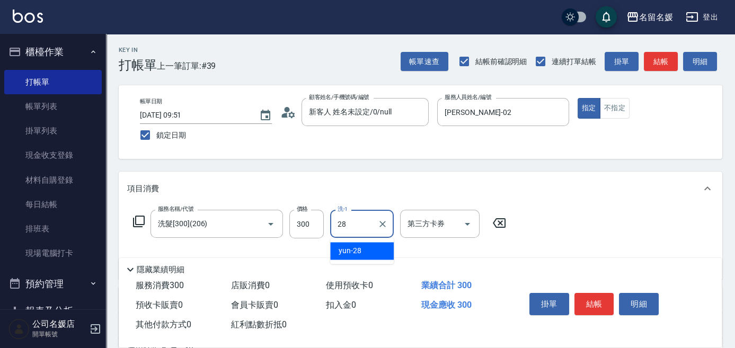
type input "yun-28"
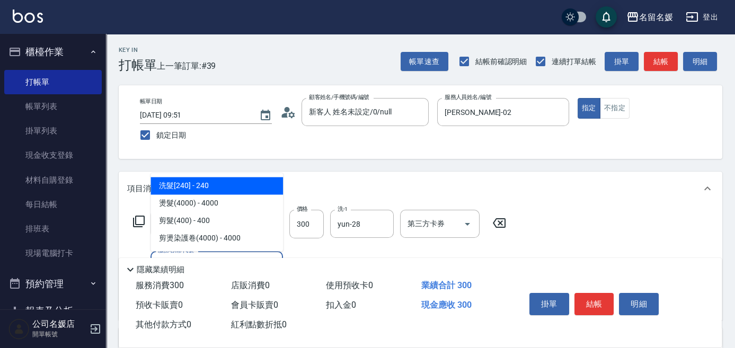
type input "408"
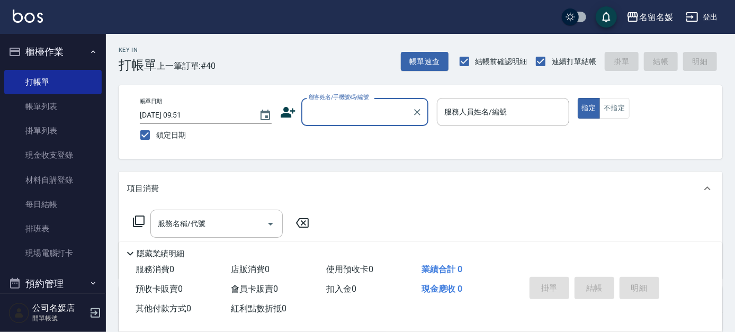
click at [323, 112] on input "顧客姓名/手機號碼/編號" at bounding box center [357, 112] width 102 height 19
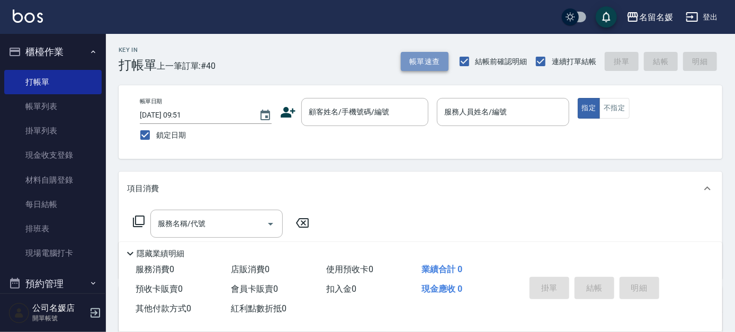
click at [410, 58] on button "帳單速查" at bounding box center [425, 62] width 48 height 20
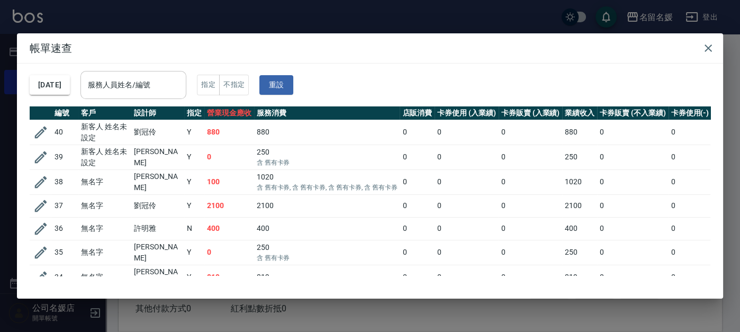
click at [125, 86] on input "服務人員姓名/編號" at bounding box center [133, 85] width 96 height 19
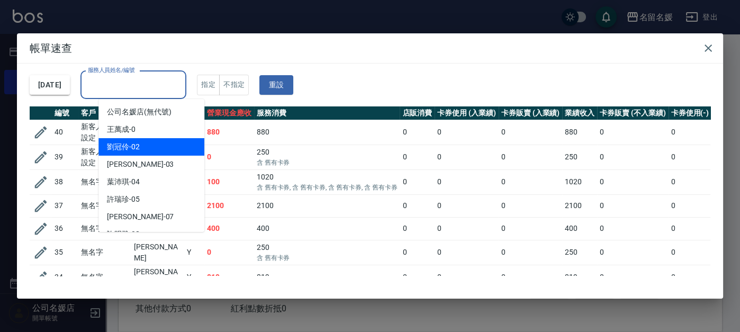
click at [127, 147] on span "[PERSON_NAME]-02" at bounding box center [123, 146] width 33 height 11
type input "[PERSON_NAME]-02"
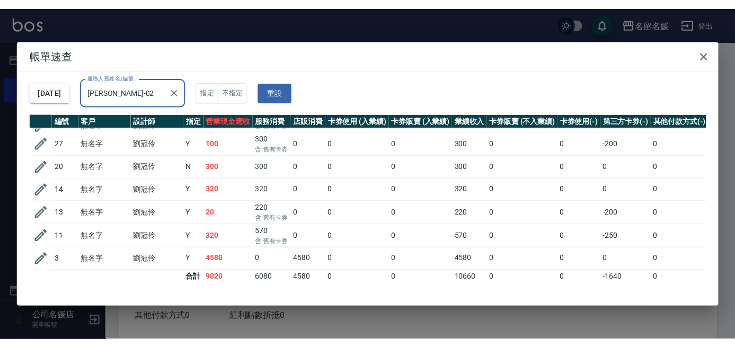
scroll to position [97, 0]
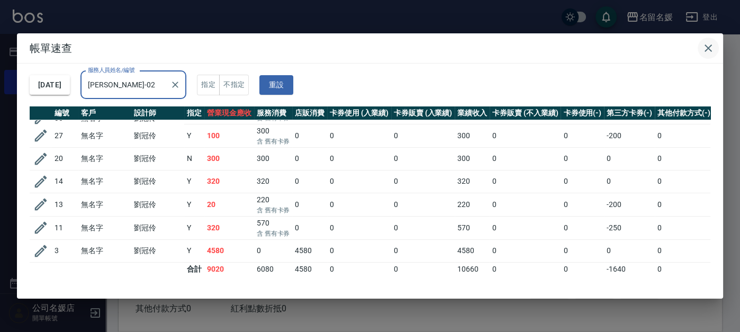
drag, startPoint x: 710, startPoint y: 48, endPoint x: 709, endPoint y: 43, distance: 5.5
click at [710, 46] on icon "button" at bounding box center [708, 48] width 13 height 13
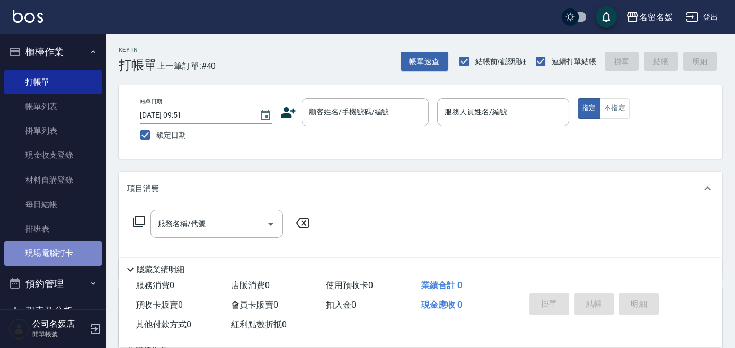
click at [81, 255] on link "現場電腦打卡" at bounding box center [52, 253] width 97 height 24
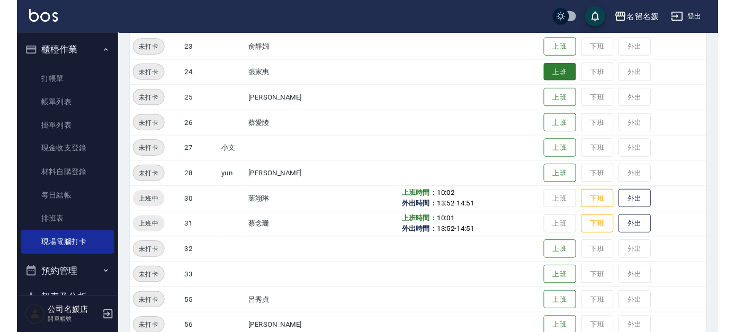
scroll to position [418, 0]
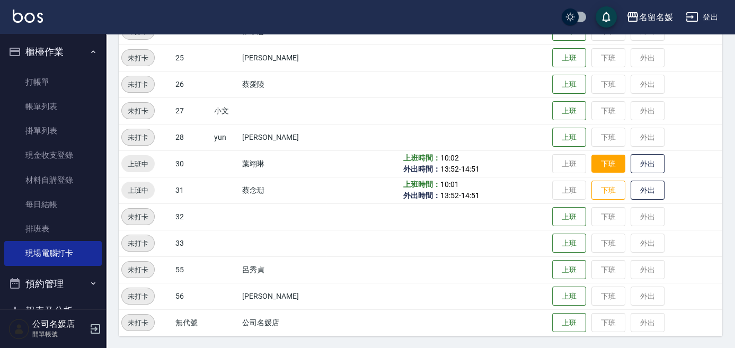
click at [609, 160] on button "下班" at bounding box center [608, 164] width 34 height 19
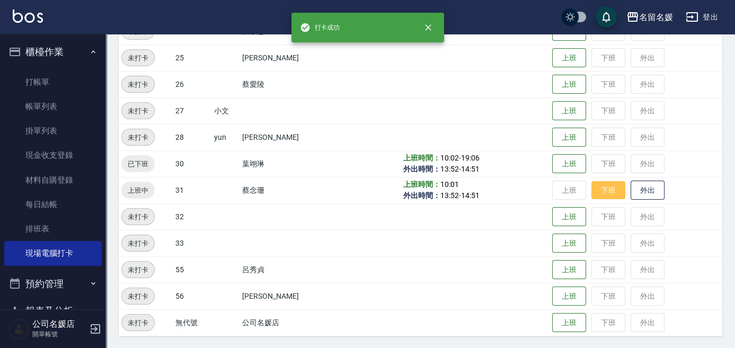
click at [601, 194] on button "下班" at bounding box center [608, 190] width 34 height 19
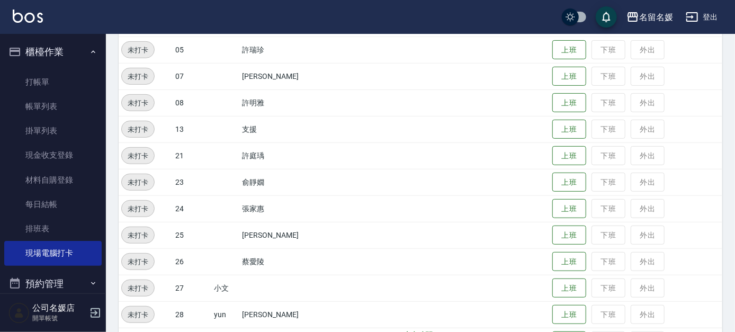
scroll to position [434, 0]
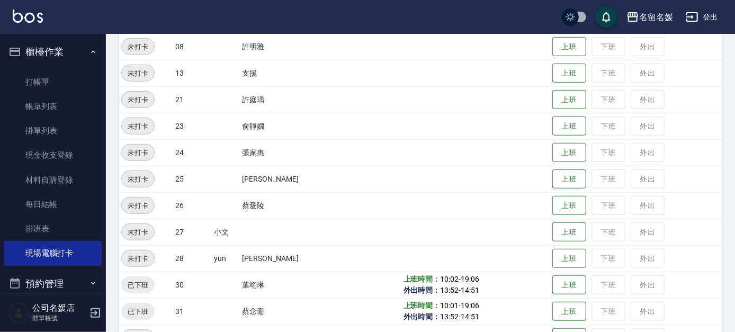
drag, startPoint x: 220, startPoint y: 246, endPoint x: 221, endPoint y: 276, distance: 30.7
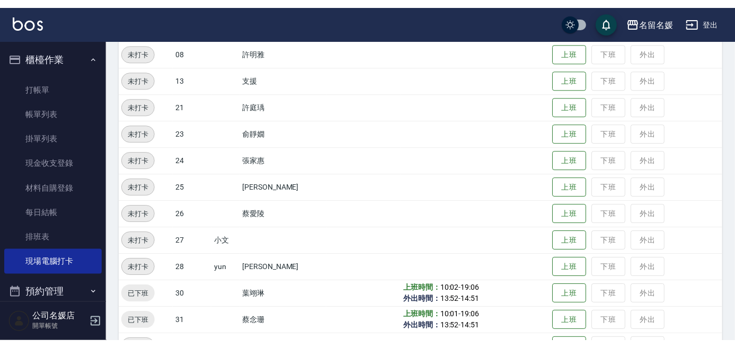
scroll to position [305, 0]
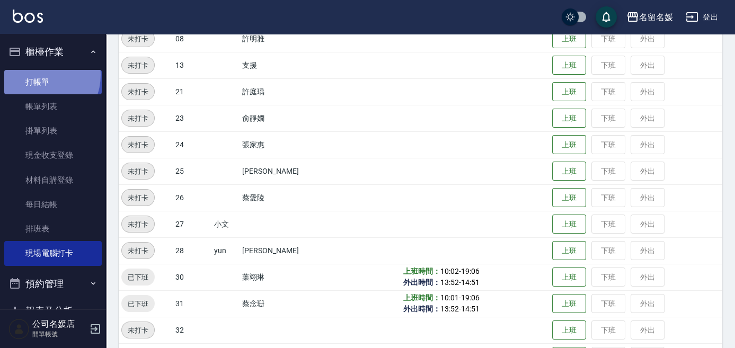
click at [38, 75] on link "打帳單" at bounding box center [52, 82] width 97 height 24
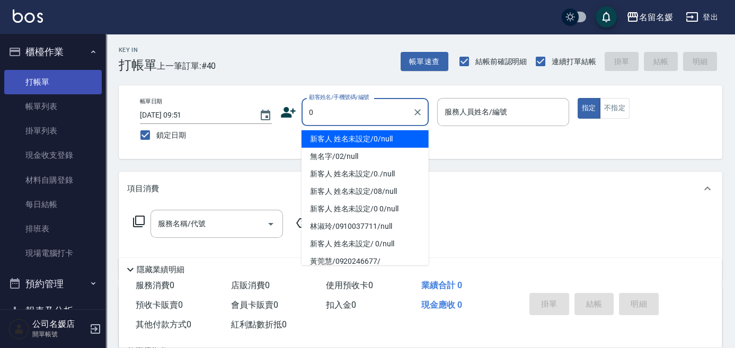
type input "新客人 姓名未設定/0/null"
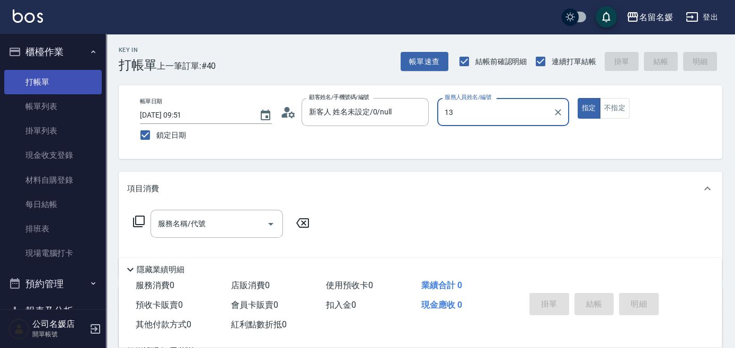
type input "13"
type button "true"
type input "支援-13"
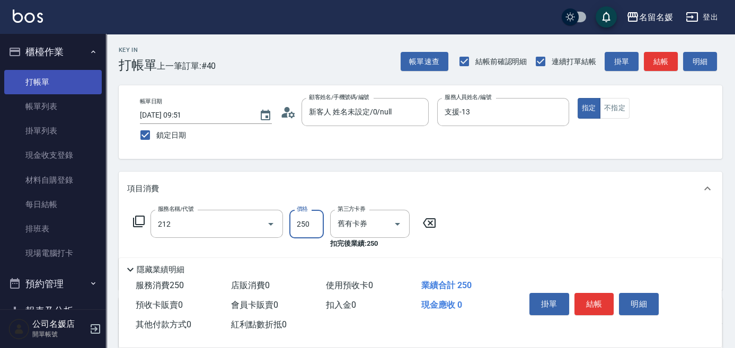
type input "洗髮券-(卡)250(212)"
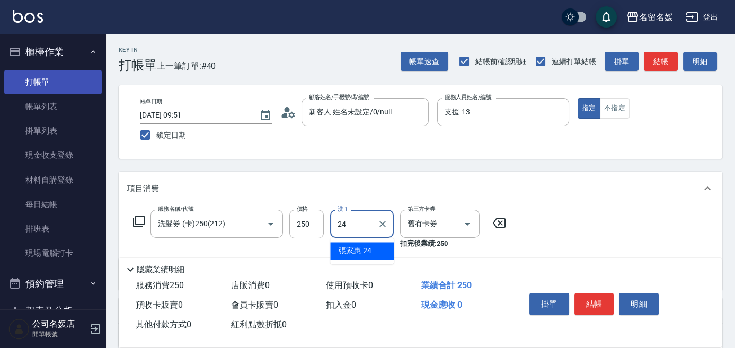
type input "243"
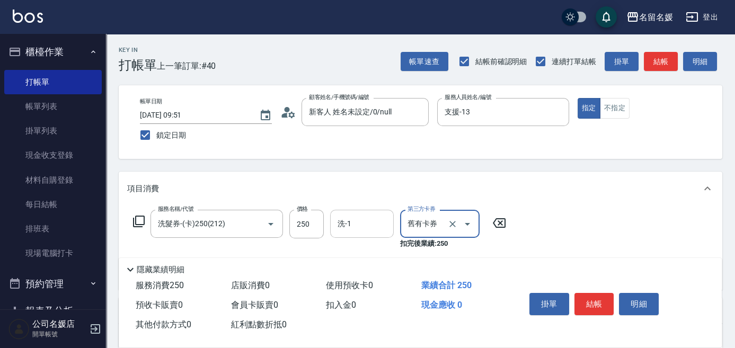
click at [376, 225] on input "洗-1" at bounding box center [362, 224] width 54 height 19
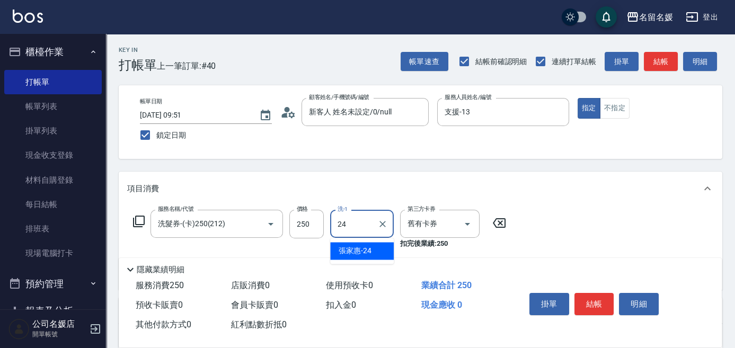
type input "[PERSON_NAME]-24"
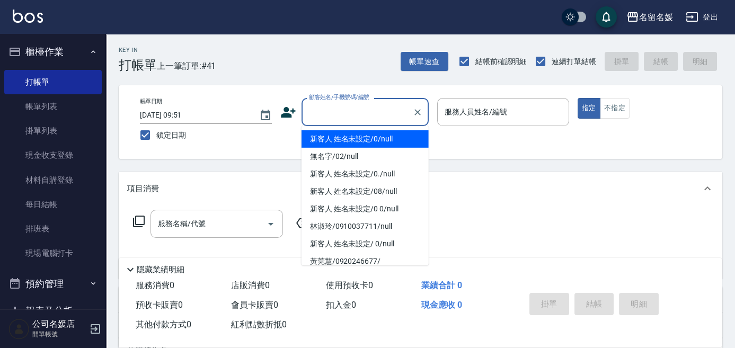
click at [371, 108] on input "顧客姓名/手機號碼/編號" at bounding box center [357, 112] width 102 height 19
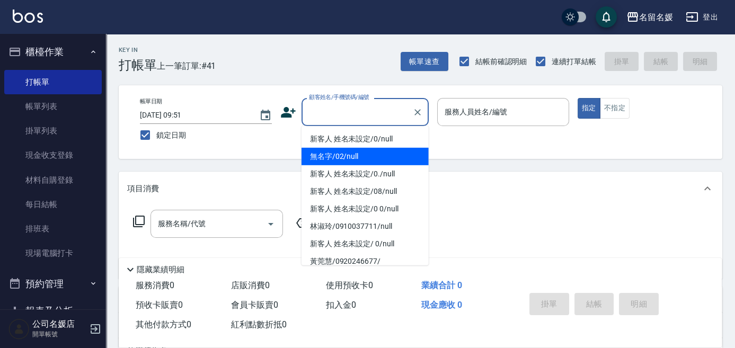
drag, startPoint x: 360, startPoint y: 155, endPoint x: 469, endPoint y: 117, distance: 115.6
click at [361, 154] on li "無名字/02/null" at bounding box center [364, 156] width 127 height 17
type input "無名字/02/null"
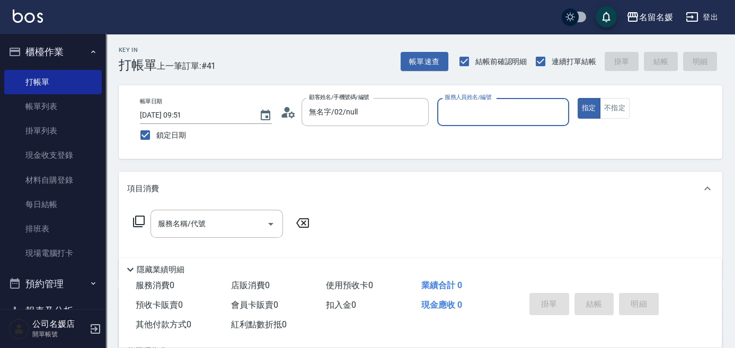
click at [469, 101] on label "服務人員姓名/編號" at bounding box center [467, 97] width 47 height 8
click at [469, 117] on input "服務人員姓名/編號" at bounding box center [503, 112] width 122 height 19
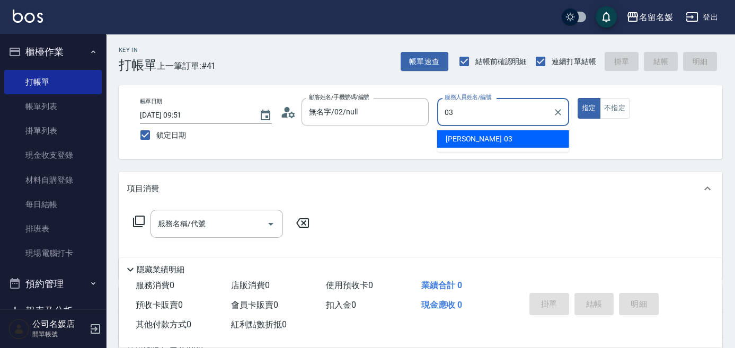
type input "[PERSON_NAME]-03"
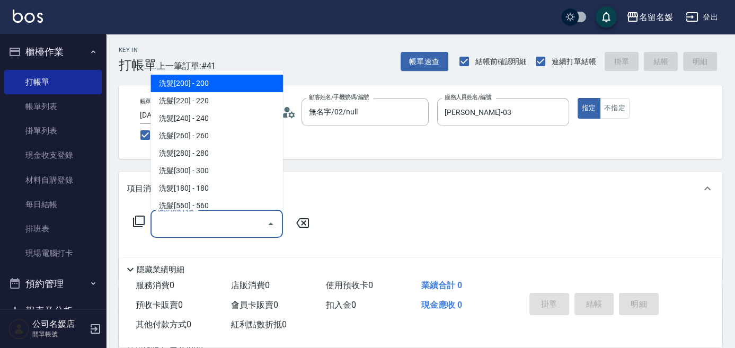
click at [235, 225] on input "服務名稱/代號" at bounding box center [208, 224] width 107 height 19
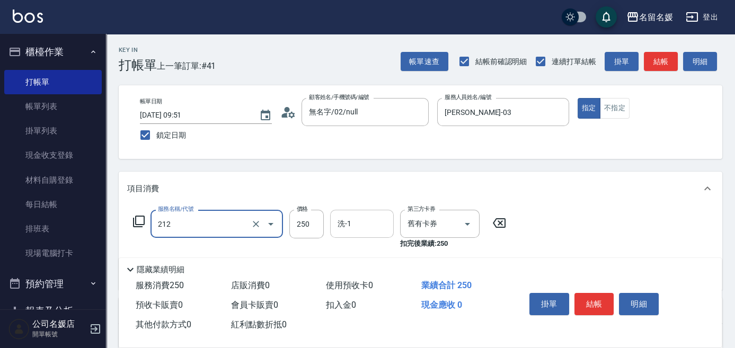
type input "洗髮券-(卡)250(212)"
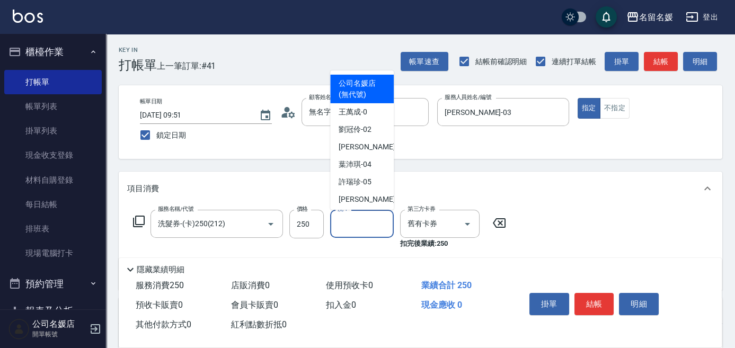
click at [373, 227] on input "洗-1" at bounding box center [362, 224] width 54 height 19
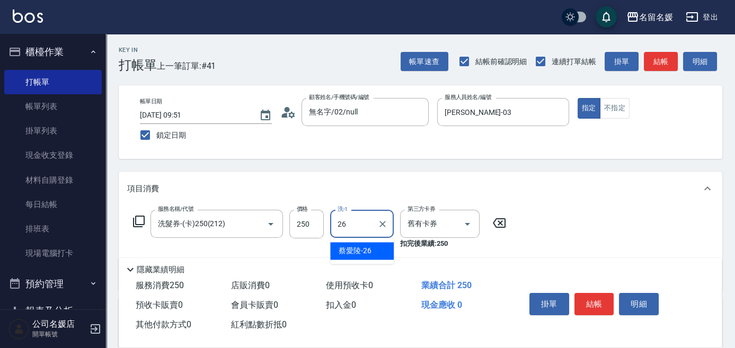
type input "蔡愛陵-26"
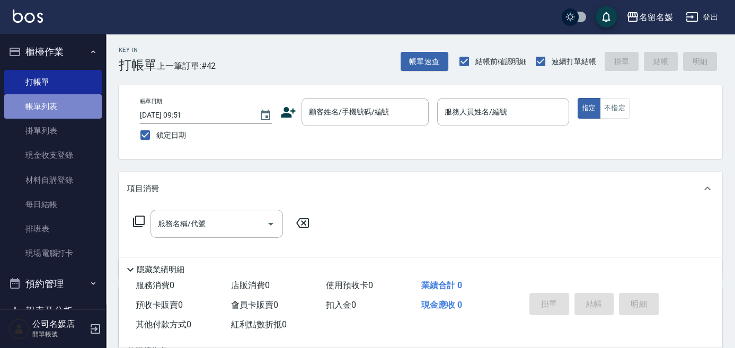
click at [74, 102] on link "帳單列表" at bounding box center [52, 106] width 97 height 24
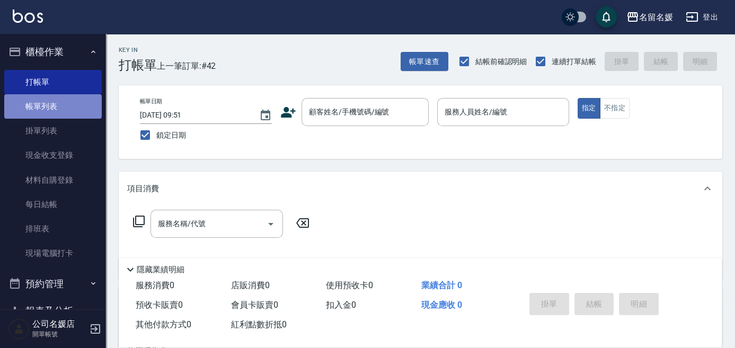
click at [74, 102] on link "帳單列表" at bounding box center [52, 106] width 97 height 24
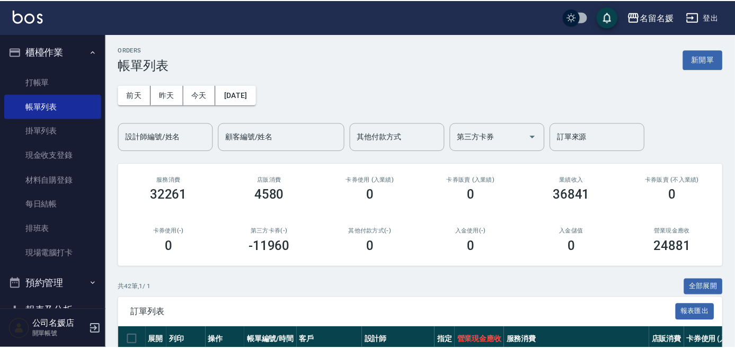
scroll to position [96, 0]
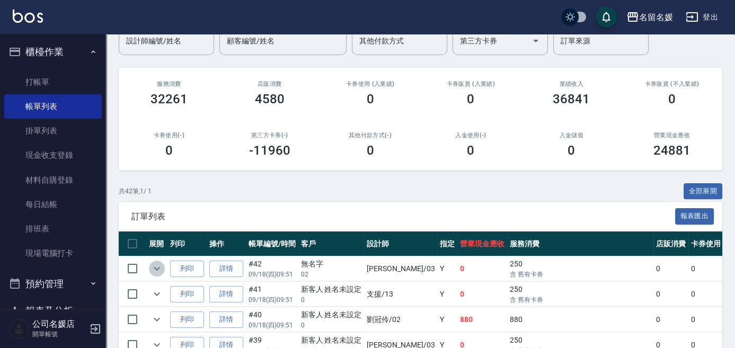
click at [157, 267] on icon "expand row" at bounding box center [156, 268] width 13 height 13
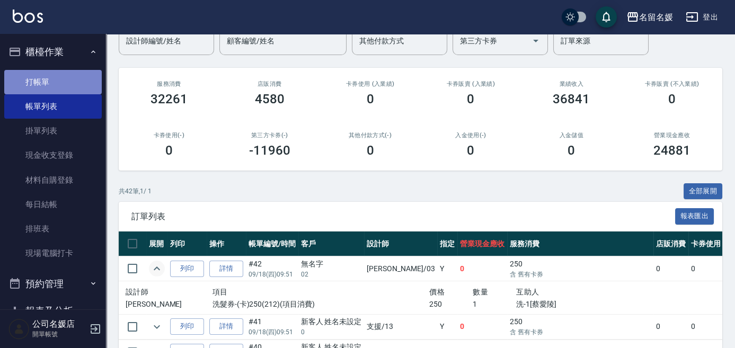
click at [70, 76] on link "打帳單" at bounding box center [52, 82] width 97 height 24
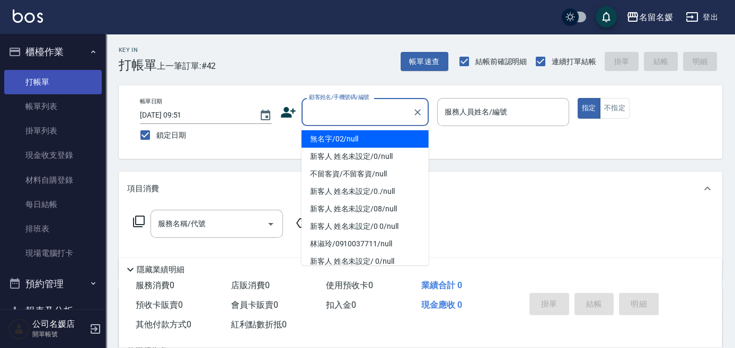
type input "0"
type input "無名字/02/null"
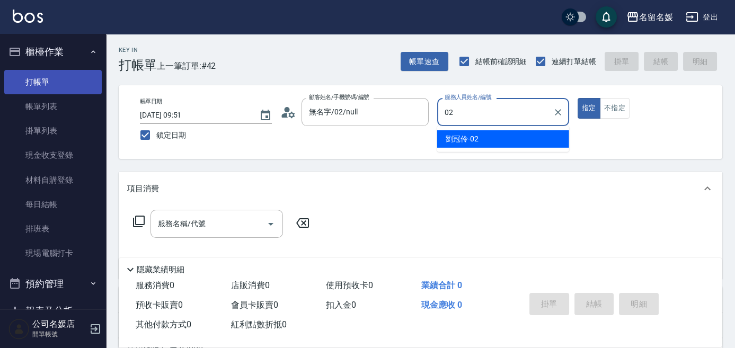
type input "02"
type button "true"
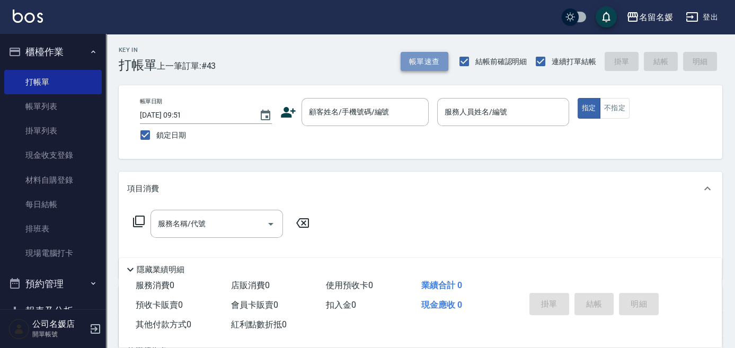
click at [421, 61] on button "帳單速查" at bounding box center [424, 62] width 48 height 20
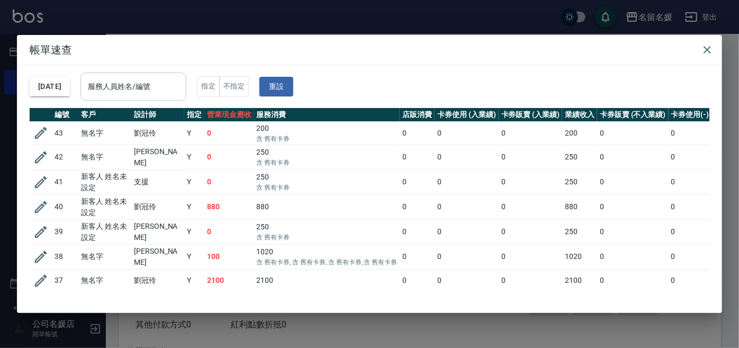
click at [124, 81] on div "服務人員姓名/編號 服務人員姓名/編號" at bounding box center [134, 87] width 106 height 28
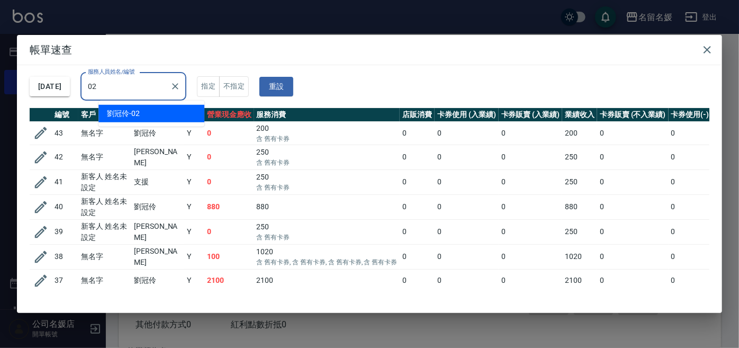
click at [133, 114] on span "[PERSON_NAME]-02" at bounding box center [123, 113] width 33 height 11
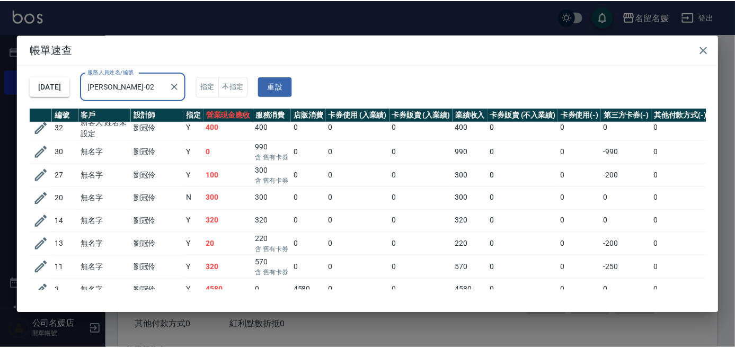
scroll to position [108, 0]
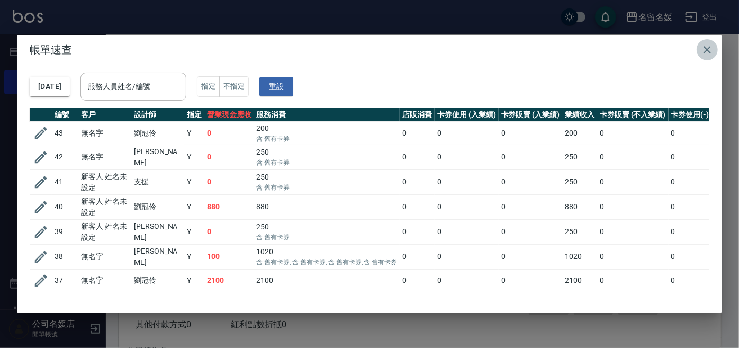
click at [703, 50] on icon "button" at bounding box center [707, 49] width 13 height 13
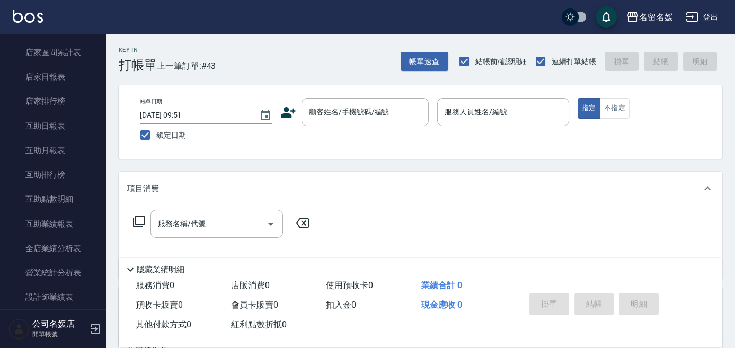
scroll to position [337, 0]
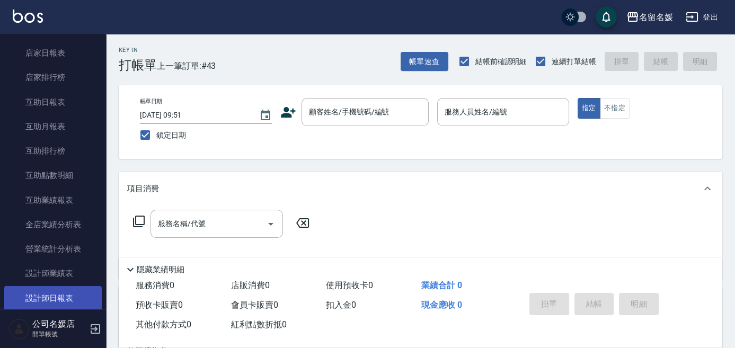
click at [56, 300] on link "設計師日報表" at bounding box center [52, 298] width 97 height 24
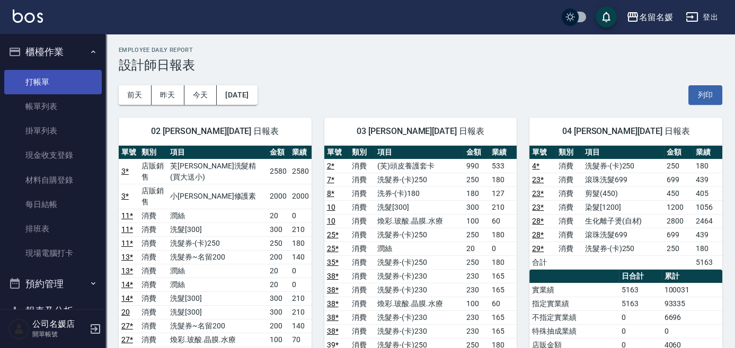
click at [44, 81] on link "打帳單" at bounding box center [52, 82] width 97 height 24
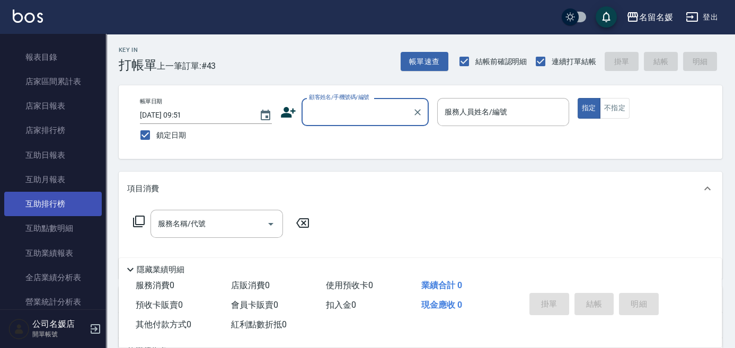
scroll to position [337, 0]
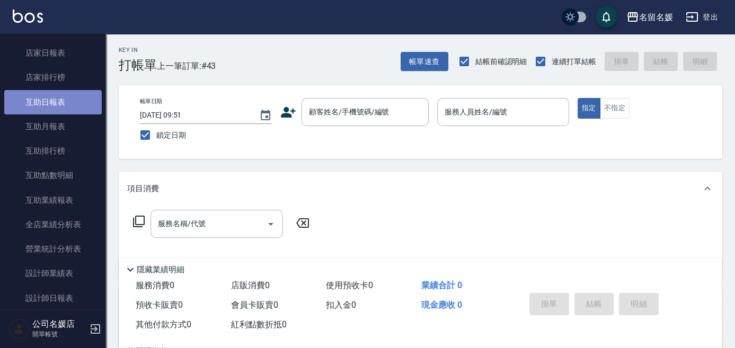
click at [66, 102] on link "互助日報表" at bounding box center [52, 102] width 97 height 24
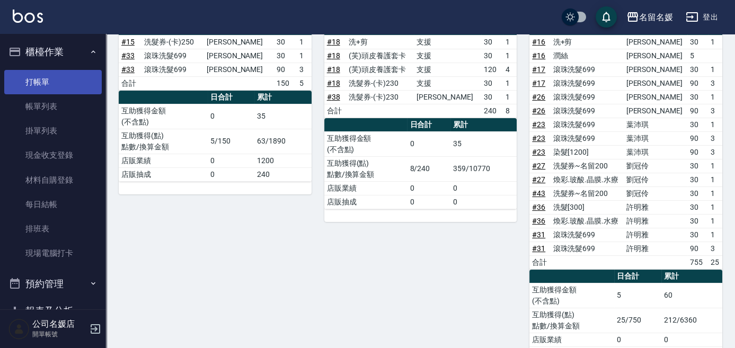
click at [73, 73] on link "打帳單" at bounding box center [52, 82] width 97 height 24
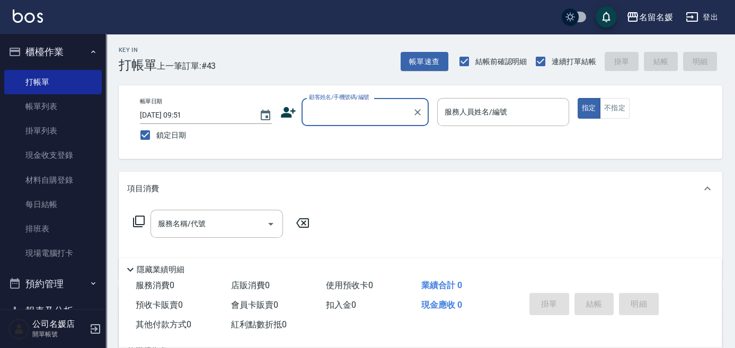
click at [318, 110] on input "顧客姓名/手機號碼/編號" at bounding box center [357, 112] width 102 height 19
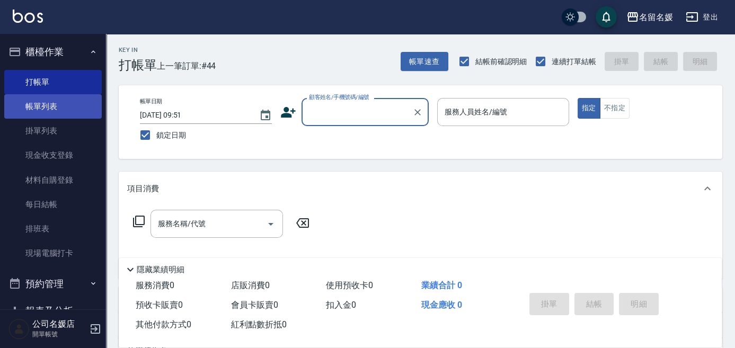
click at [28, 95] on link "帳單列表" at bounding box center [52, 106] width 97 height 24
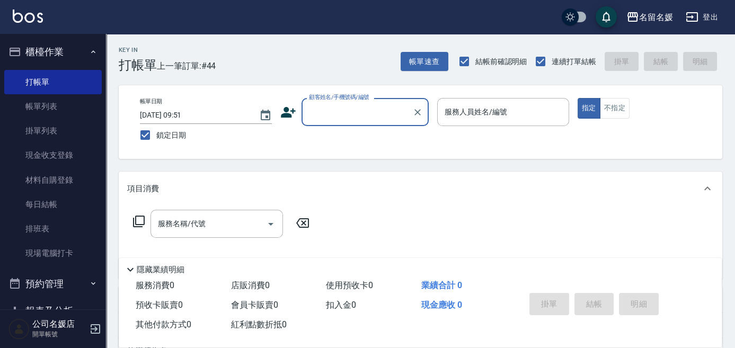
click at [53, 106] on link "帳單列表" at bounding box center [52, 106] width 97 height 24
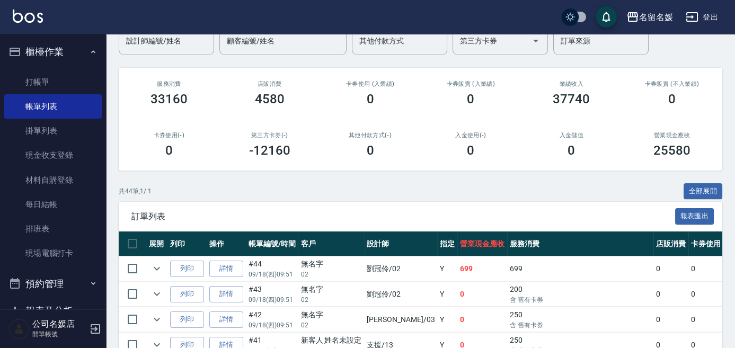
scroll to position [240, 0]
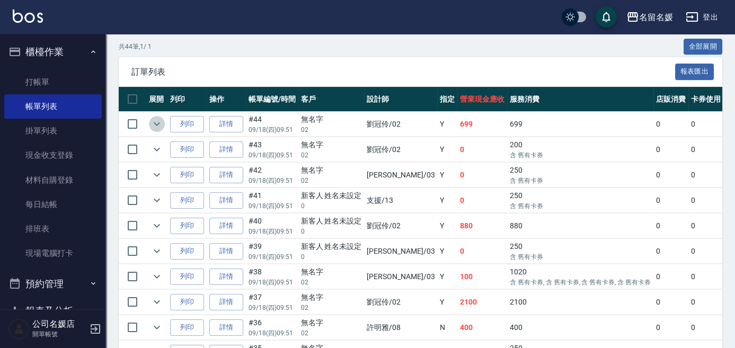
click at [164, 127] on button "expand row" at bounding box center [157, 124] width 16 height 16
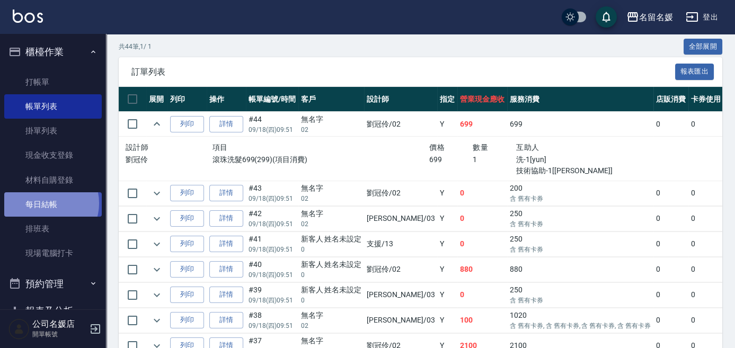
click at [47, 203] on link "每日結帳" at bounding box center [52, 204] width 97 height 24
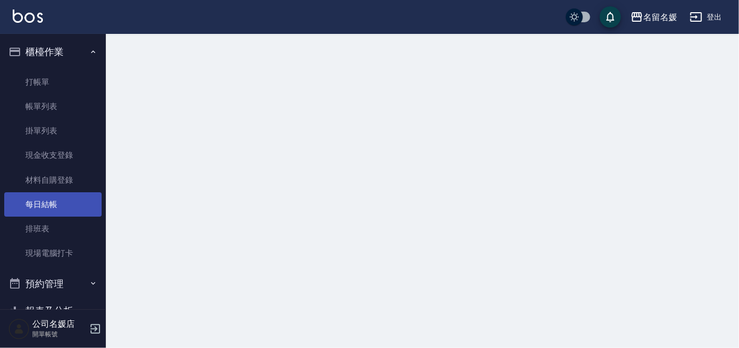
click at [47, 203] on link "每日結帳" at bounding box center [52, 204] width 97 height 24
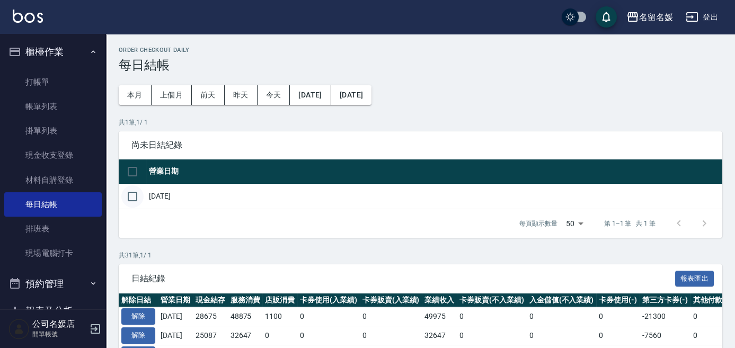
click at [126, 195] on input "checkbox" at bounding box center [132, 196] width 22 height 22
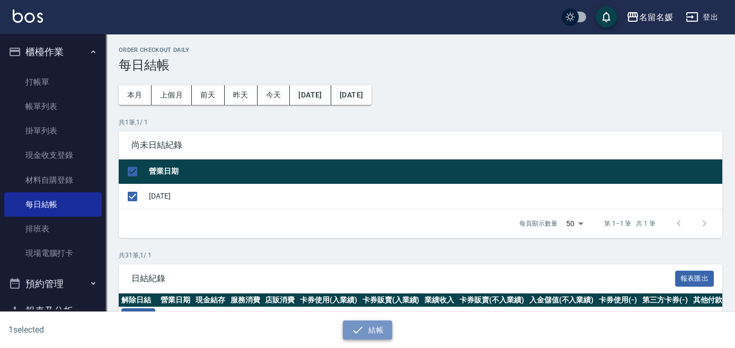
click at [350, 335] on button "結帳" at bounding box center [367, 330] width 49 height 20
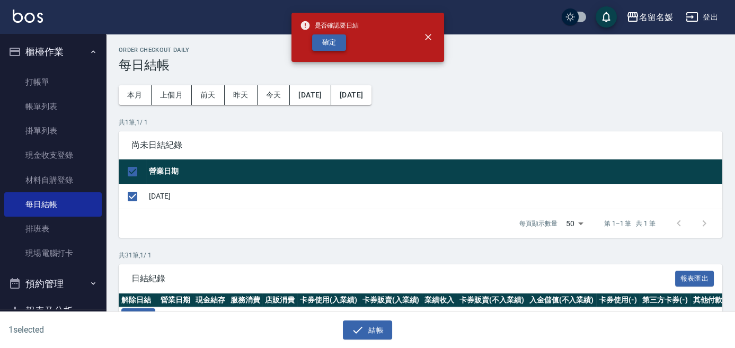
click at [333, 44] on button "確定" at bounding box center [329, 42] width 34 height 16
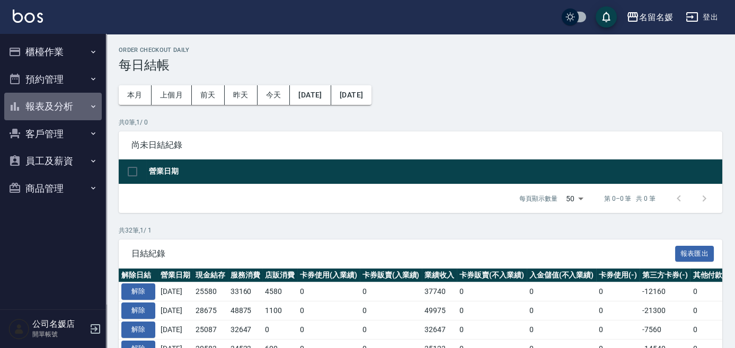
click at [75, 113] on button "報表及分析" at bounding box center [52, 107] width 97 height 28
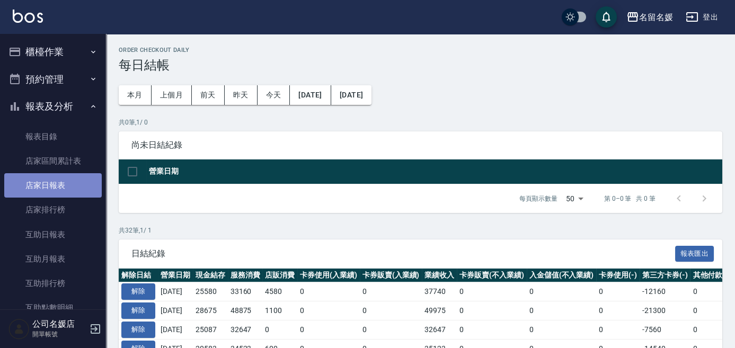
click at [85, 192] on link "店家日報表" at bounding box center [52, 185] width 97 height 24
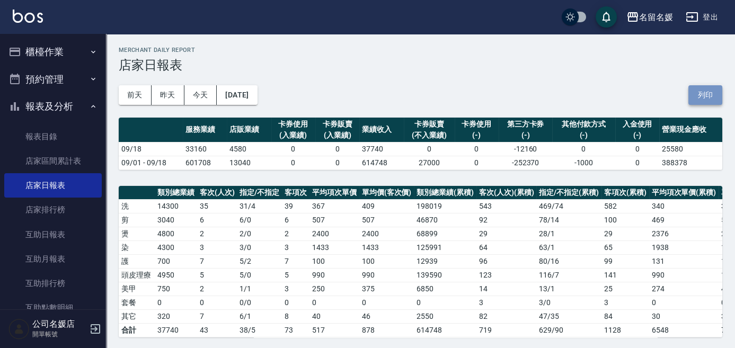
click at [699, 98] on button "列印" at bounding box center [705, 95] width 34 height 20
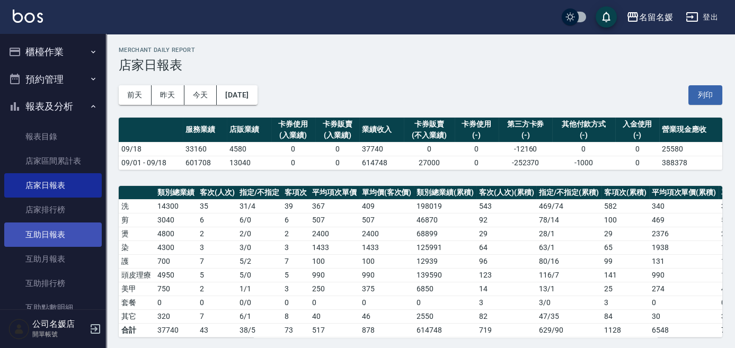
click at [41, 229] on link "互助日報表" at bounding box center [52, 234] width 97 height 24
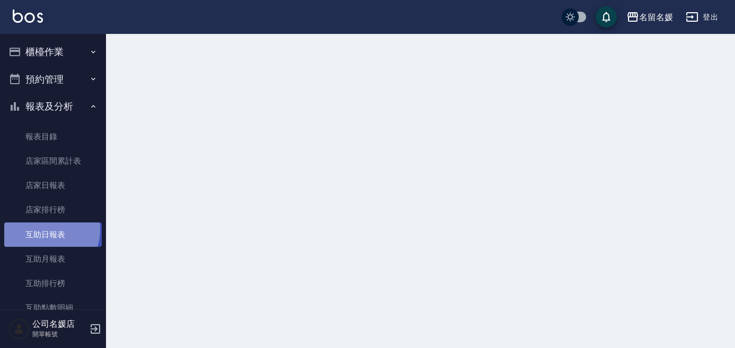
click at [41, 229] on link "互助日報表" at bounding box center [52, 234] width 97 height 24
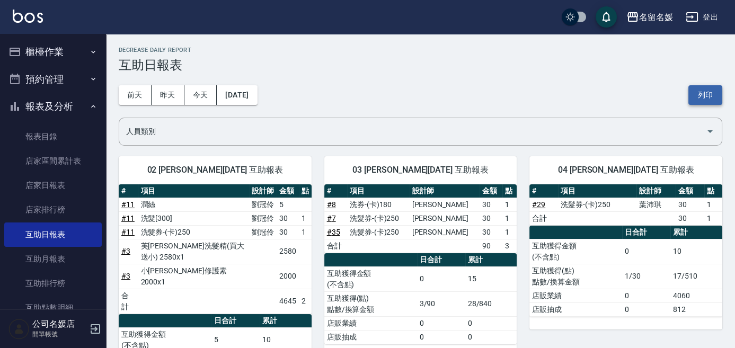
click at [707, 94] on button "列印" at bounding box center [705, 95] width 34 height 20
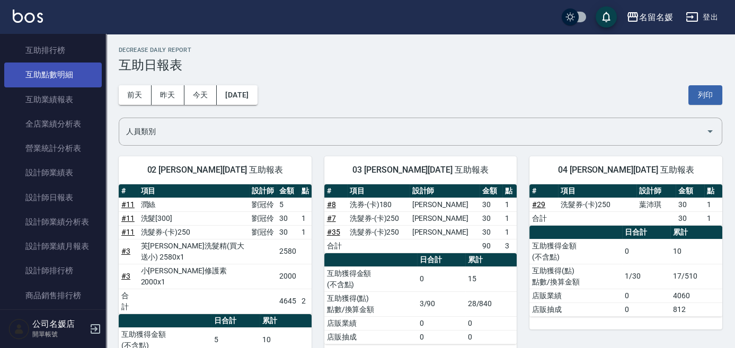
scroll to position [240, 0]
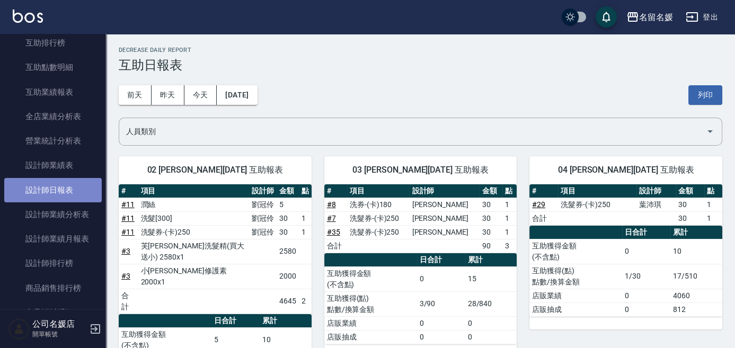
click at [56, 190] on link "設計師日報表" at bounding box center [52, 190] width 97 height 24
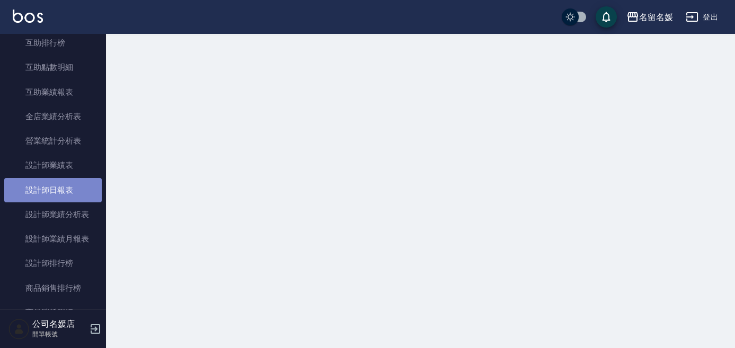
click at [56, 190] on link "設計師日報表" at bounding box center [52, 190] width 97 height 24
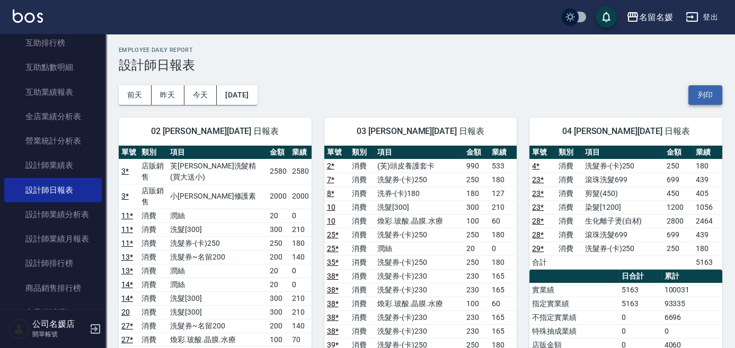
click at [699, 92] on button "列印" at bounding box center [705, 95] width 34 height 20
